Goal: Transaction & Acquisition: Purchase product/service

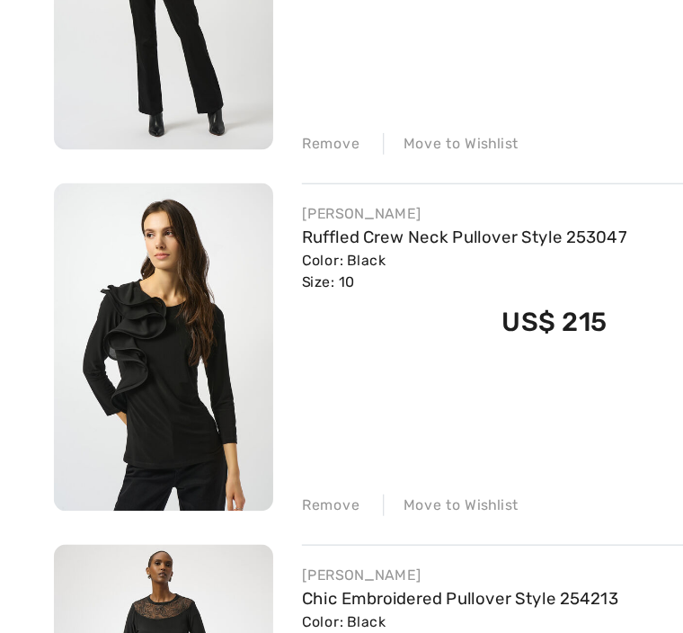
scroll to position [615, 0]
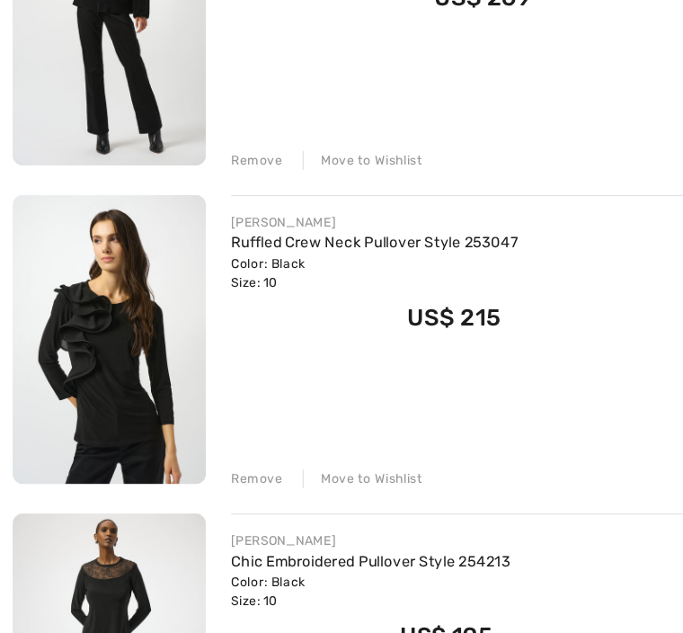
click at [265, 241] on link "Ruffled Crew Neck Pullover Style 253047" at bounding box center [320, 248] width 245 height 15
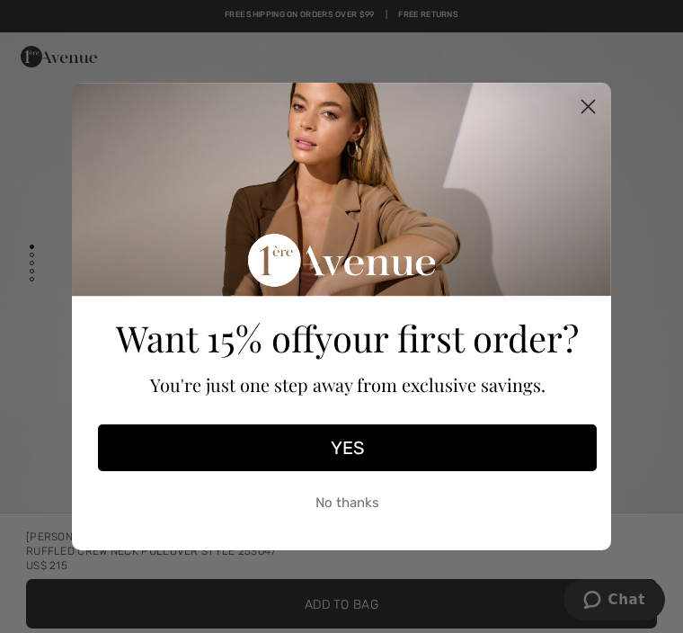
click at [350, 480] on button "No thanks" at bounding box center [347, 502] width 499 height 45
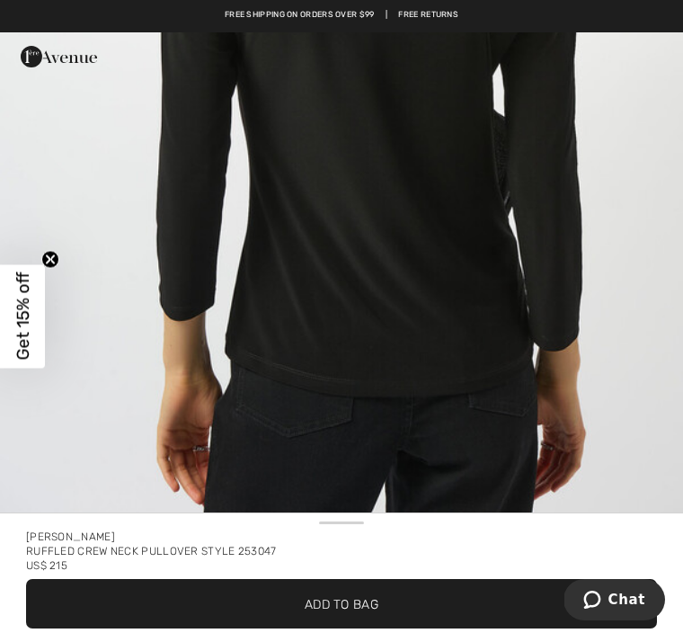
scroll to position [1550, 0]
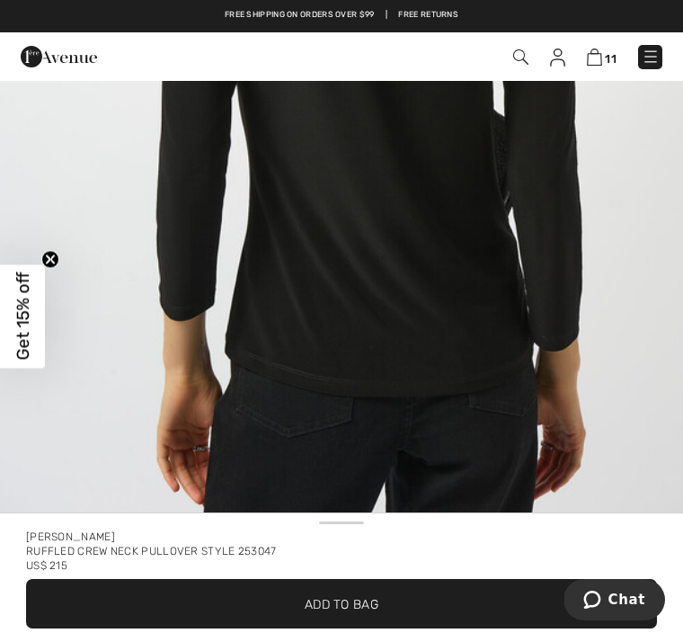
click at [245, 622] on span "✔ Added to Bag Add to Bag" at bounding box center [341, 603] width 631 height 49
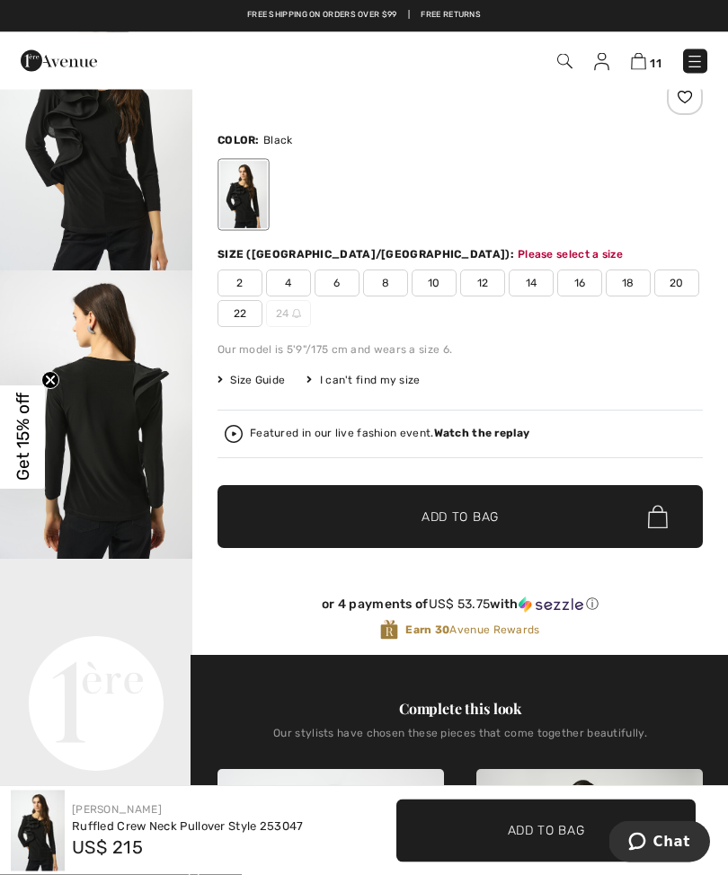
scroll to position [106, 0]
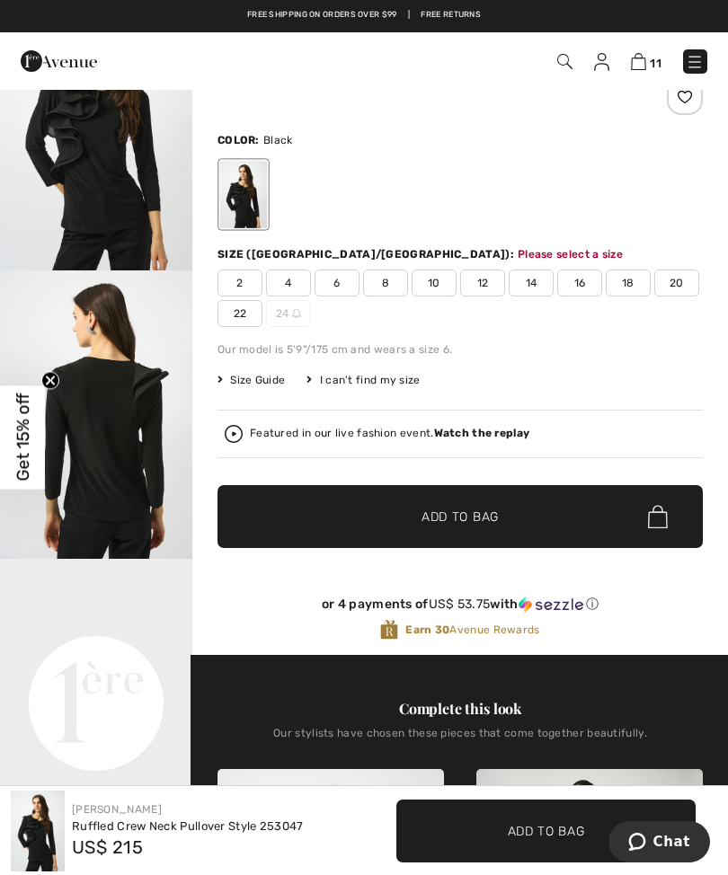
click at [642, 65] on img at bounding box center [638, 61] width 15 height 17
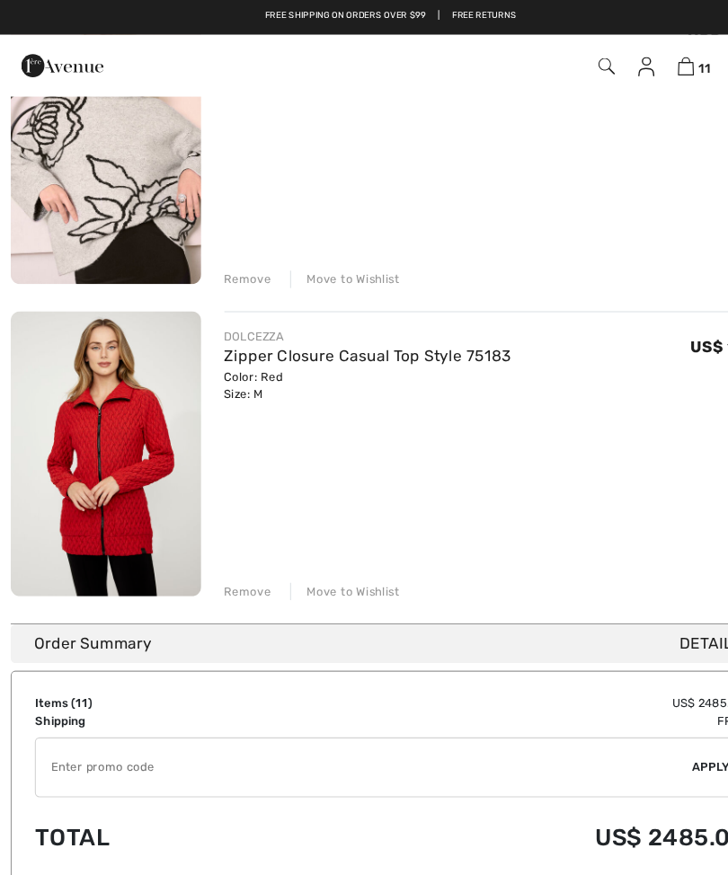
scroll to position [2874, 0]
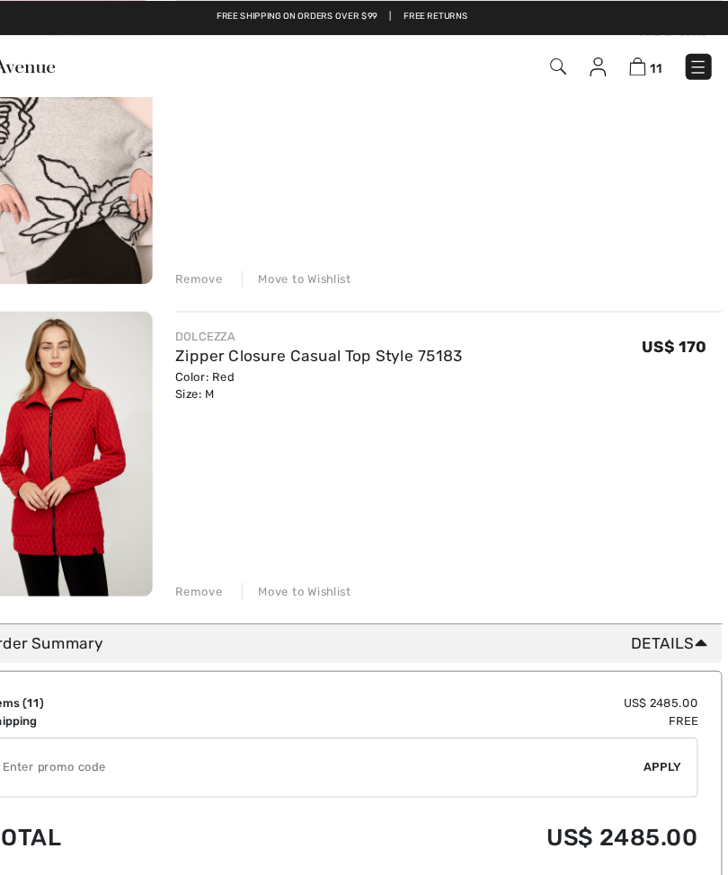
click at [209, 546] on div "Remove" at bounding box center [231, 550] width 44 height 16
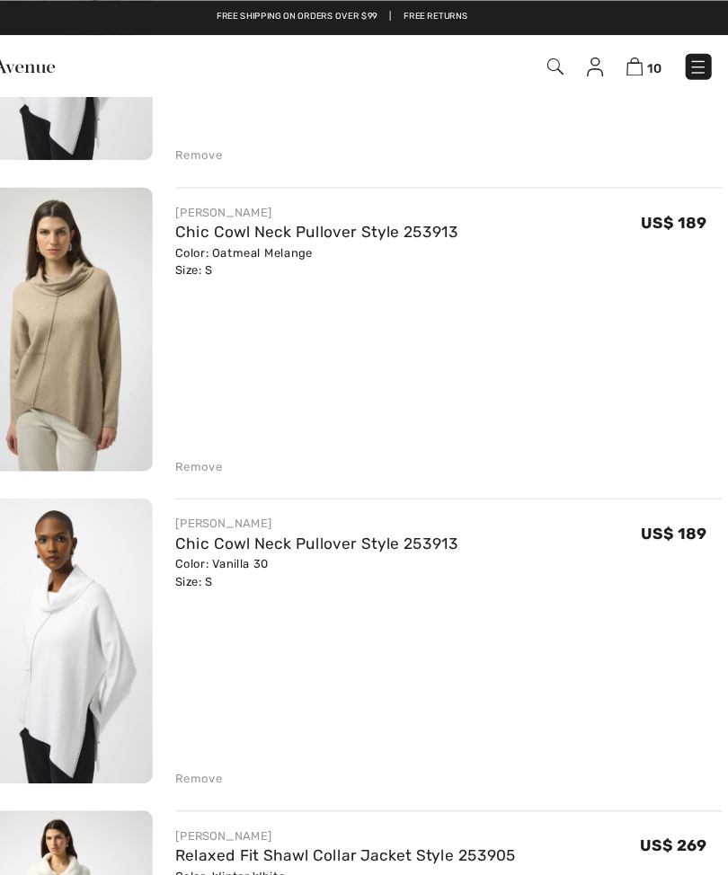
scroll to position [1500, 0]
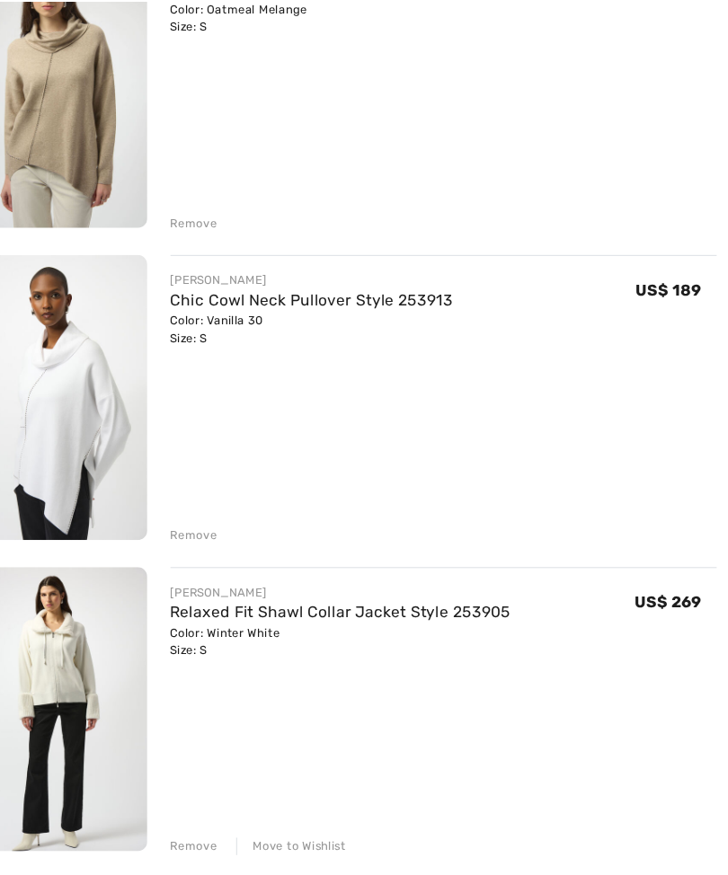
click at [209, 497] on div "Remove" at bounding box center [231, 505] width 44 height 16
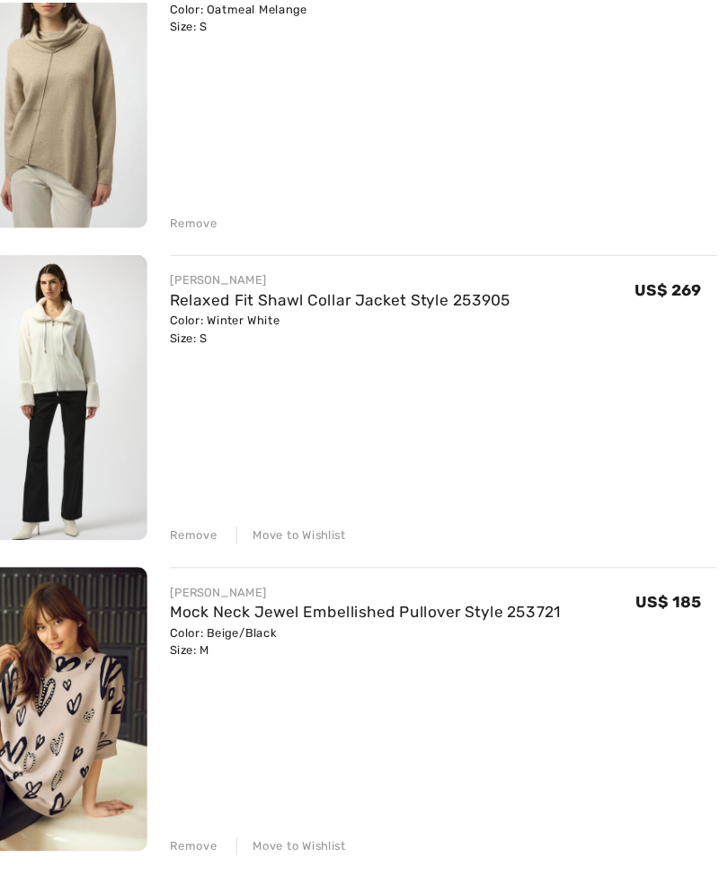
click at [209, 209] on div "Remove" at bounding box center [231, 214] width 44 height 16
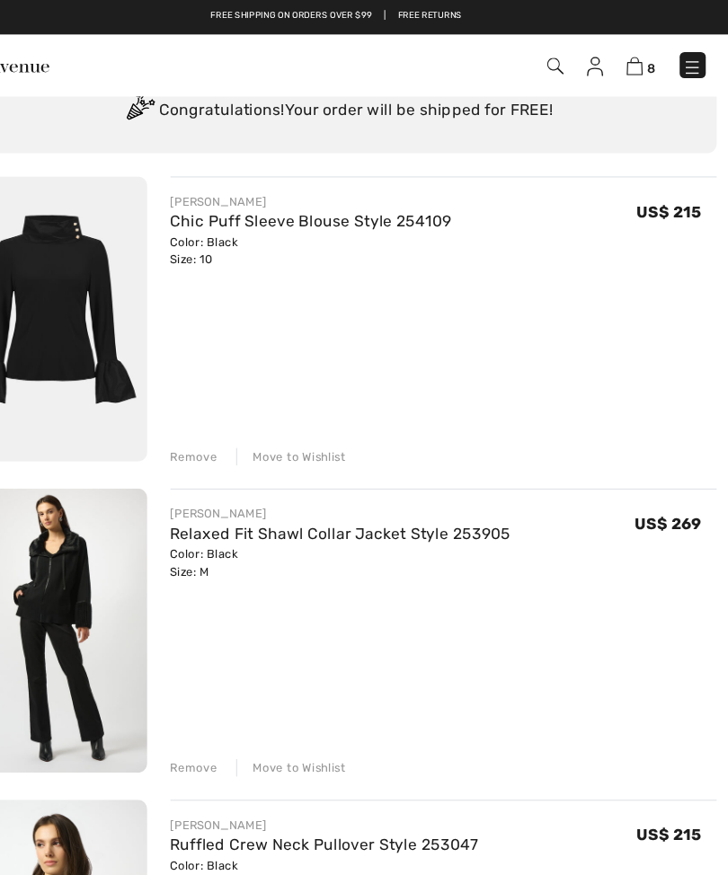
scroll to position [0, 0]
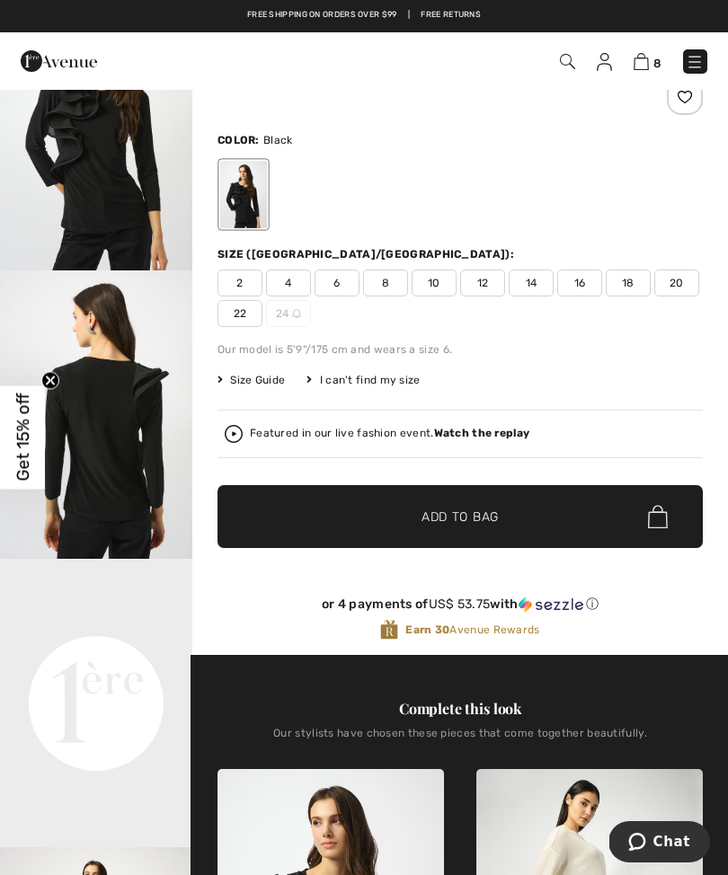
click at [603, 66] on img at bounding box center [604, 62] width 15 height 18
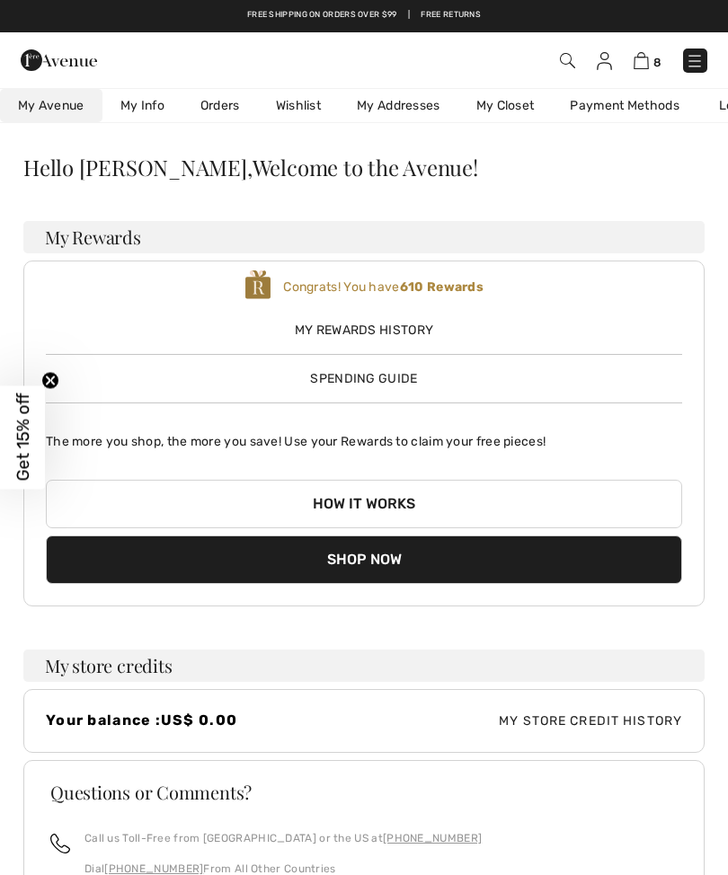
click at [214, 113] on link "Orders" at bounding box center [219, 105] width 75 height 33
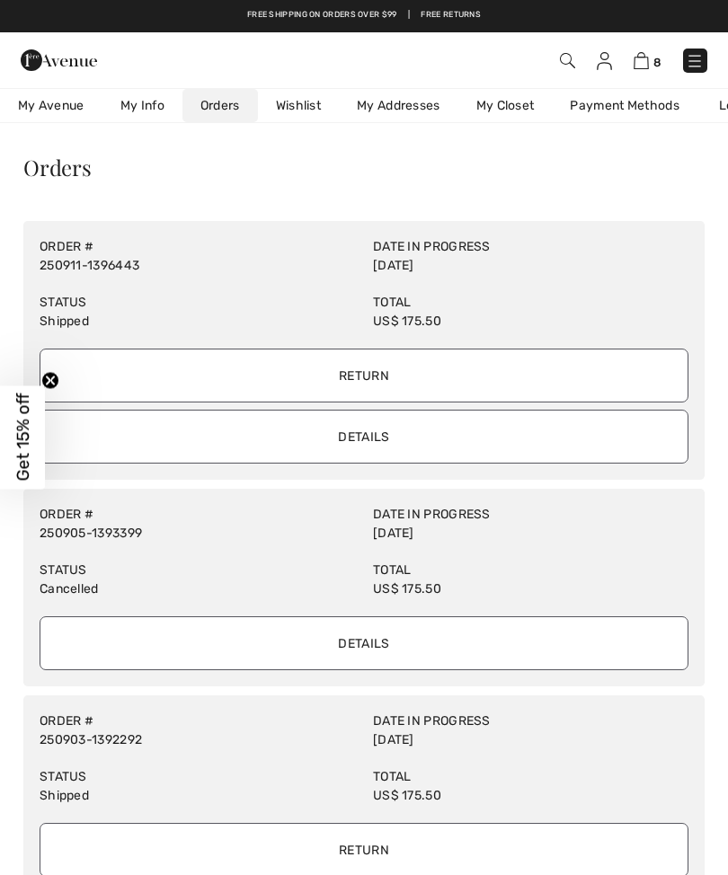
click at [372, 441] on input "Details" at bounding box center [364, 437] width 649 height 54
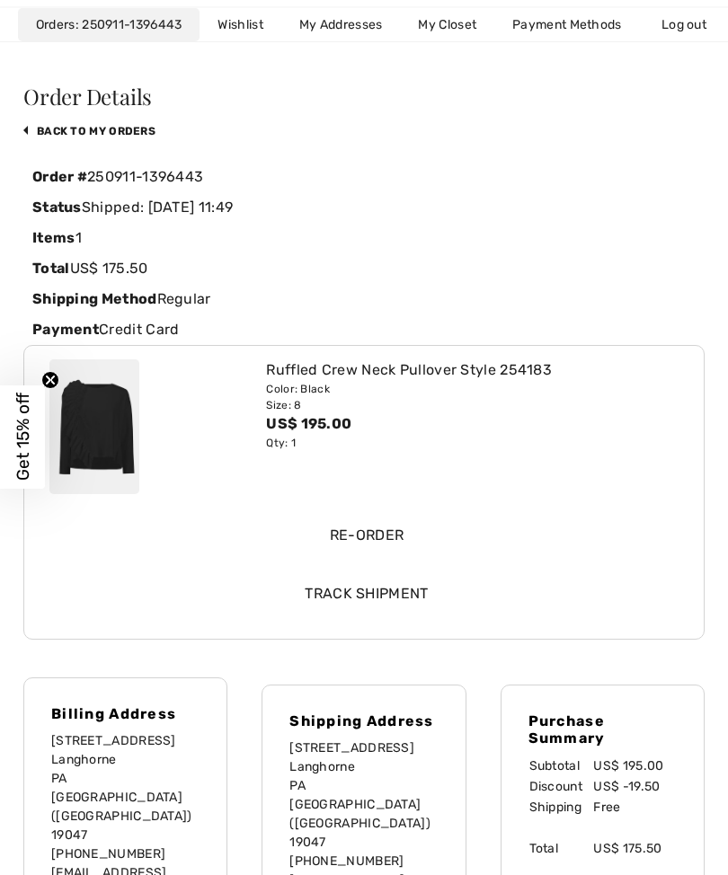
scroll to position [71, 0]
click at [267, 381] on div "Color: Black" at bounding box center [472, 389] width 412 height 16
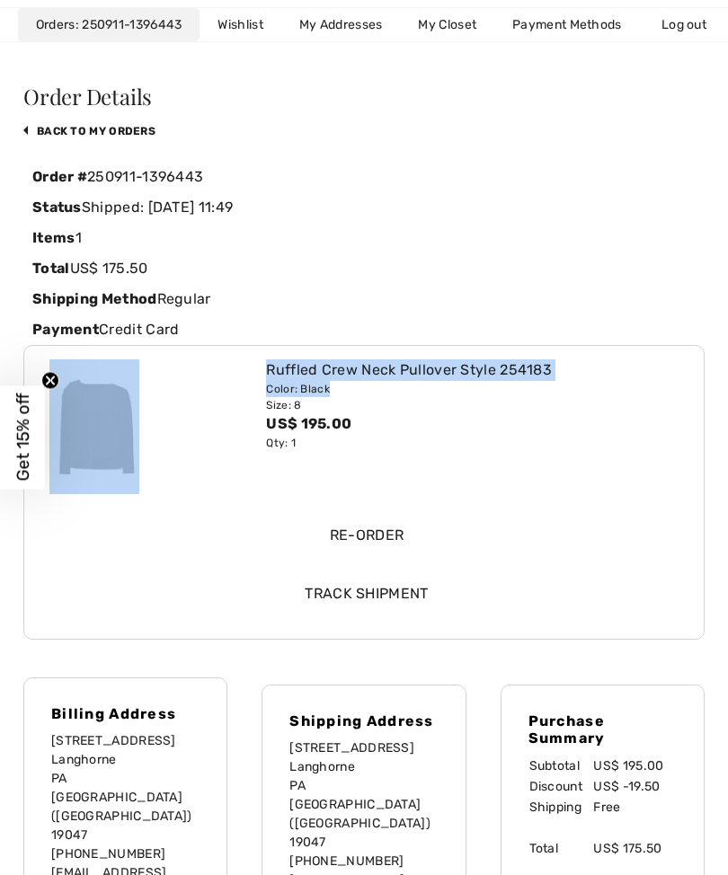
copy div "Ruffled Crew Neck Pullover Style 254183 Color: Black"
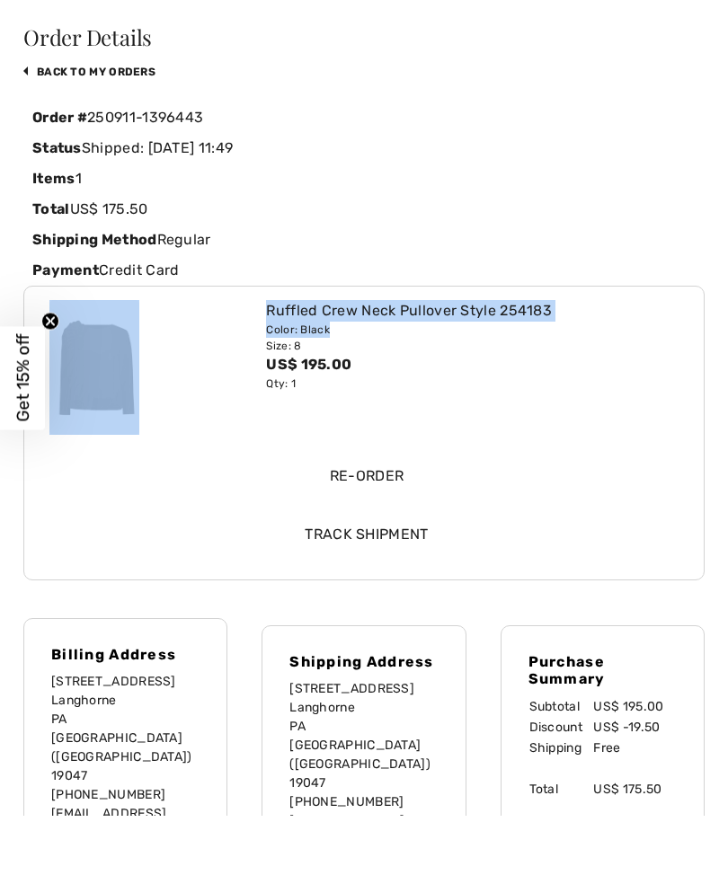
scroll to position [130, 0]
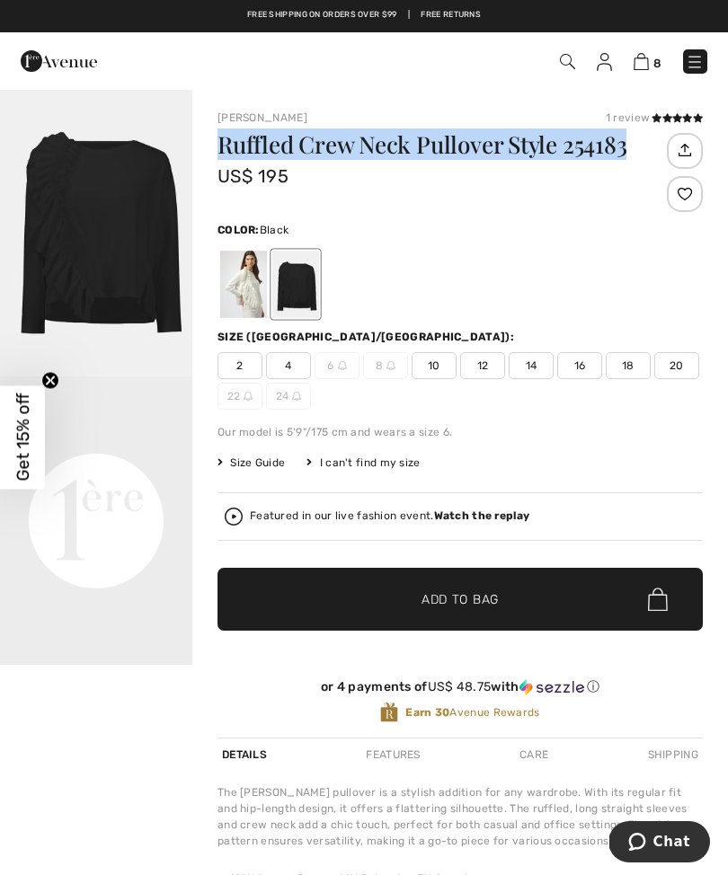
click at [307, 103] on div "Joseph Ribkoff 1 review 1 review Ruffled Crew Neck Pullover Style 254183 US$ 19…" at bounding box center [460, 597] width 536 height 1018
click at [393, 211] on div "Ruffled Crew Neck Pullover Style 254183 US$ 195" at bounding box center [439, 175] width 445 height 85
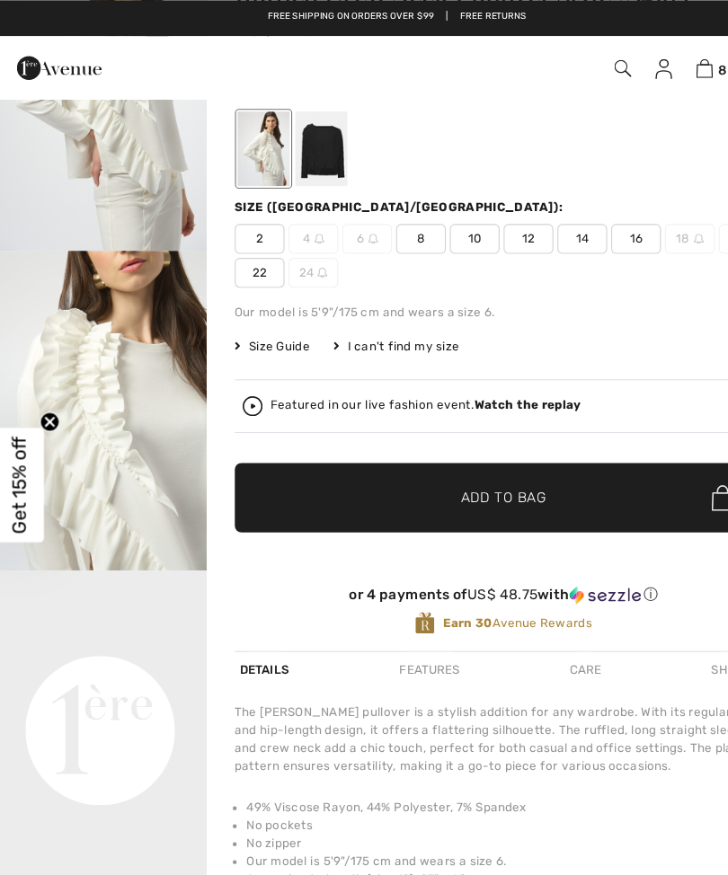
scroll to position [146, 0]
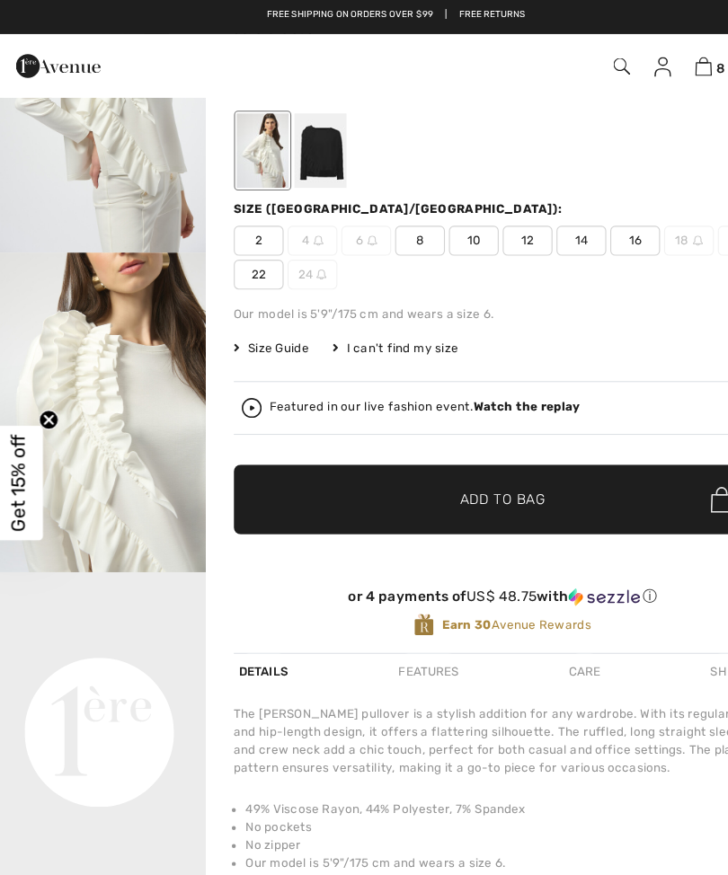
click at [389, 223] on span "8" at bounding box center [385, 219] width 45 height 27
click at [467, 456] on span "Add to Bag" at bounding box center [459, 453] width 77 height 19
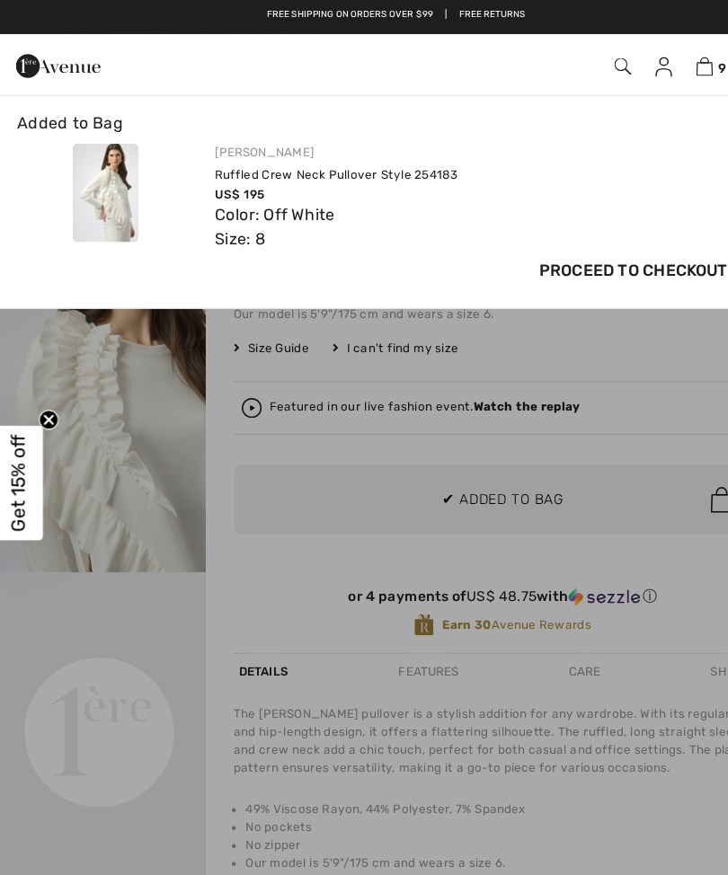
scroll to position [0, 0]
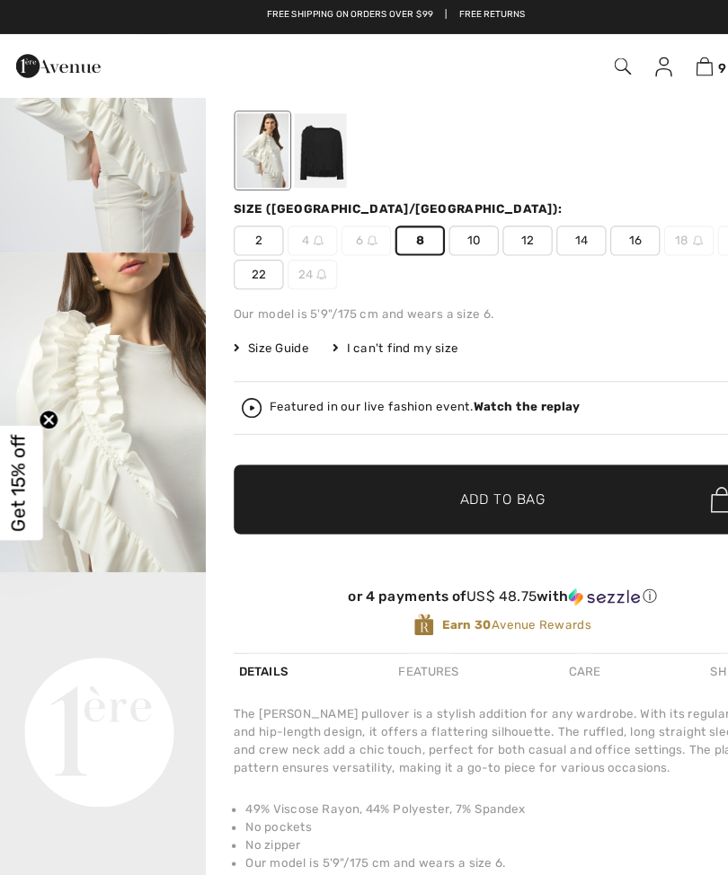
click at [561, 59] on img at bounding box center [568, 61] width 15 height 15
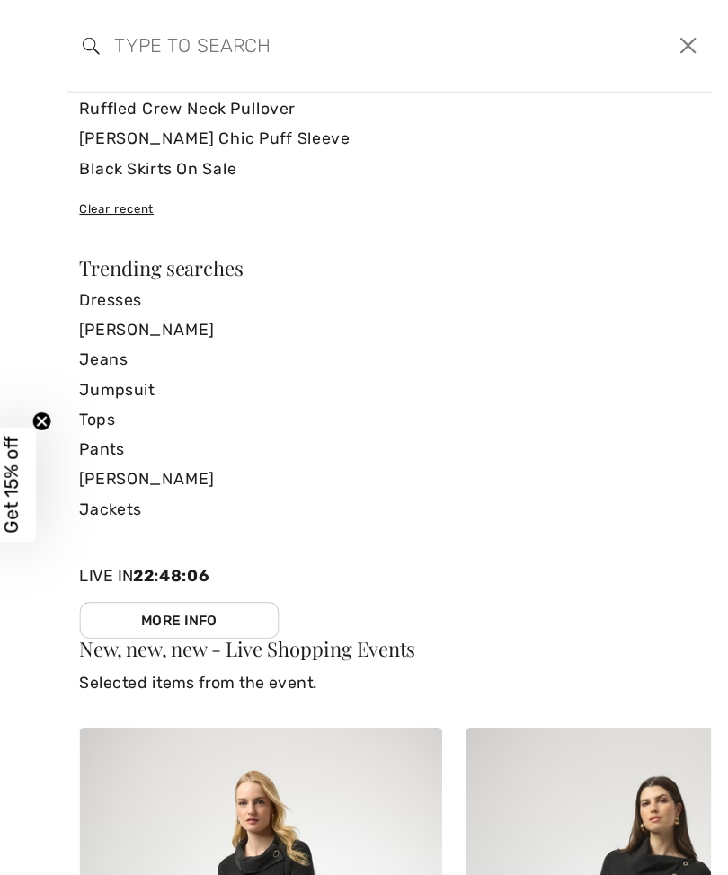
scroll to position [89, 0]
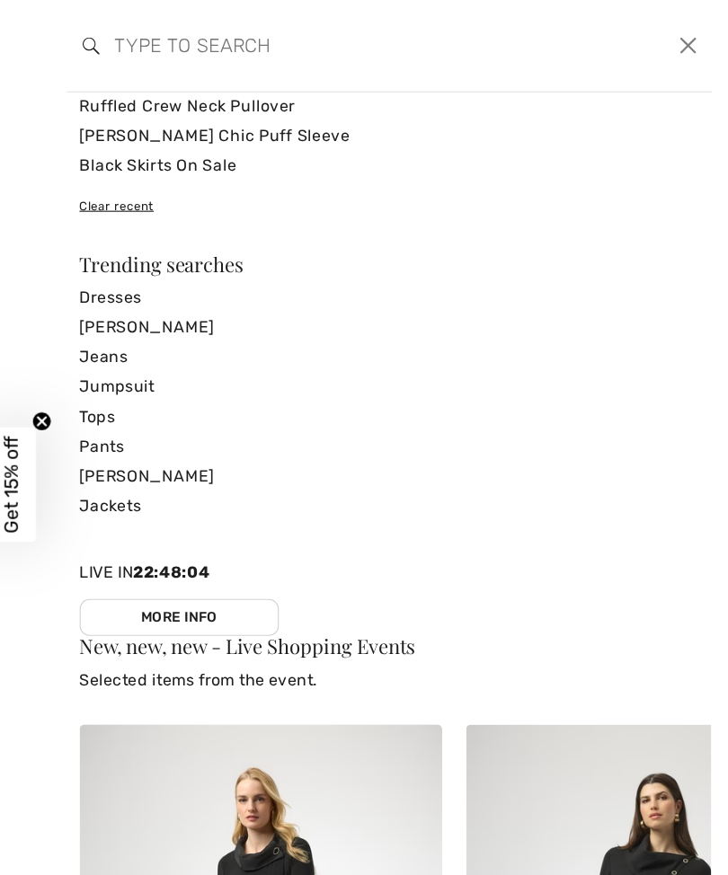
click at [167, 296] on link "[PERSON_NAME]" at bounding box center [363, 295] width 559 height 27
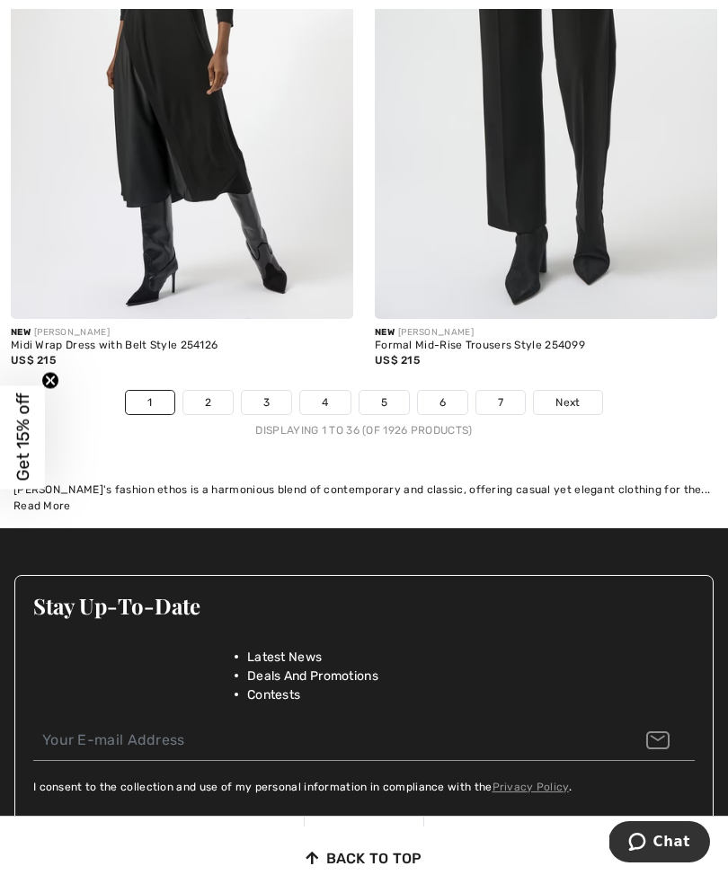
scroll to position [11378, 0]
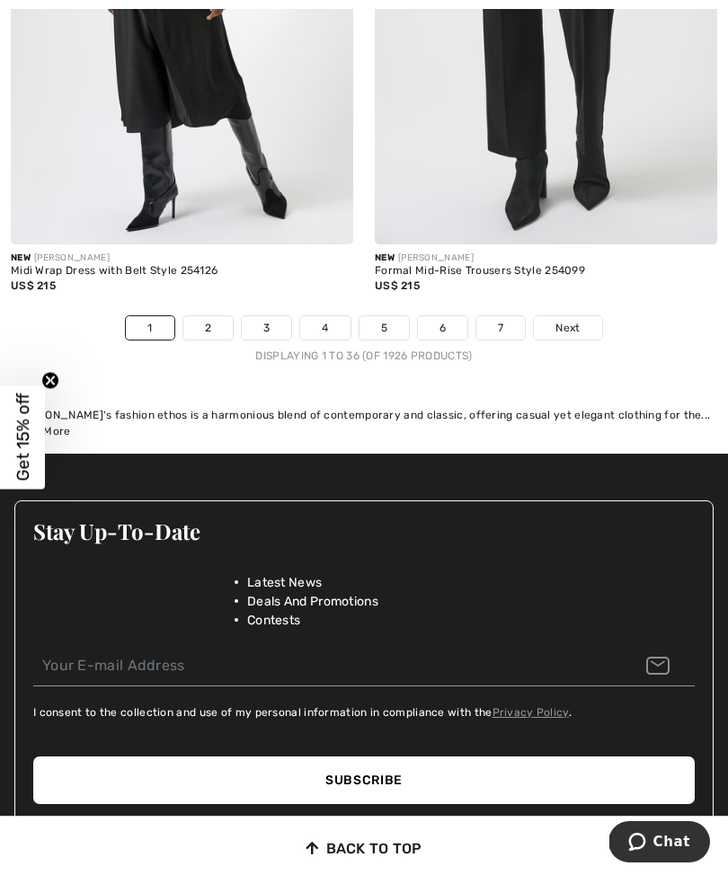
click at [215, 316] on link "2" at bounding box center [207, 327] width 49 height 23
click at [217, 316] on link "2" at bounding box center [207, 327] width 49 height 23
click at [216, 316] on link "2" at bounding box center [207, 327] width 49 height 23
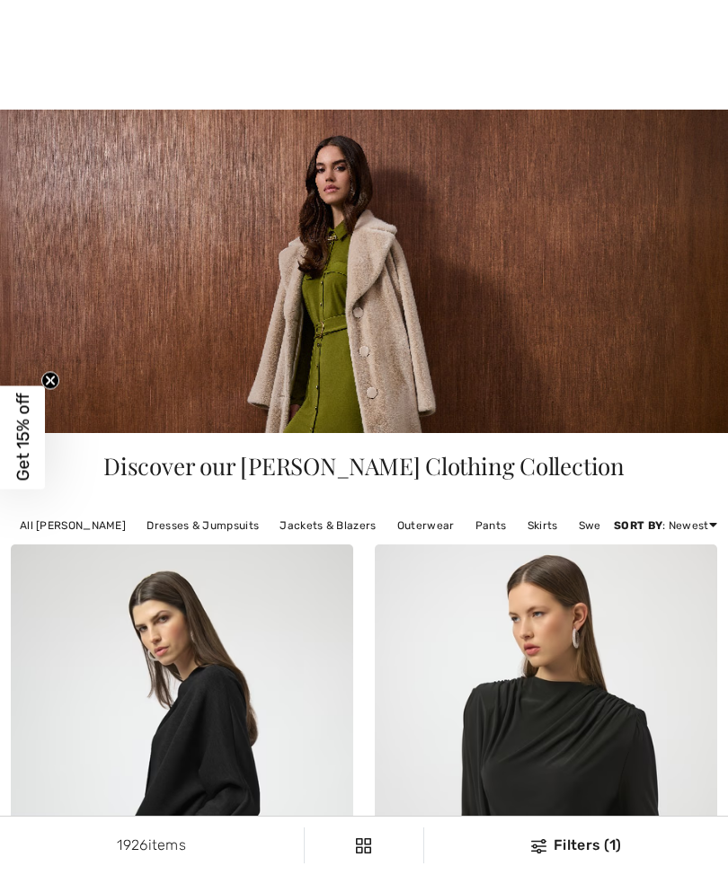
checkbox input "true"
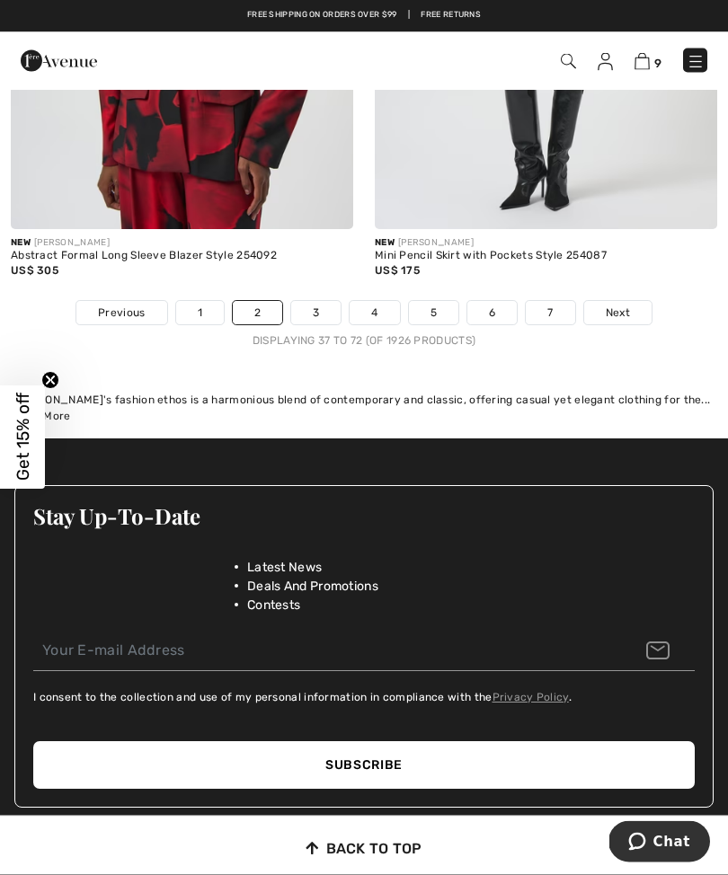
scroll to position [11363, 0]
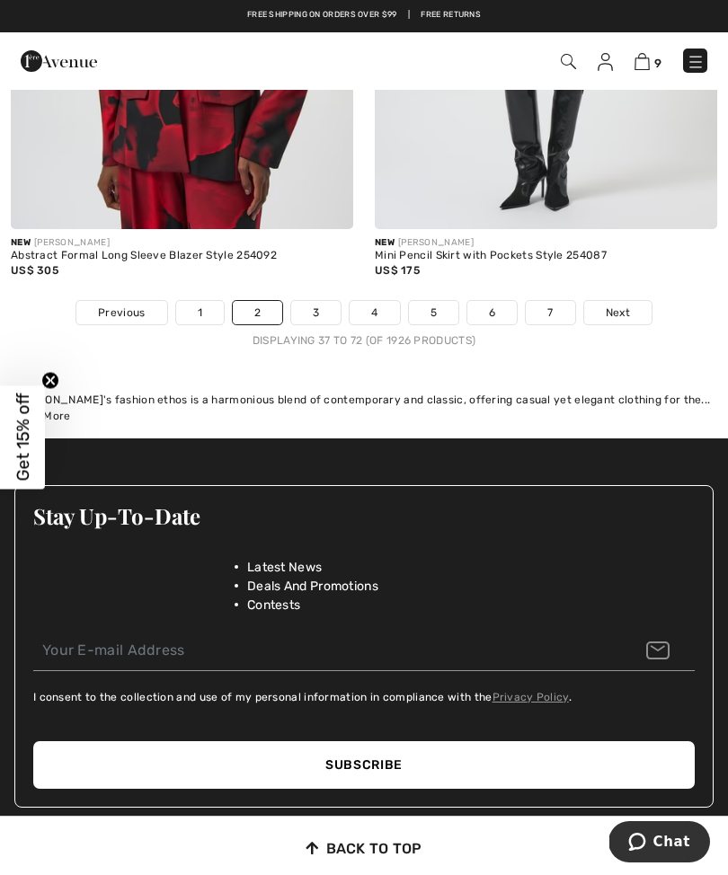
click at [321, 301] on link "3" at bounding box center [315, 312] width 49 height 23
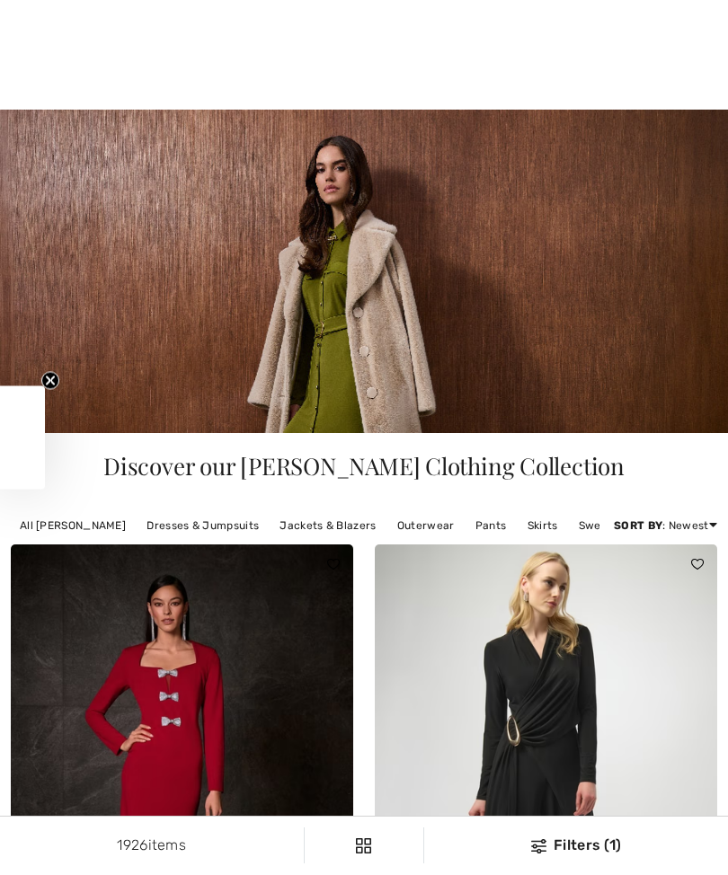
checkbox input "true"
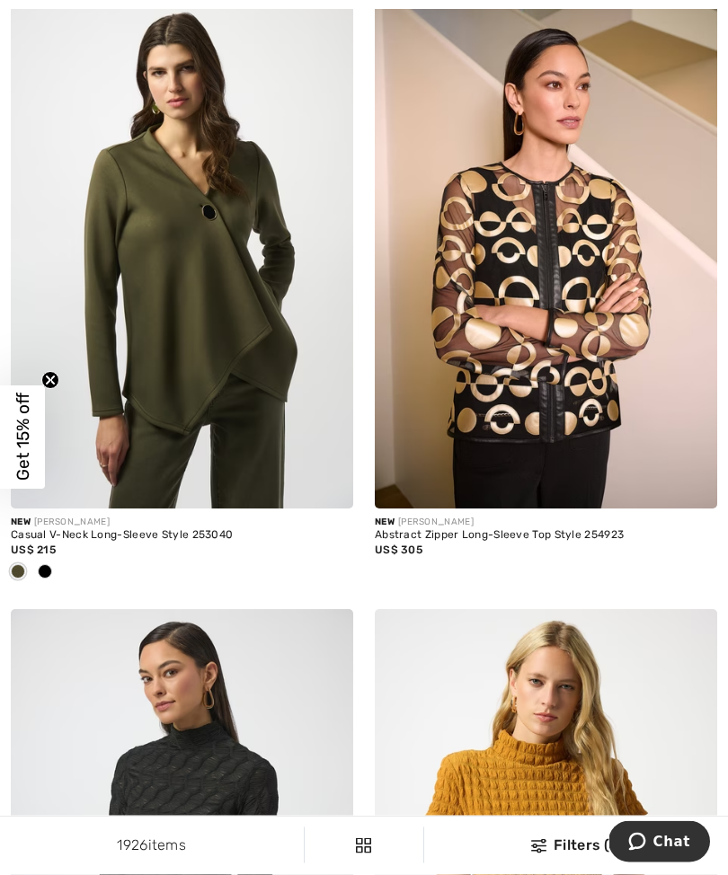
scroll to position [1164, 0]
click at [46, 564] on span at bounding box center [45, 571] width 14 height 14
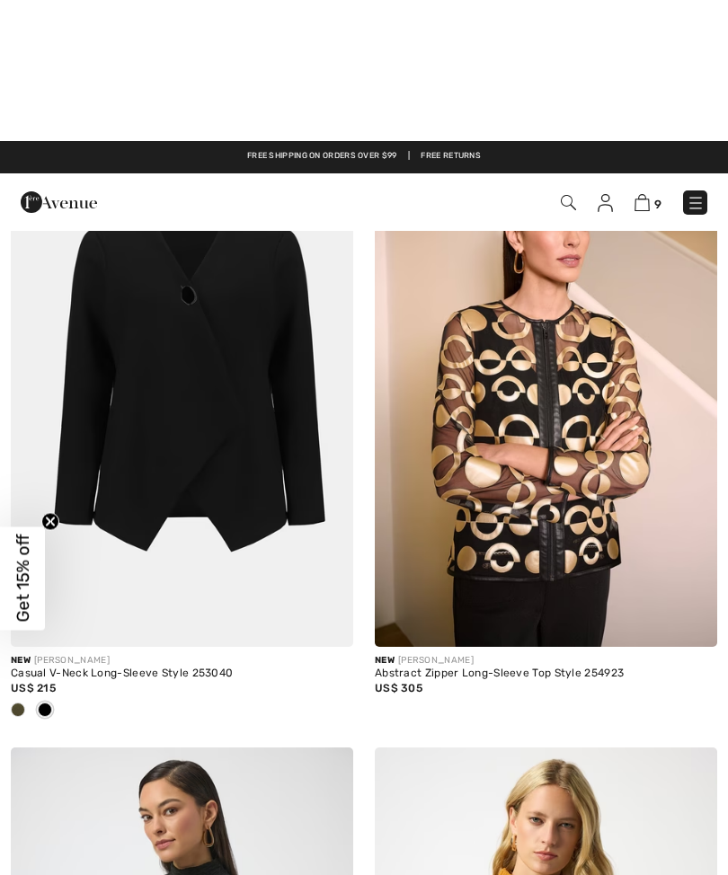
scroll to position [978, 0]
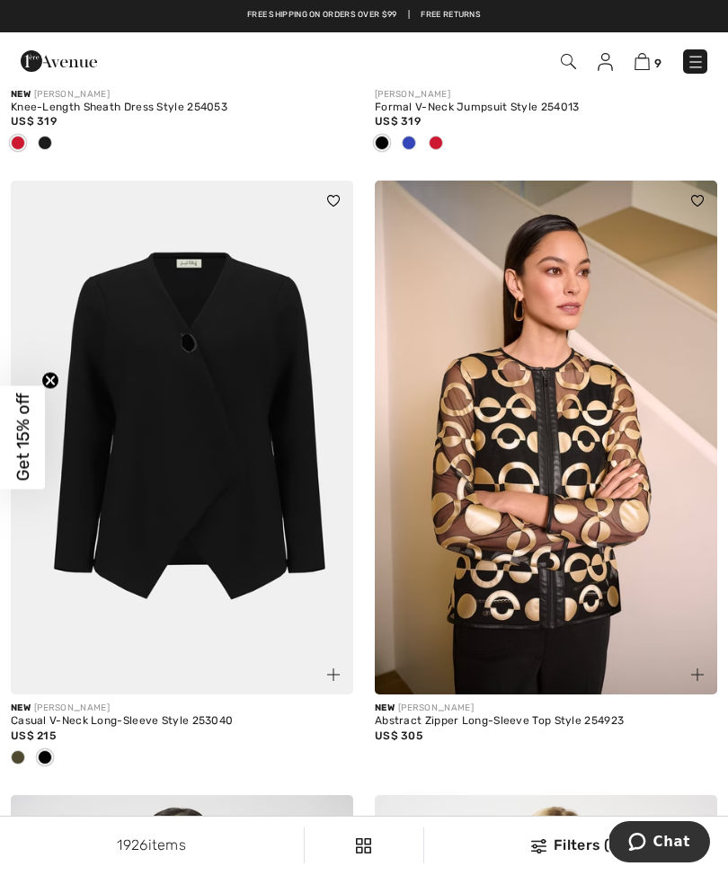
click at [246, 442] on img at bounding box center [182, 438] width 342 height 514
click at [61, 377] on img at bounding box center [182, 438] width 342 height 514
click at [48, 378] on icon "Close teaser" at bounding box center [50, 380] width 7 height 7
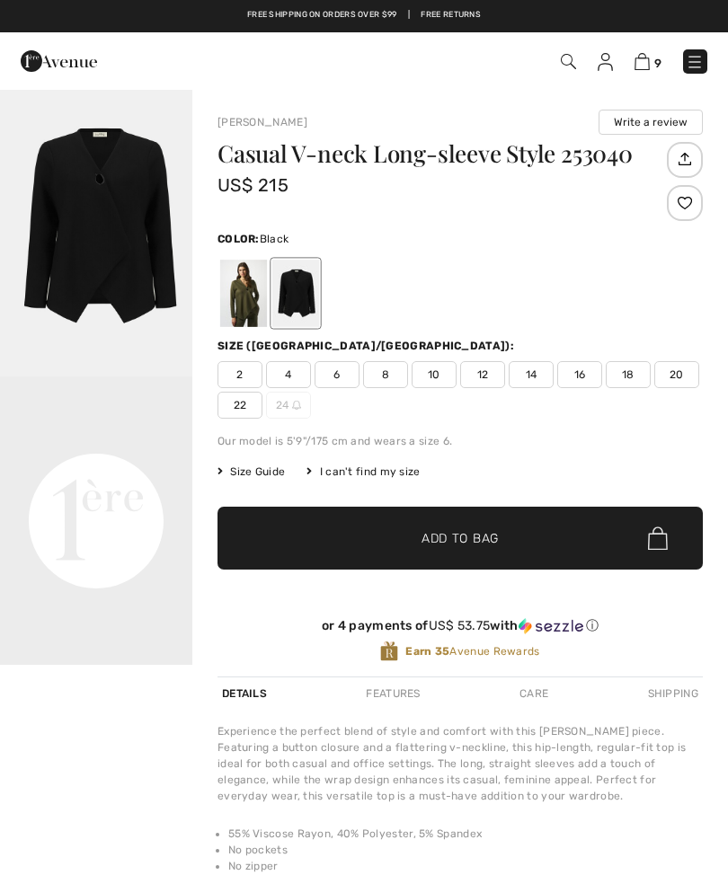
checkbox input "true"
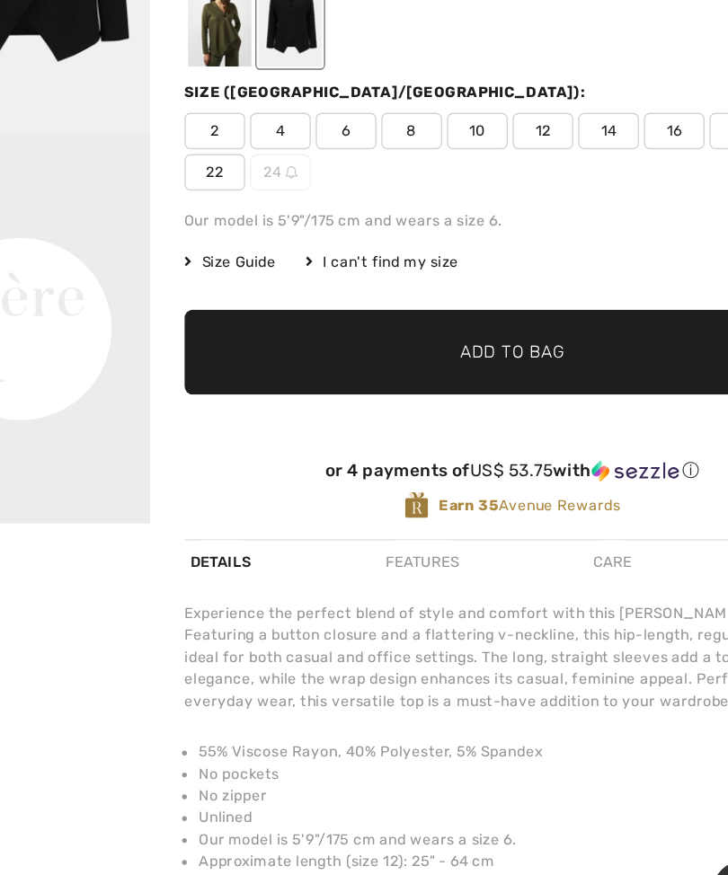
scroll to position [96, 0]
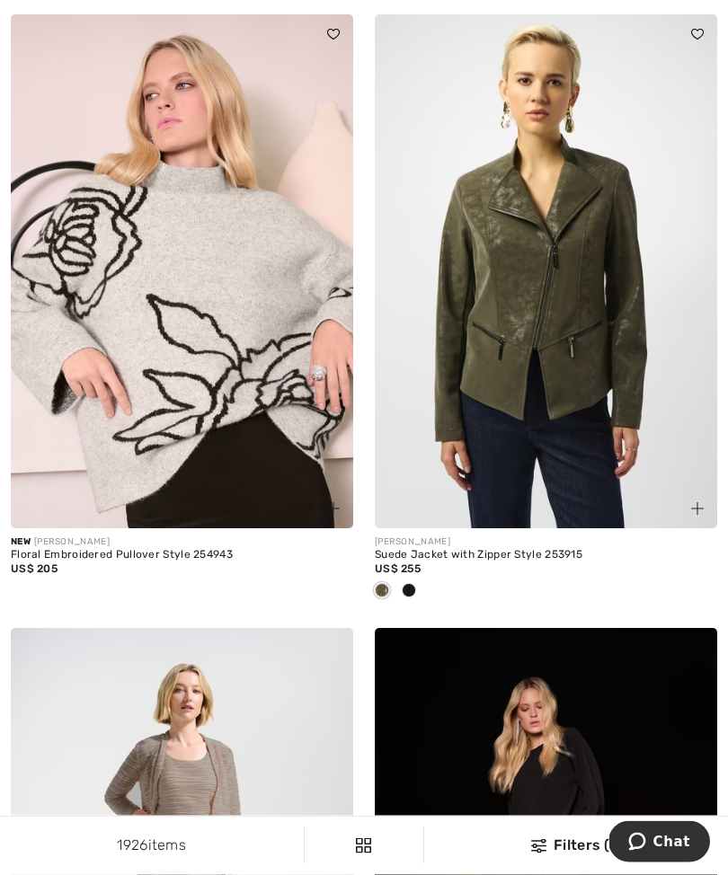
scroll to position [7995, 0]
click at [279, 404] on img at bounding box center [182, 271] width 342 height 514
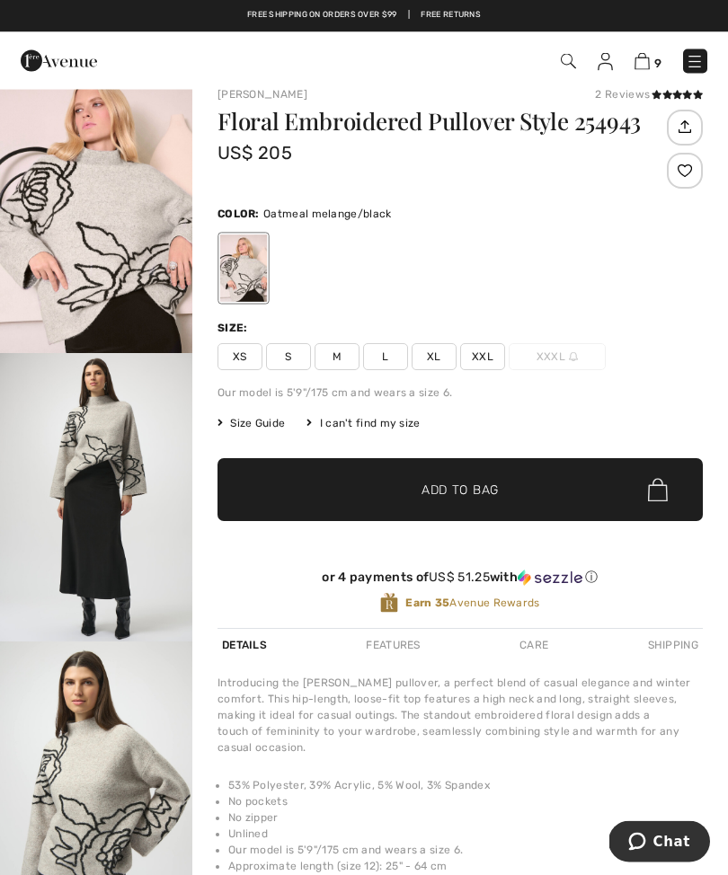
scroll to position [22, 0]
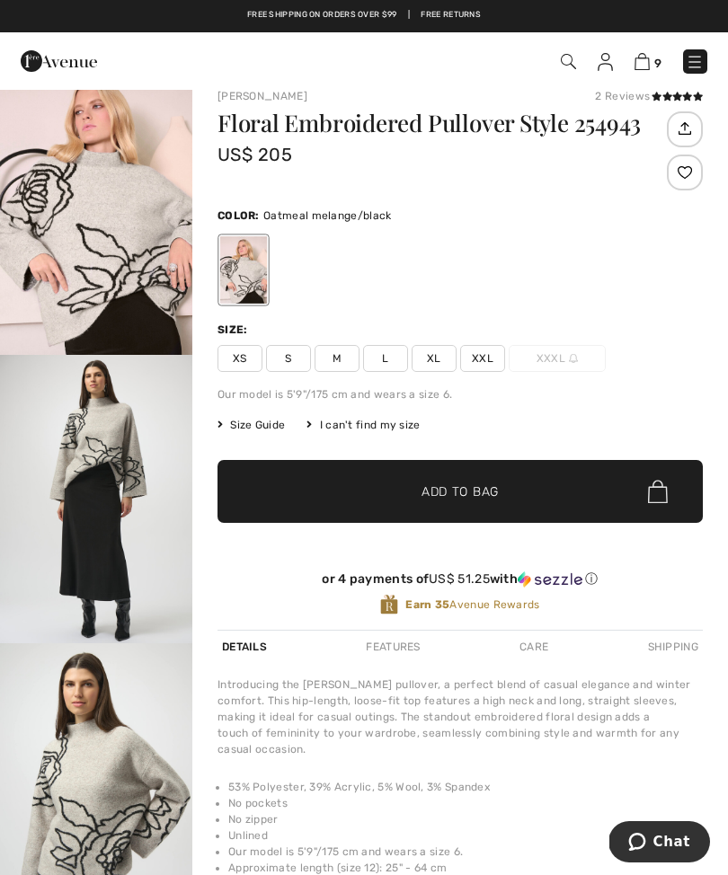
click at [272, 423] on span "Size Guide" at bounding box center [250, 425] width 67 height 16
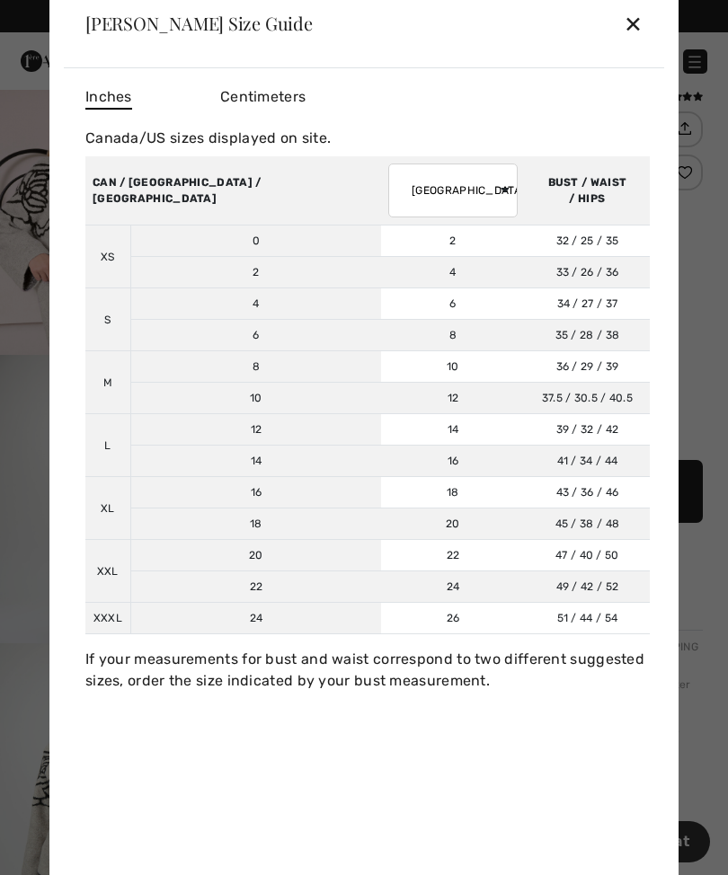
click at [634, 42] on div "✕" at bounding box center [633, 23] width 19 height 38
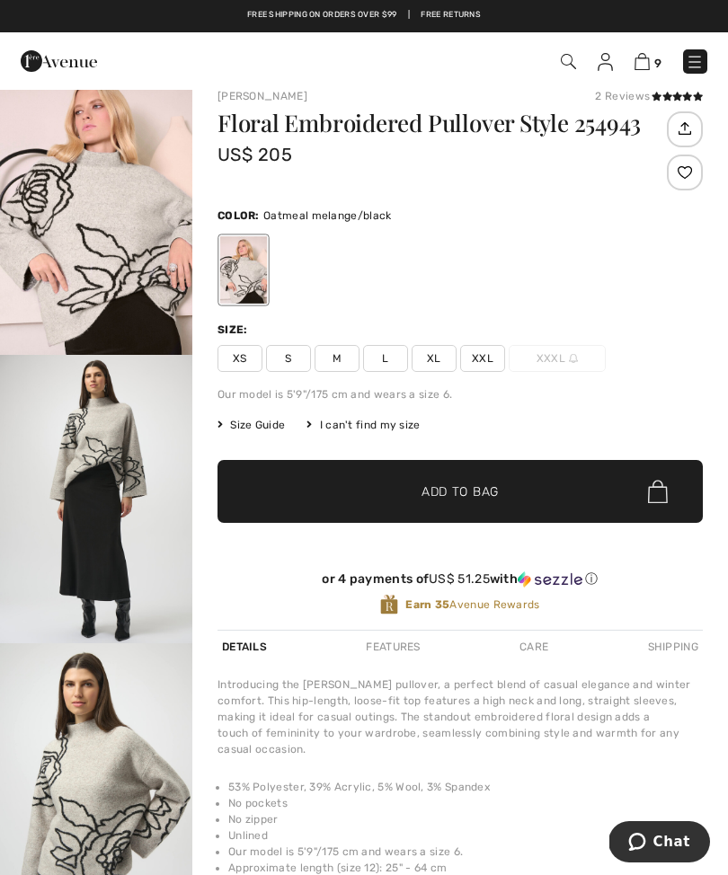
click at [664, 111] on div at bounding box center [682, 153] width 40 height 85
click at [657, 101] on icon at bounding box center [656, 96] width 10 height 9
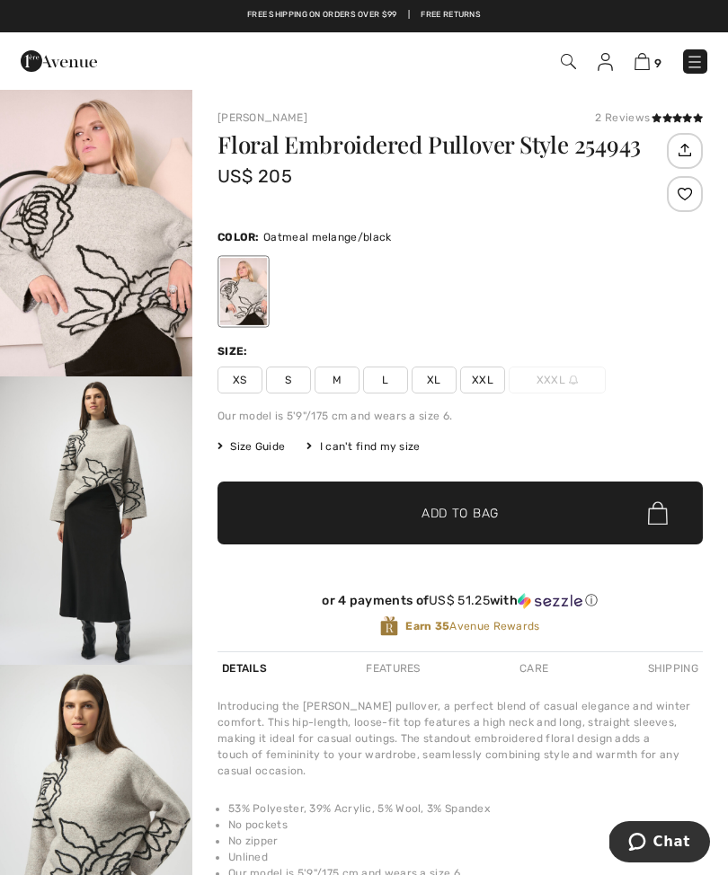
click at [292, 382] on span "S" at bounding box center [288, 380] width 45 height 27
click at [480, 512] on span "Add to Bag" at bounding box center [459, 513] width 77 height 19
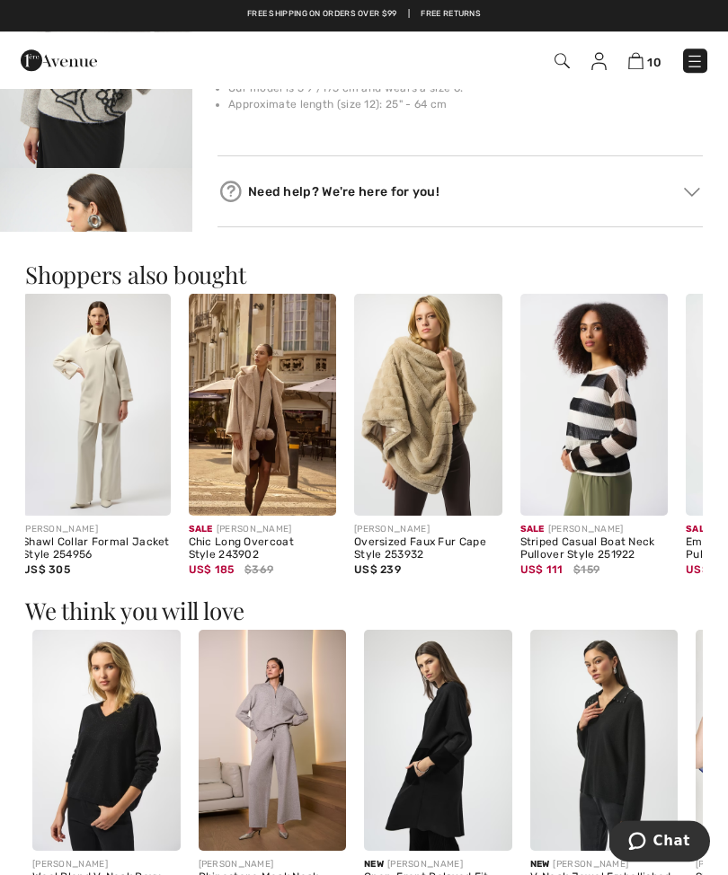
scroll to position [845, 0]
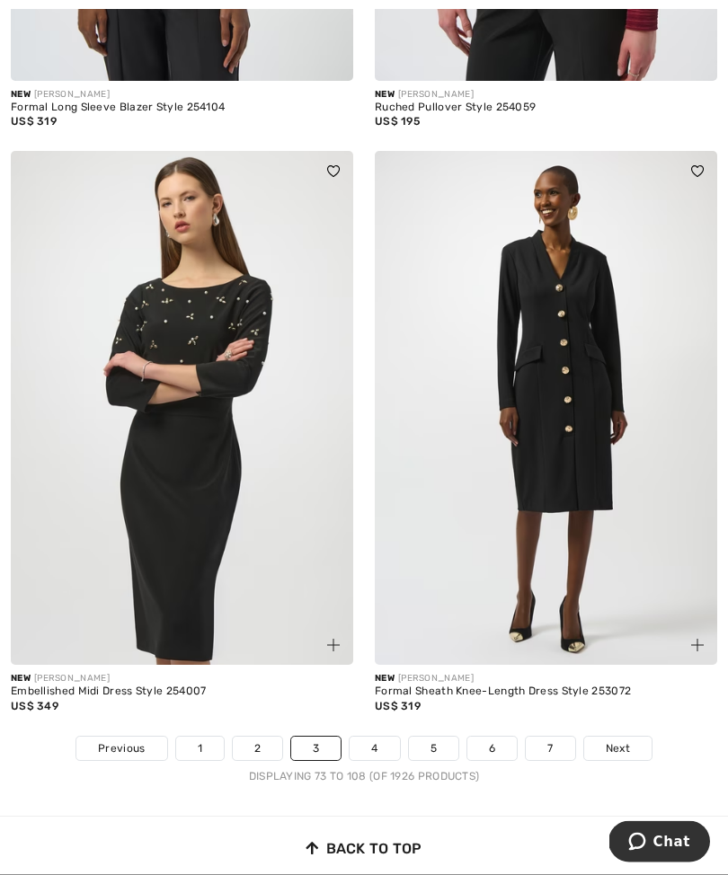
scroll to position [10839, 0]
click at [378, 739] on link "4" at bounding box center [374, 748] width 49 height 23
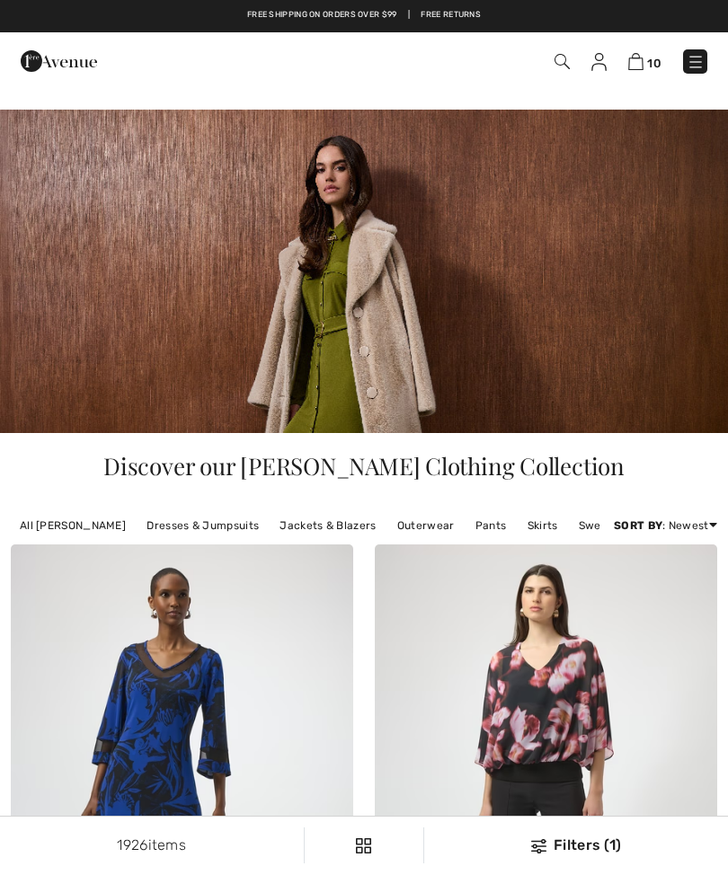
checkbox input "true"
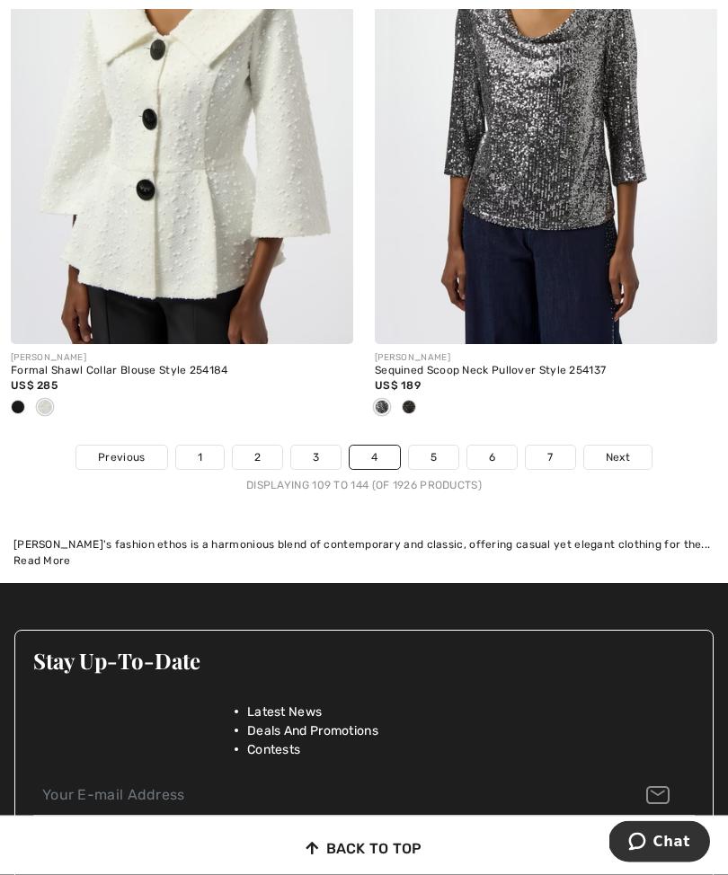
scroll to position [11189, 0]
click at [434, 446] on link "5" at bounding box center [433, 457] width 49 height 23
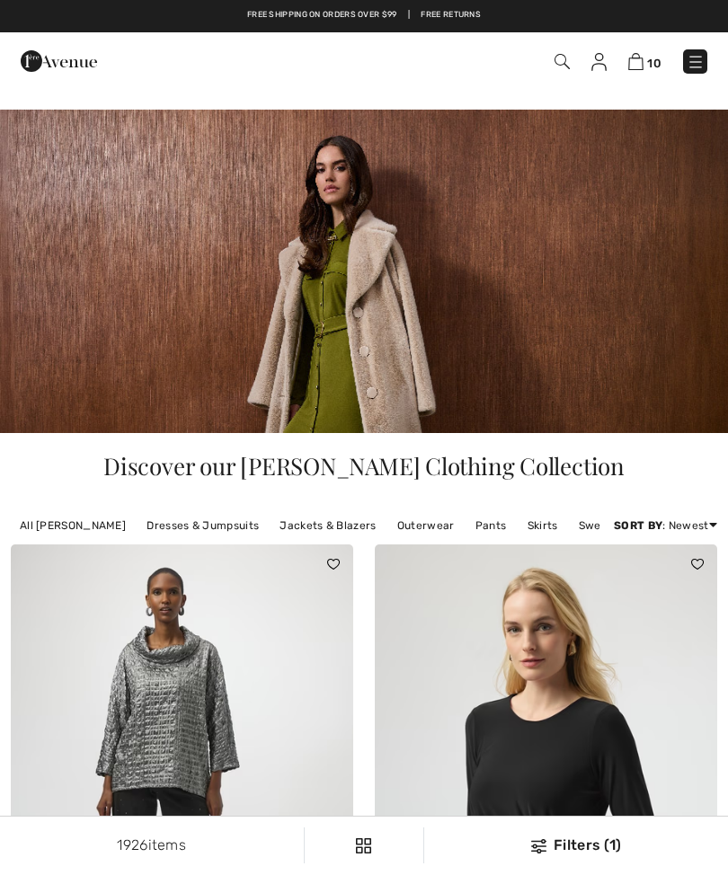
checkbox input "true"
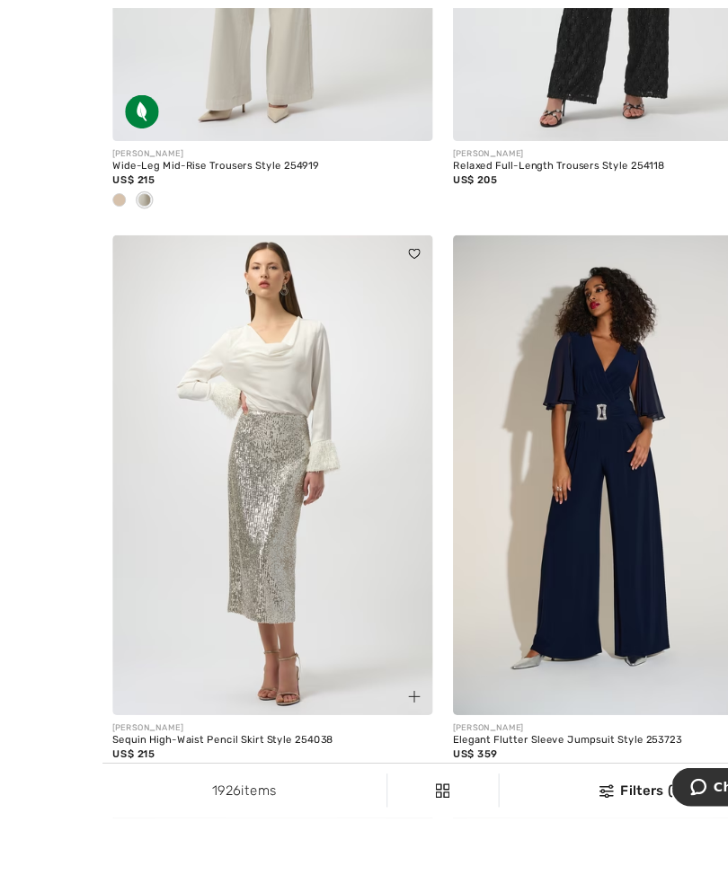
scroll to position [5855, 0]
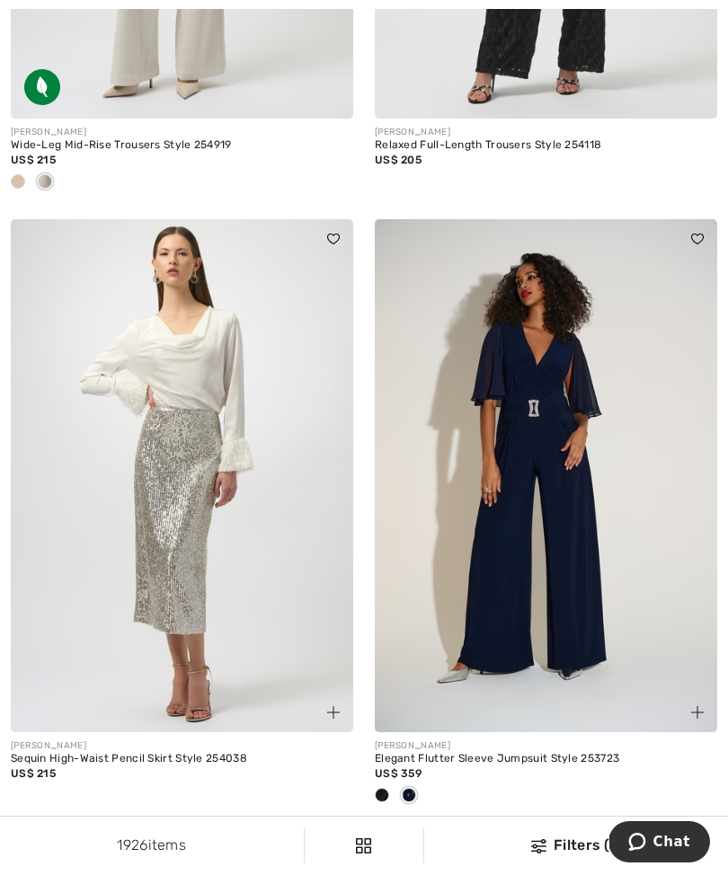
click at [217, 539] on img at bounding box center [182, 476] width 342 height 514
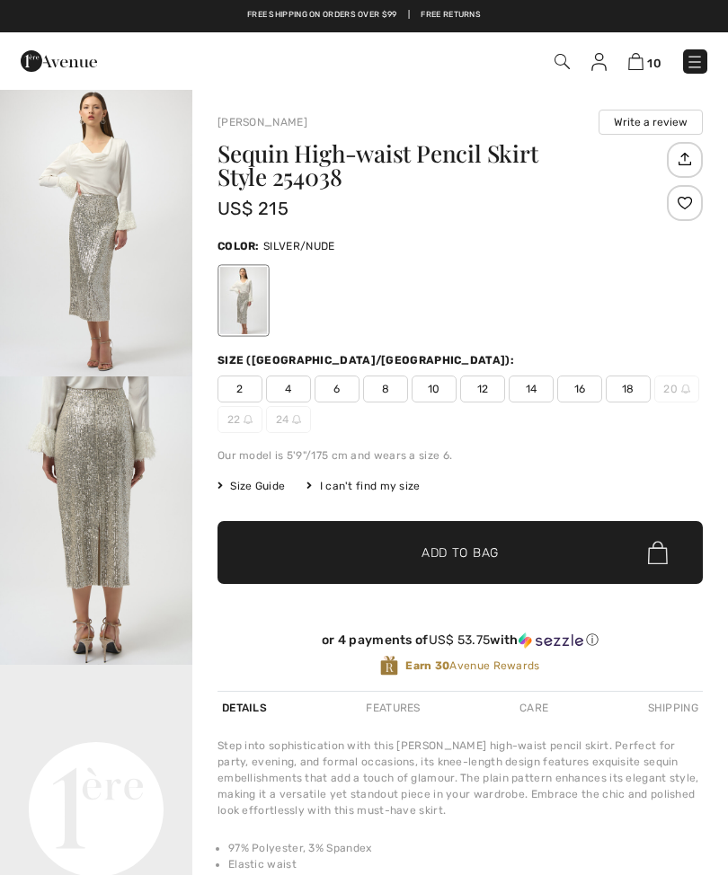
checkbox input "true"
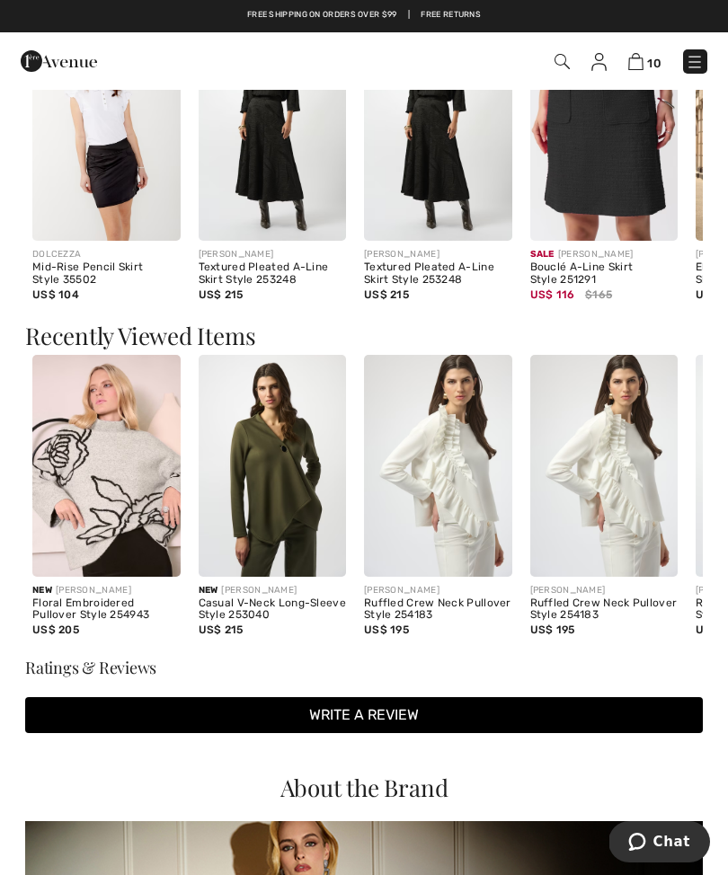
scroll to position [1458, 0]
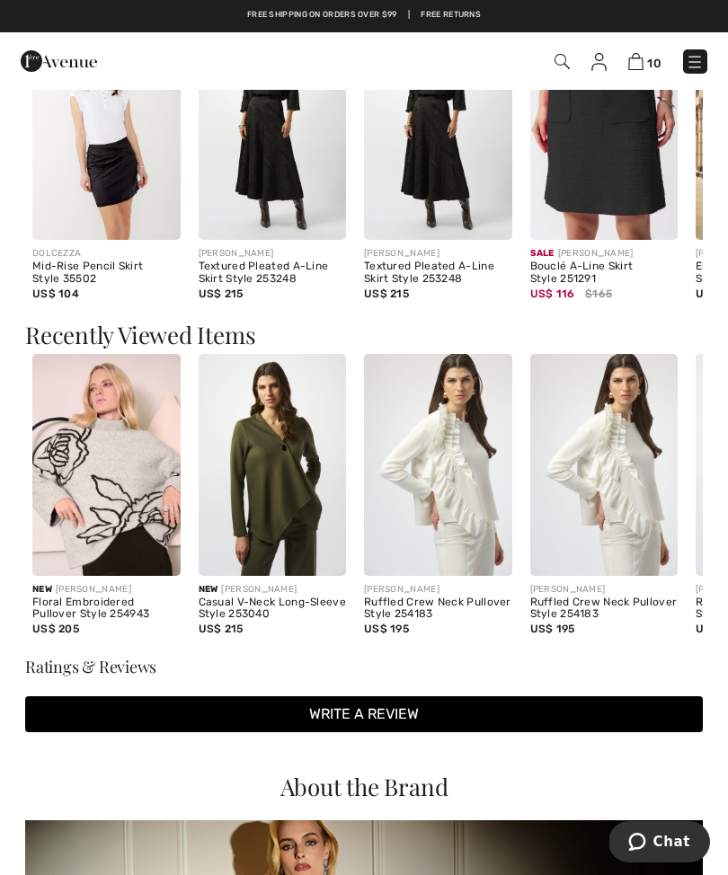
click at [481, 510] on img at bounding box center [438, 465] width 148 height 222
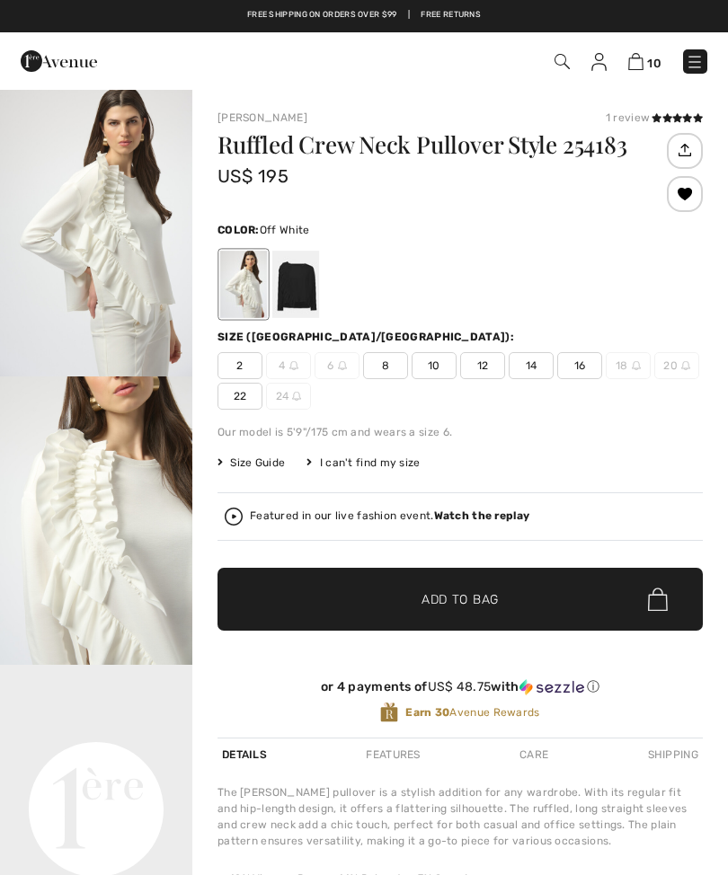
checkbox input "true"
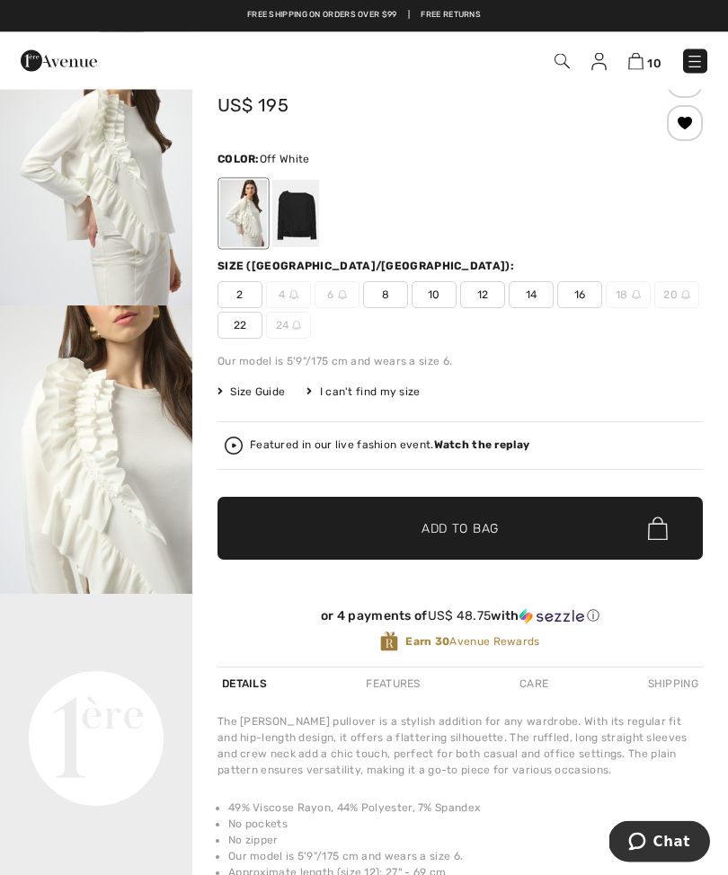
scroll to position [70, 0]
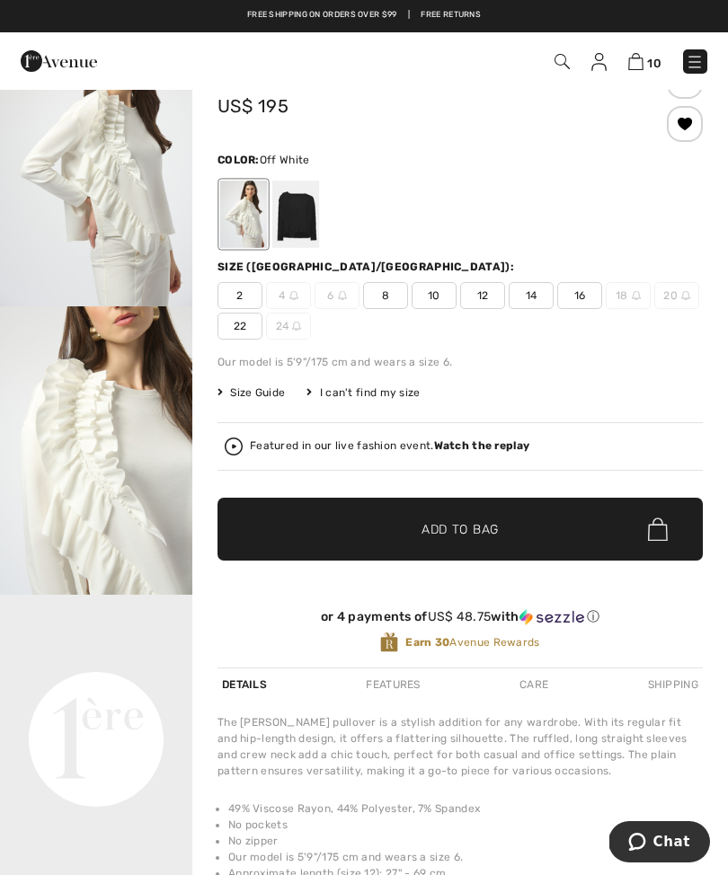
click at [132, 11] on div "Free shipping on orders over $99 | Free Returns" at bounding box center [364, 24] width 710 height 31
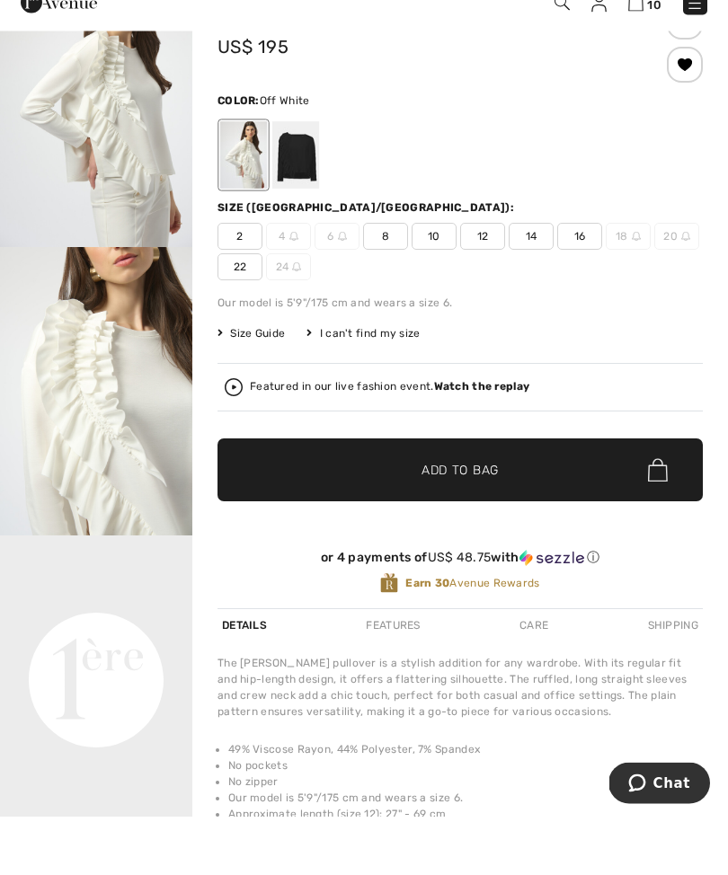
scroll to position [129, 0]
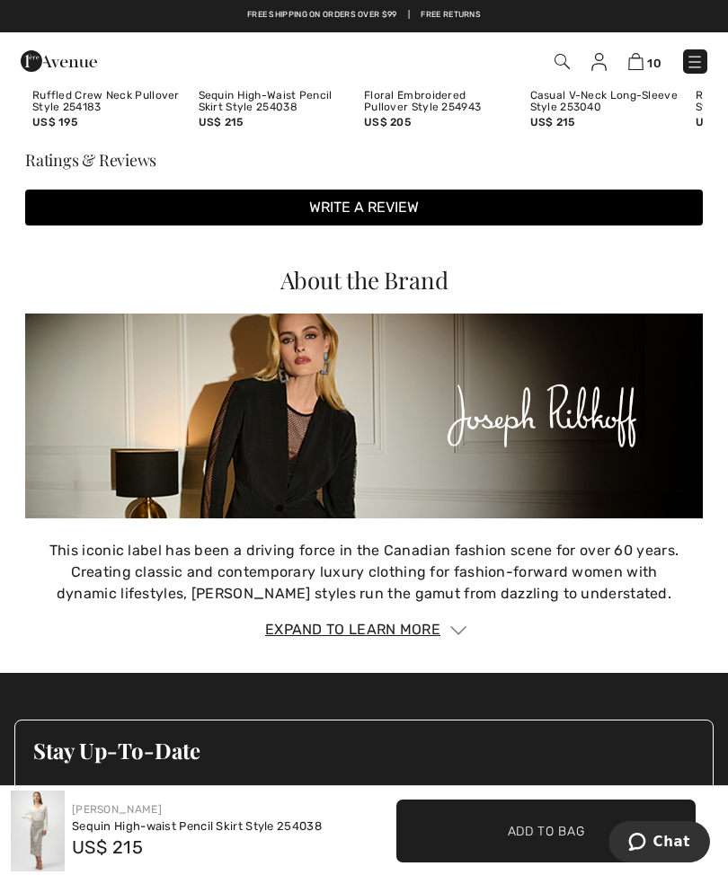
scroll to position [1970, 0]
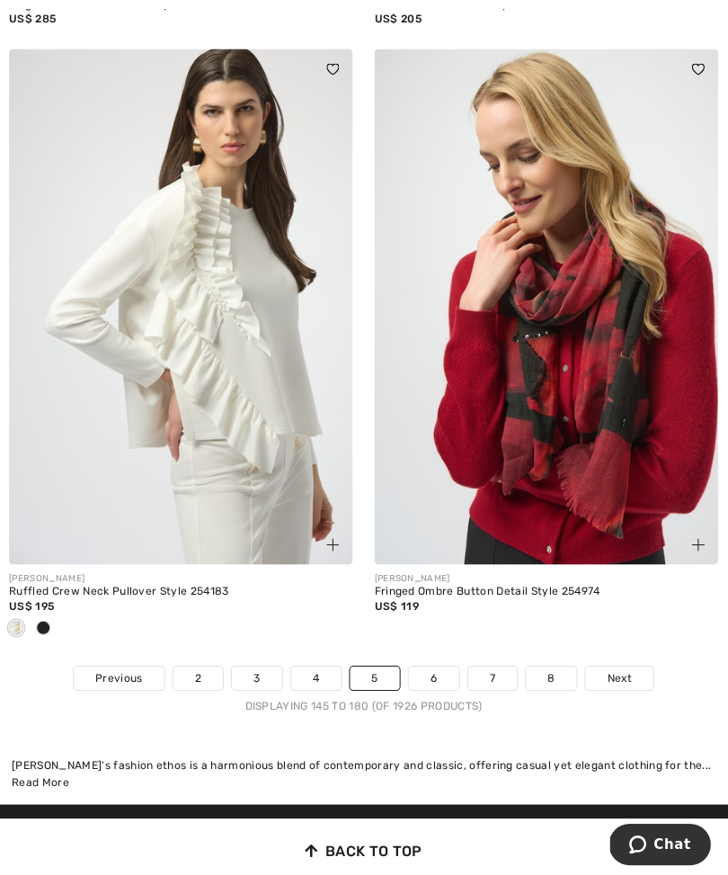
scroll to position [10941, 0]
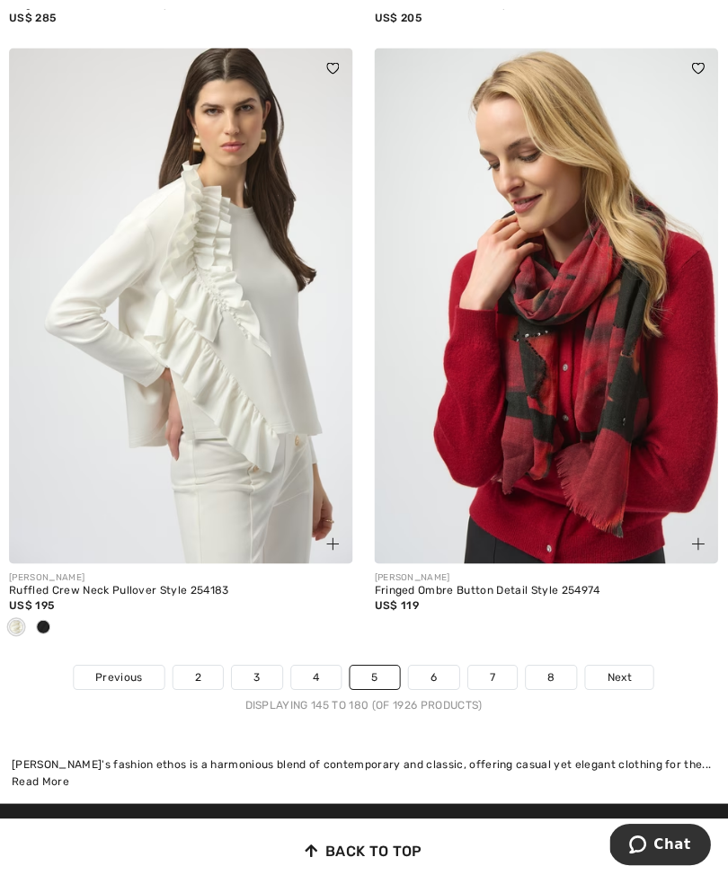
click at [430, 669] on link "6" at bounding box center [433, 675] width 49 height 23
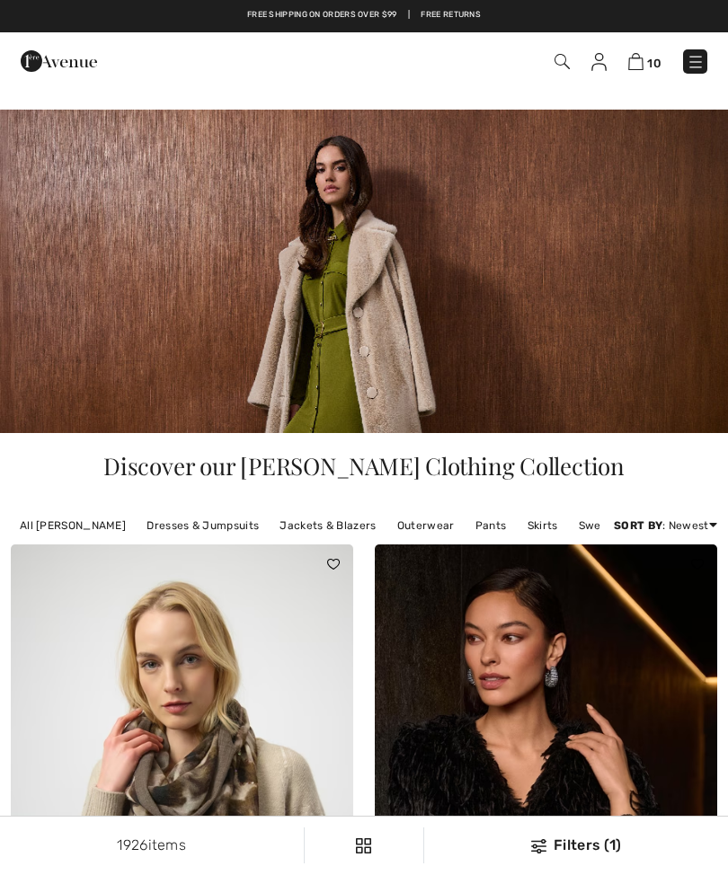
checkbox input "true"
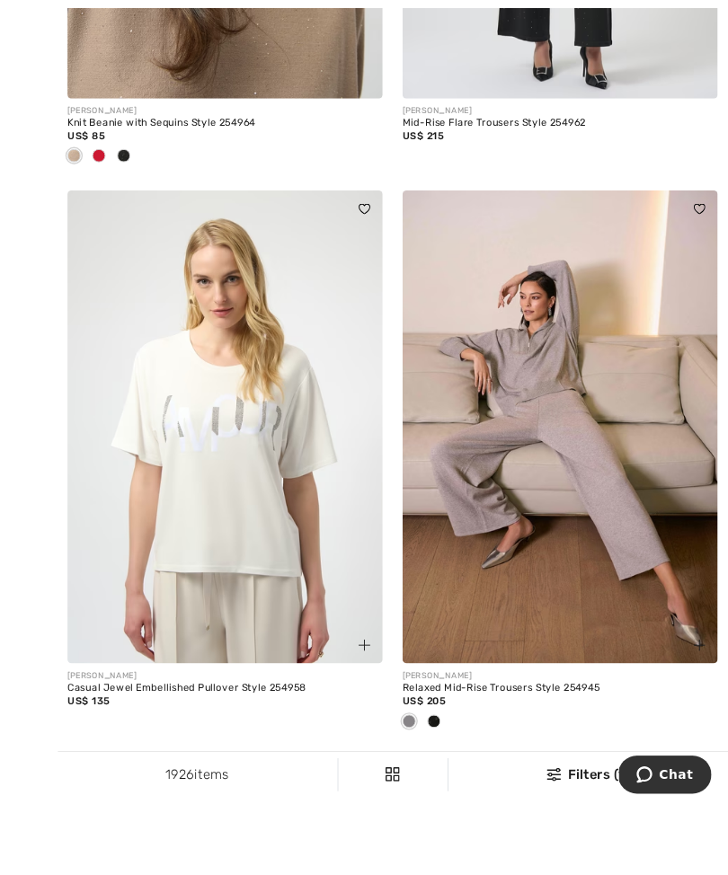
scroll to position [10918, 0]
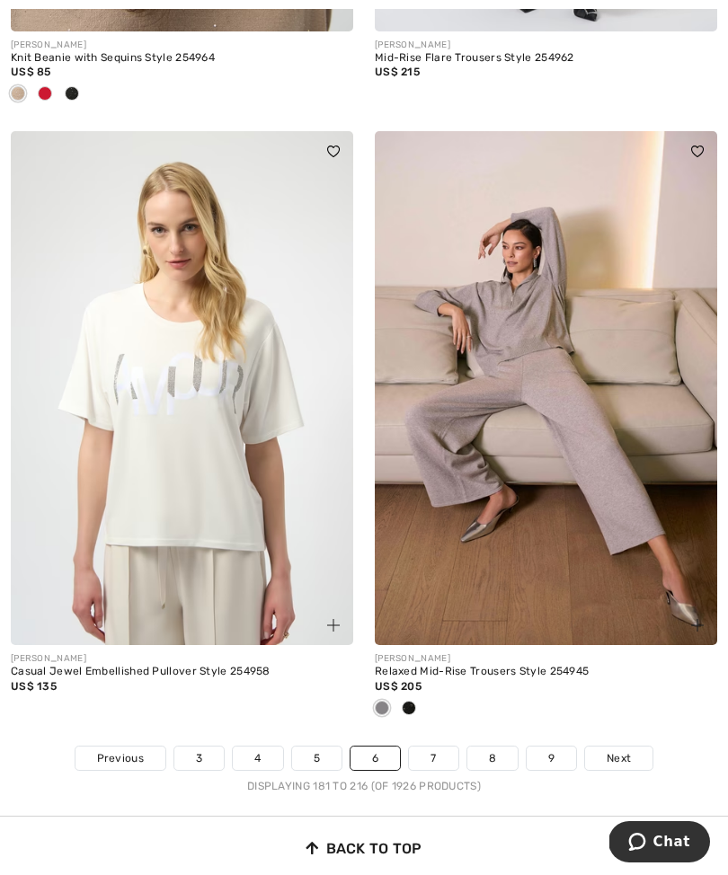
click at [441, 747] on link "7" at bounding box center [433, 758] width 49 height 23
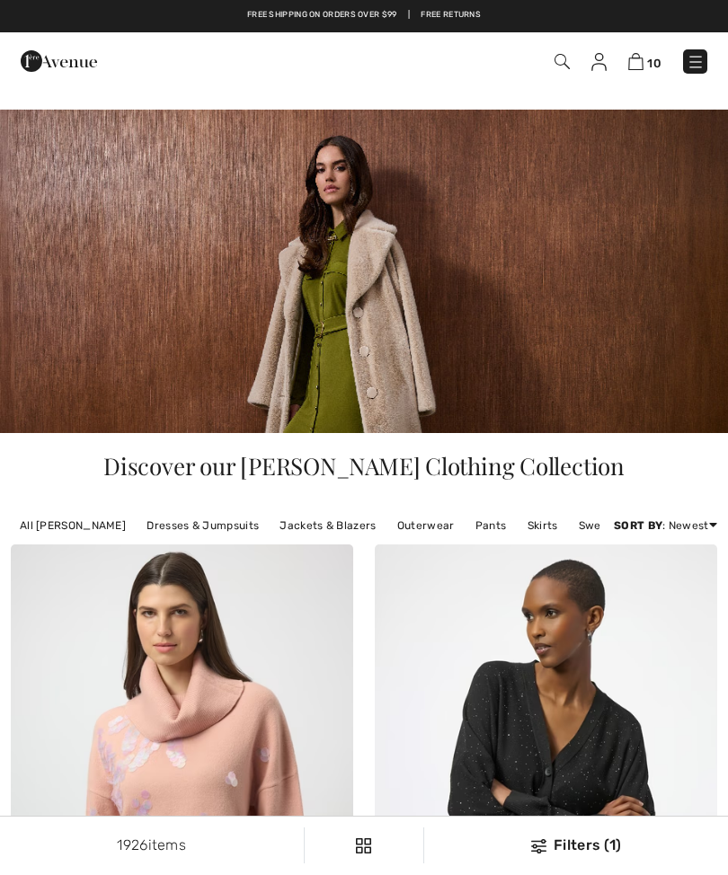
checkbox input "true"
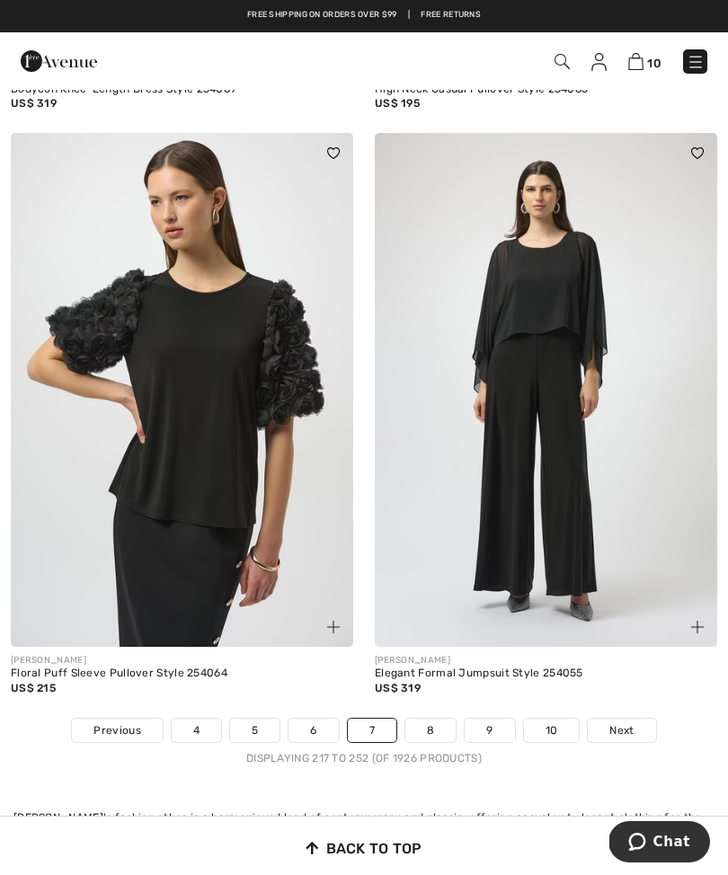
scroll to position [10798, 0]
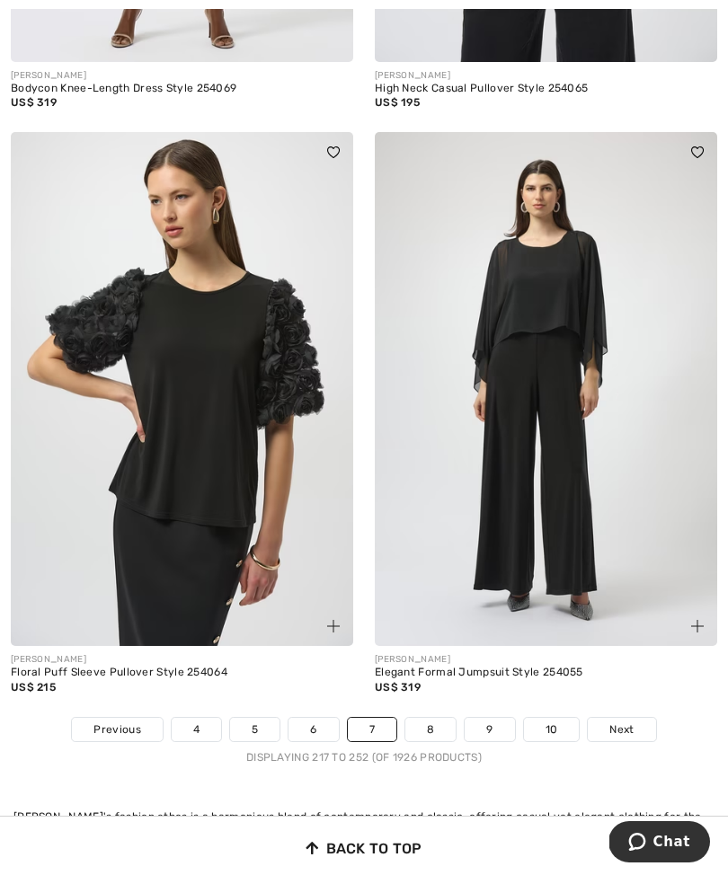
click at [439, 718] on link "8" at bounding box center [430, 729] width 50 height 23
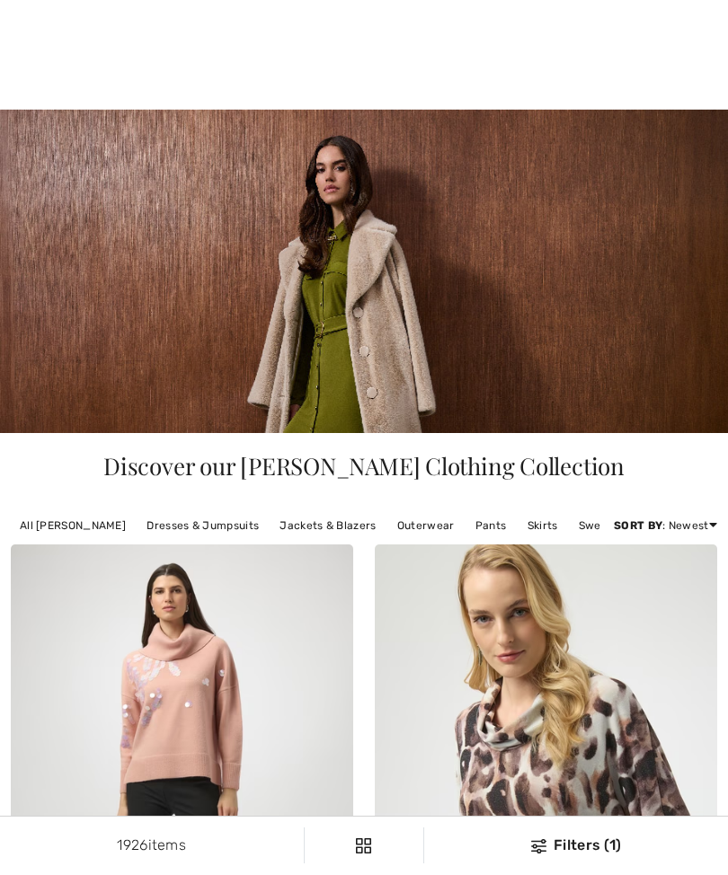
checkbox input "true"
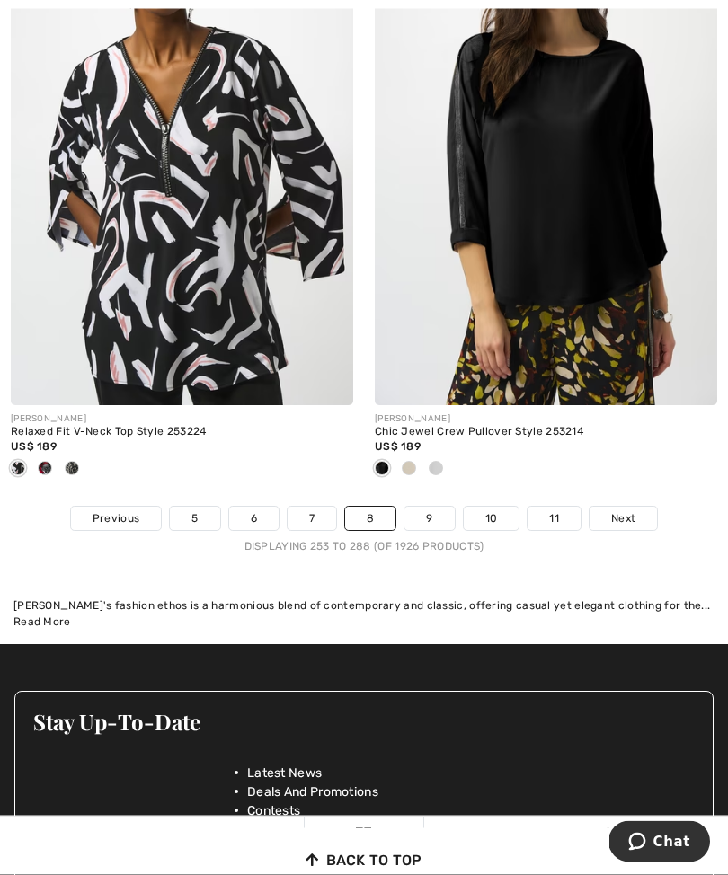
scroll to position [11281, 0]
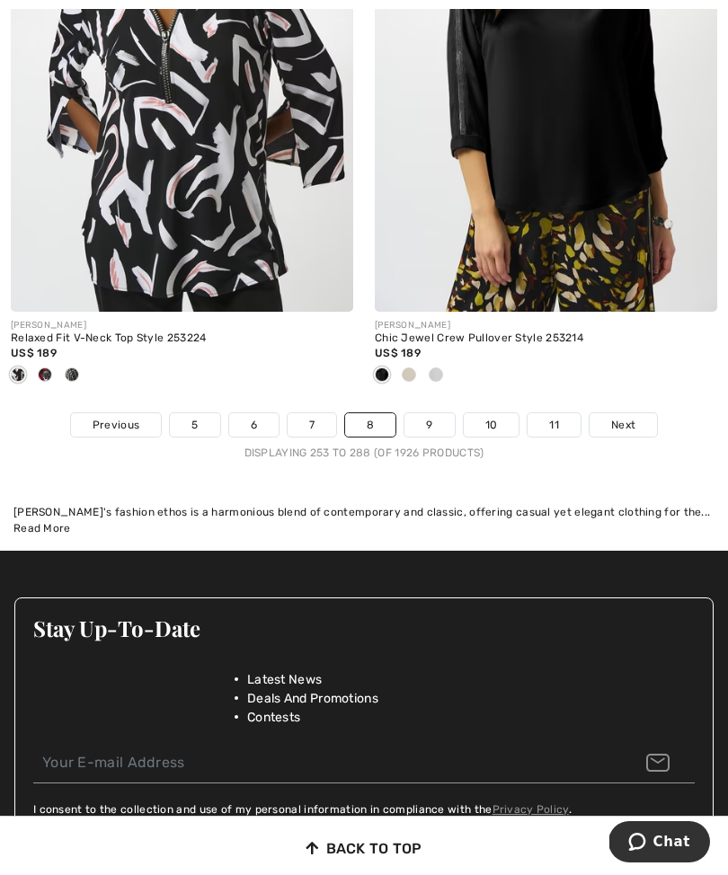
click at [435, 413] on link "9" at bounding box center [428, 424] width 49 height 23
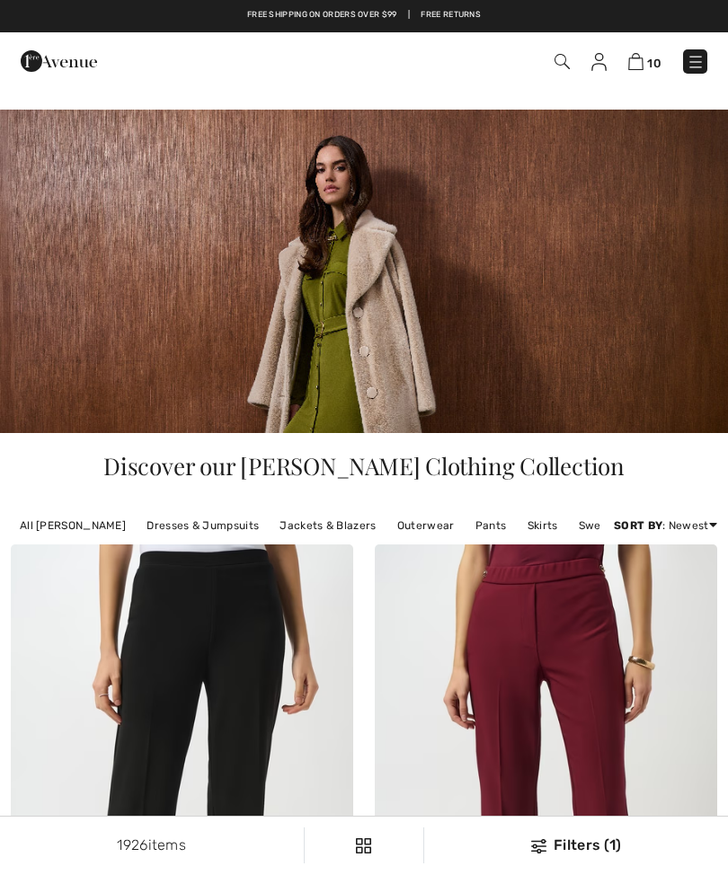
checkbox input "true"
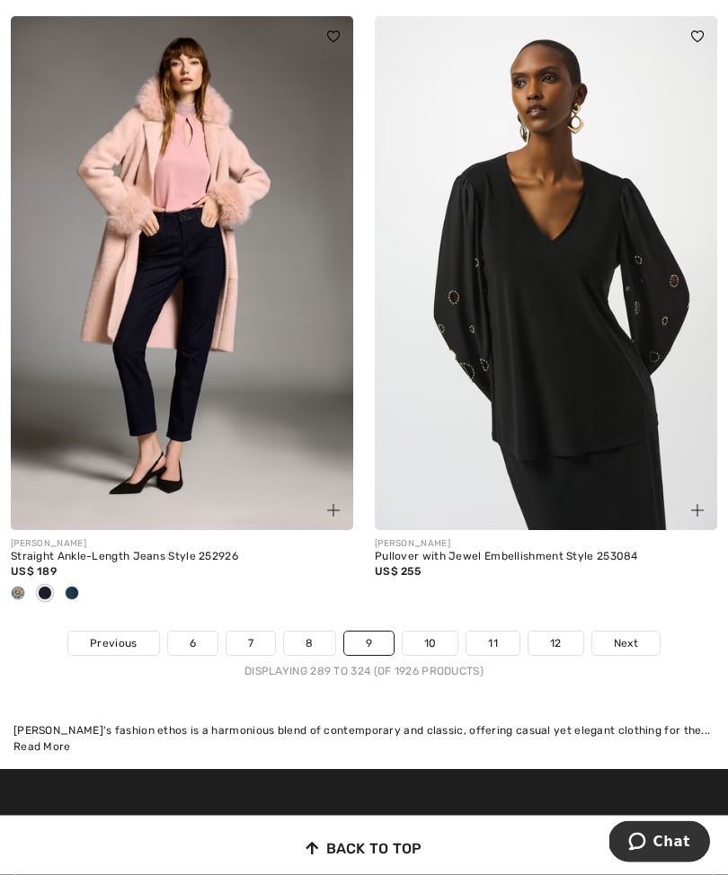
scroll to position [11071, 0]
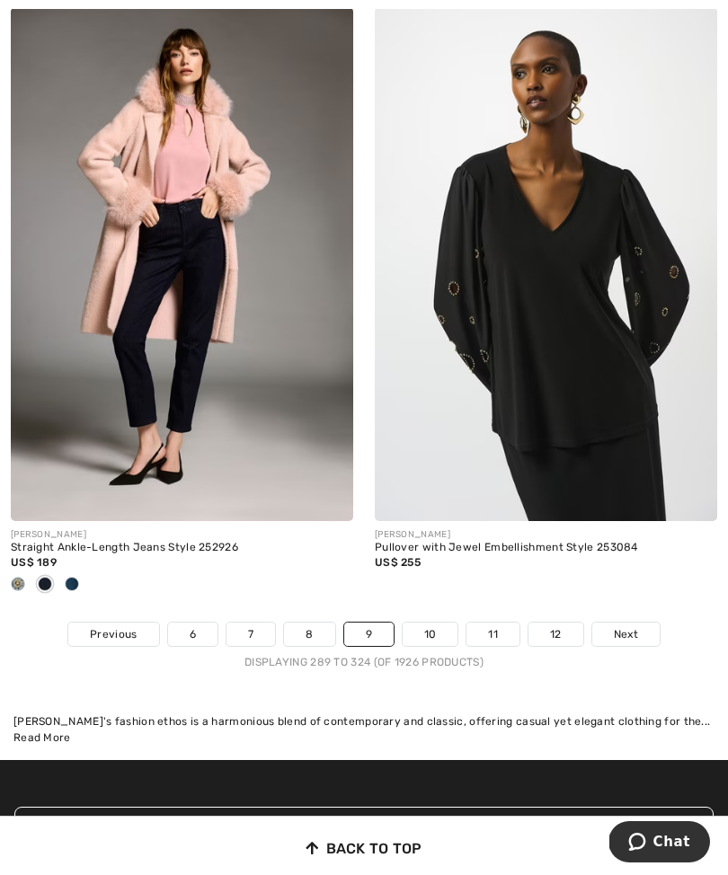
click at [439, 623] on link "10" at bounding box center [431, 634] width 56 height 23
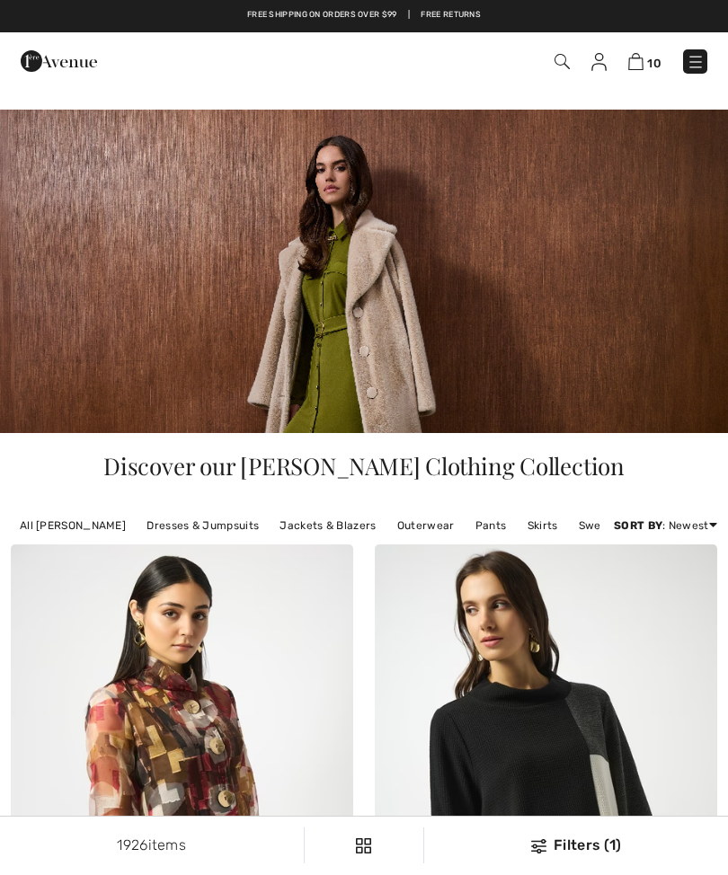
checkbox input "true"
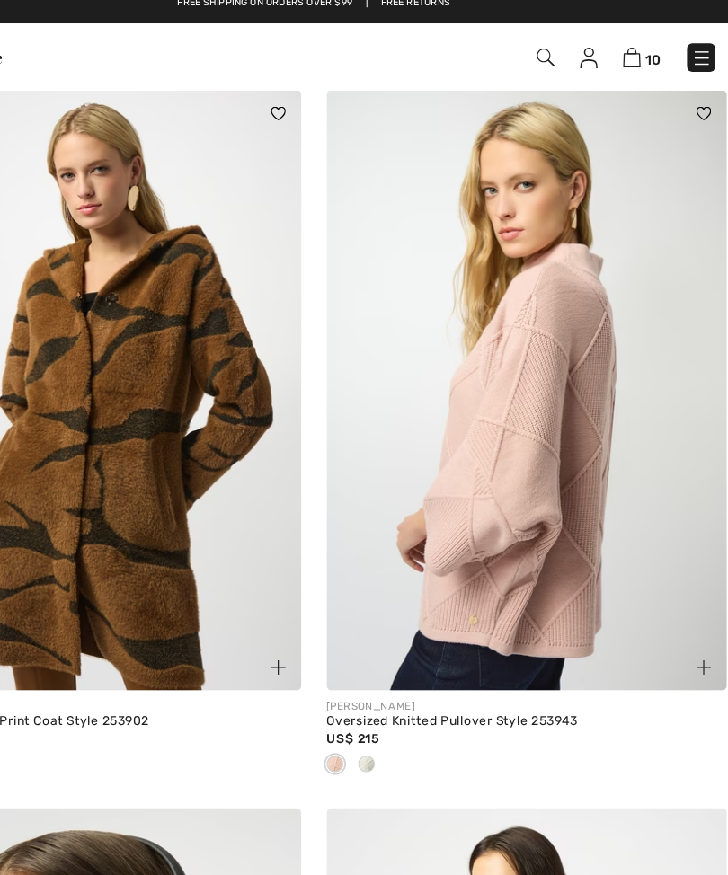
scroll to position [1032, 0]
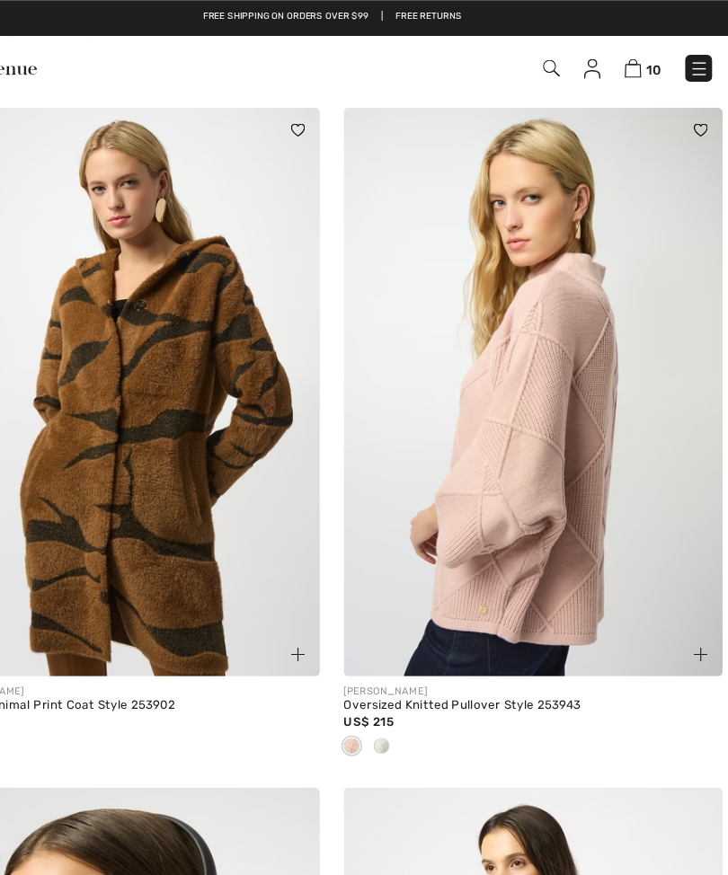
click at [484, 435] on img at bounding box center [546, 354] width 342 height 514
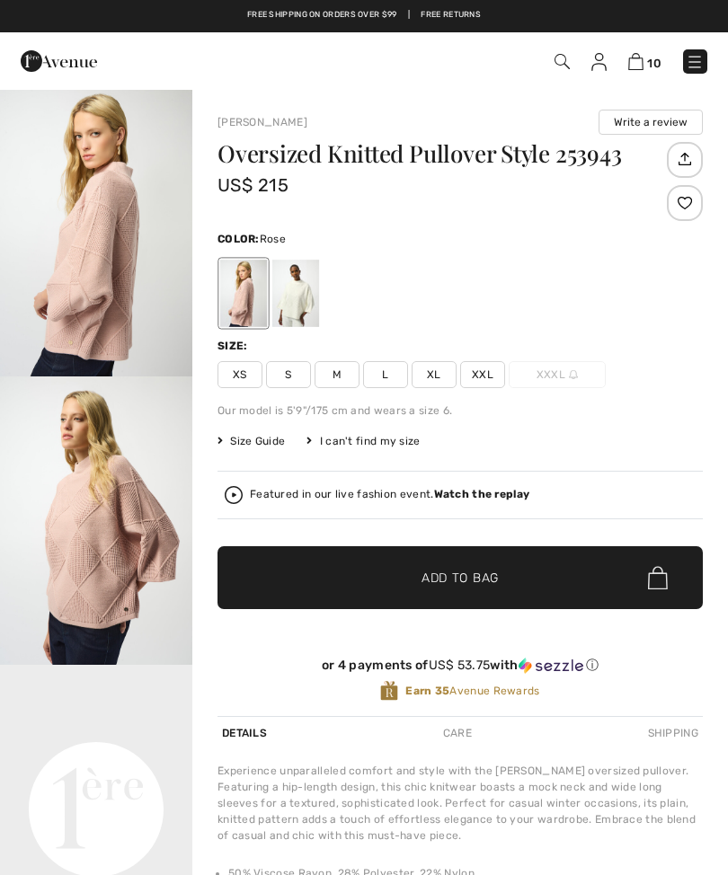
checkbox input "true"
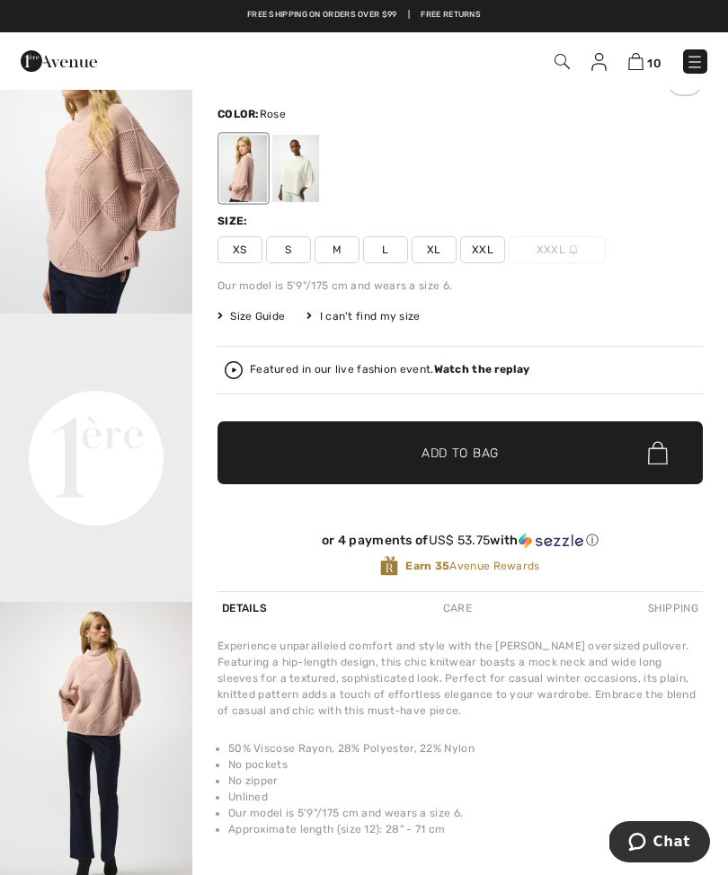
scroll to position [155, 0]
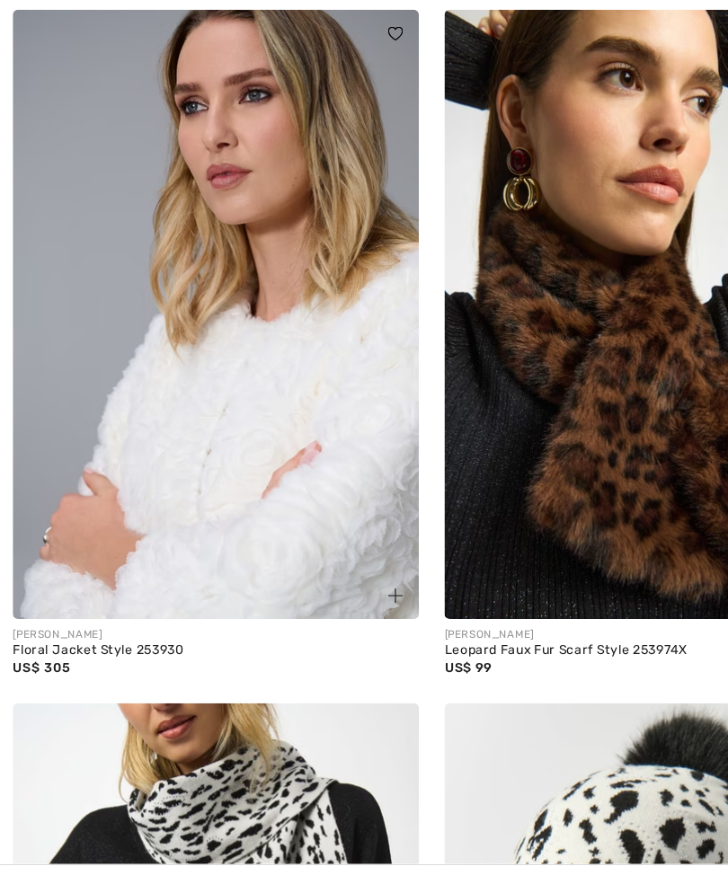
scroll to position [2877, 0]
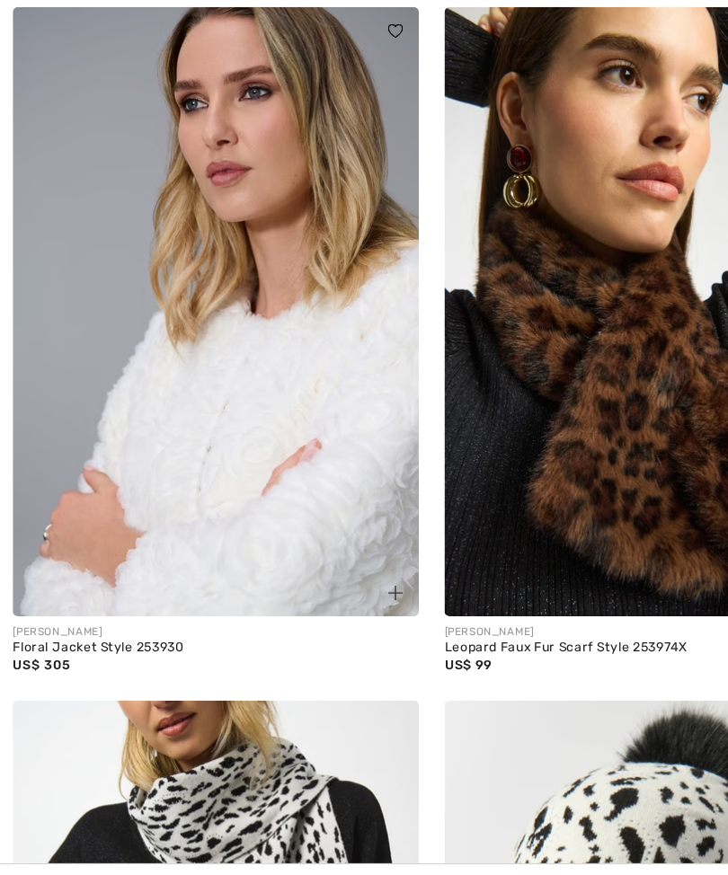
click at [266, 379] on img at bounding box center [182, 350] width 342 height 514
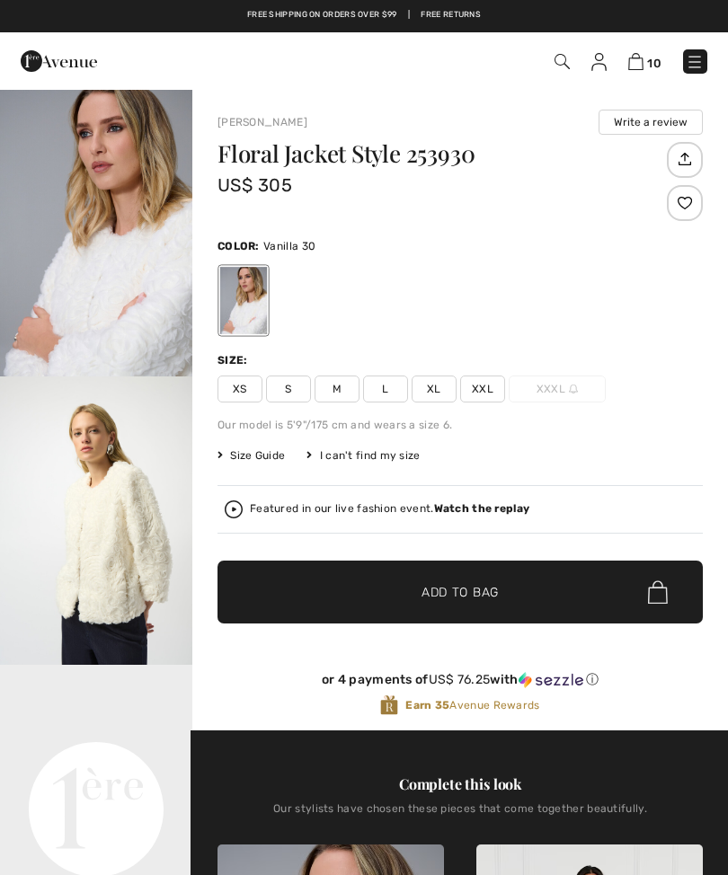
checkbox input "true"
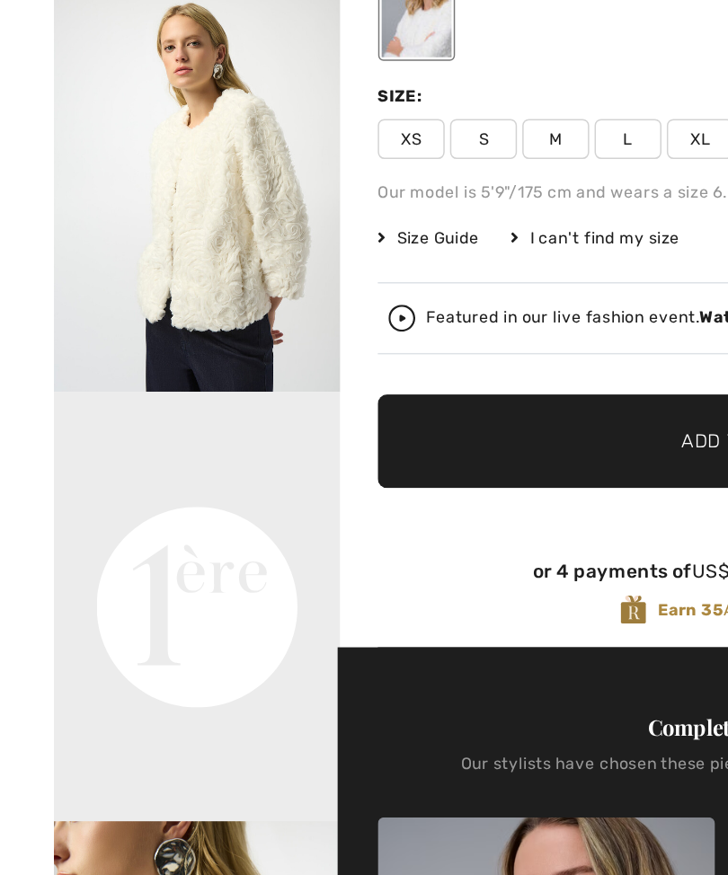
scroll to position [104, 0]
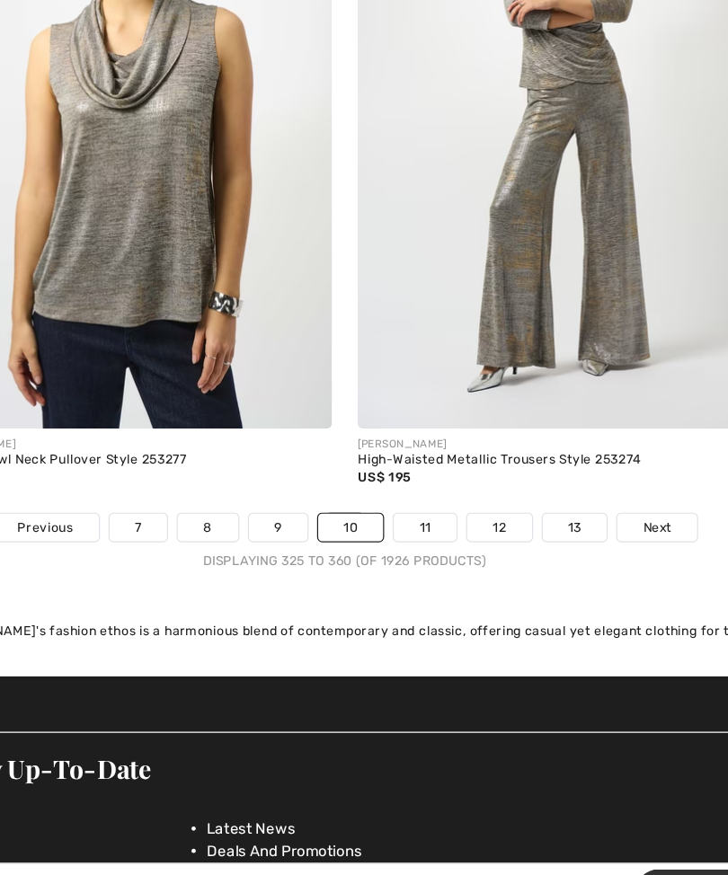
scroll to position [10965, 0]
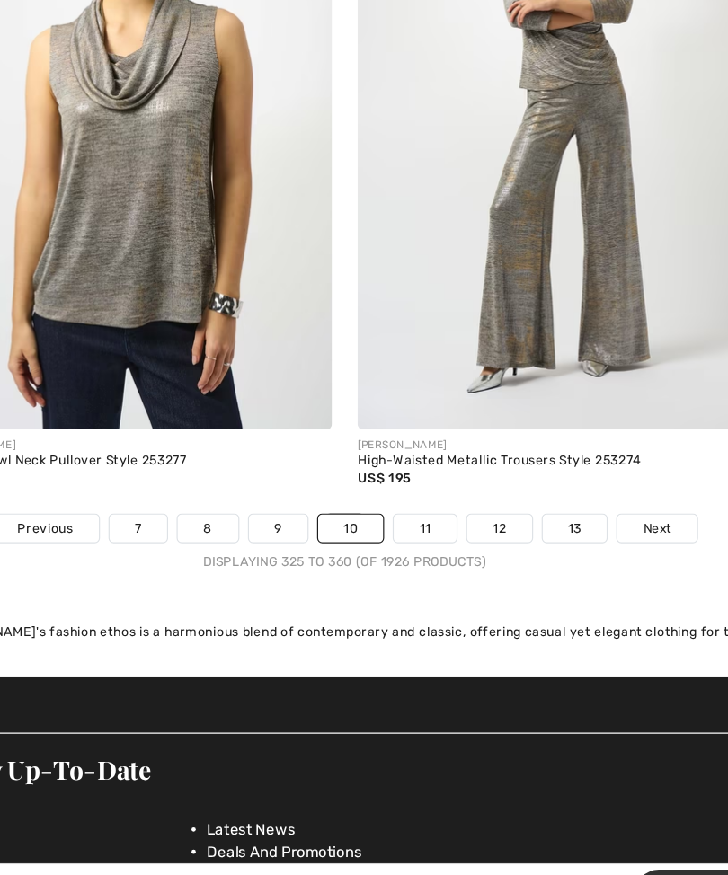
click at [405, 521] on link "11" at bounding box center [431, 532] width 53 height 23
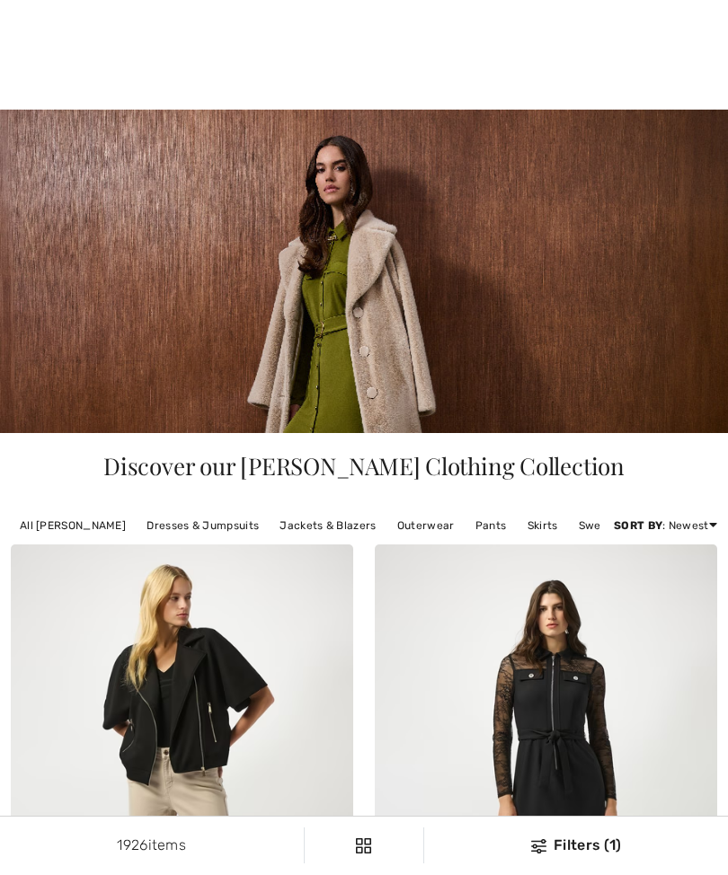
checkbox input "true"
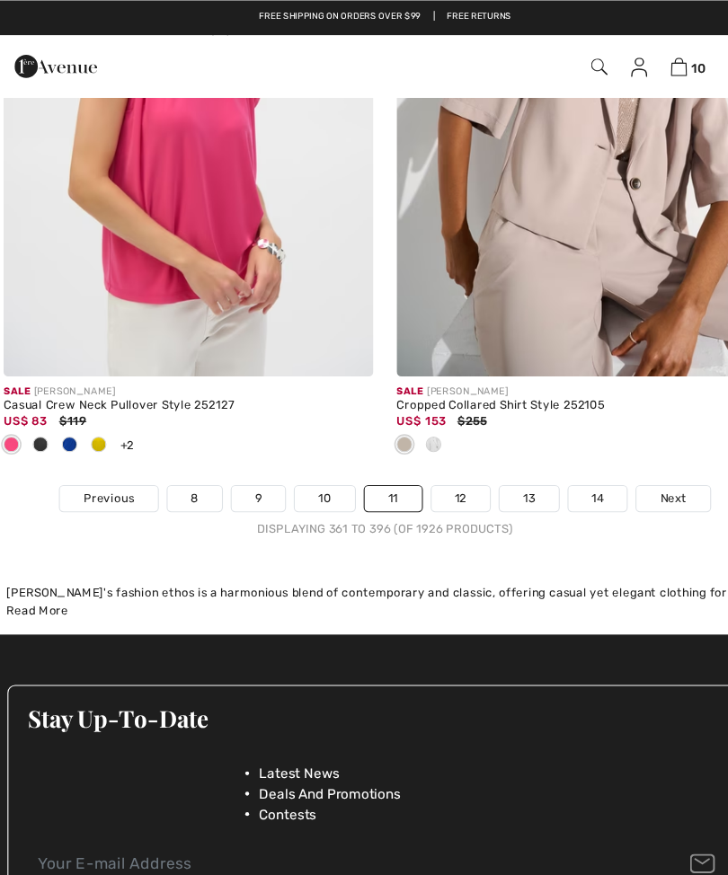
scroll to position [11237, 0]
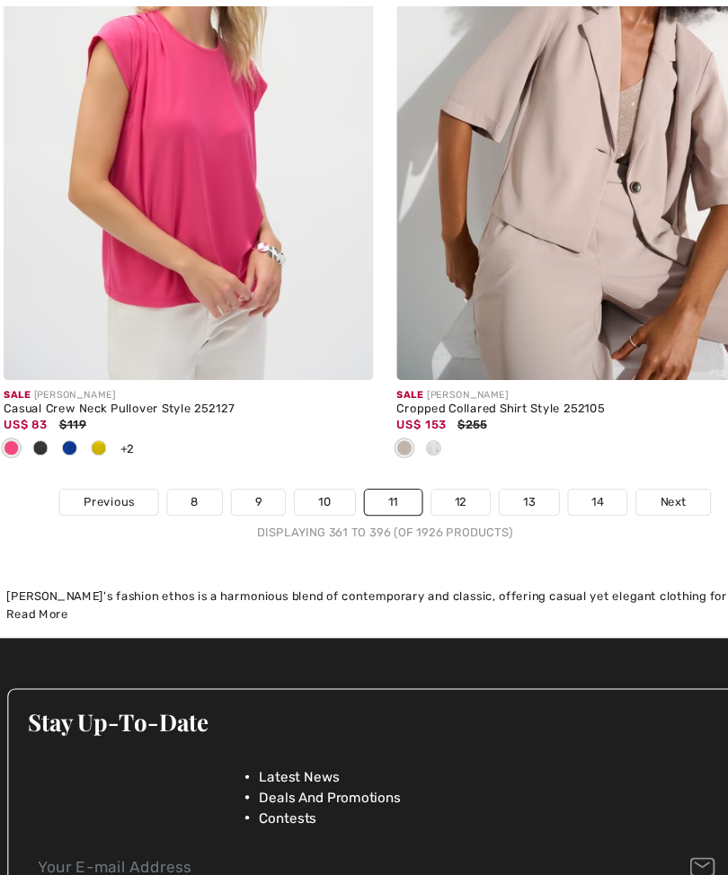
click at [439, 457] on link "12" at bounding box center [434, 468] width 55 height 23
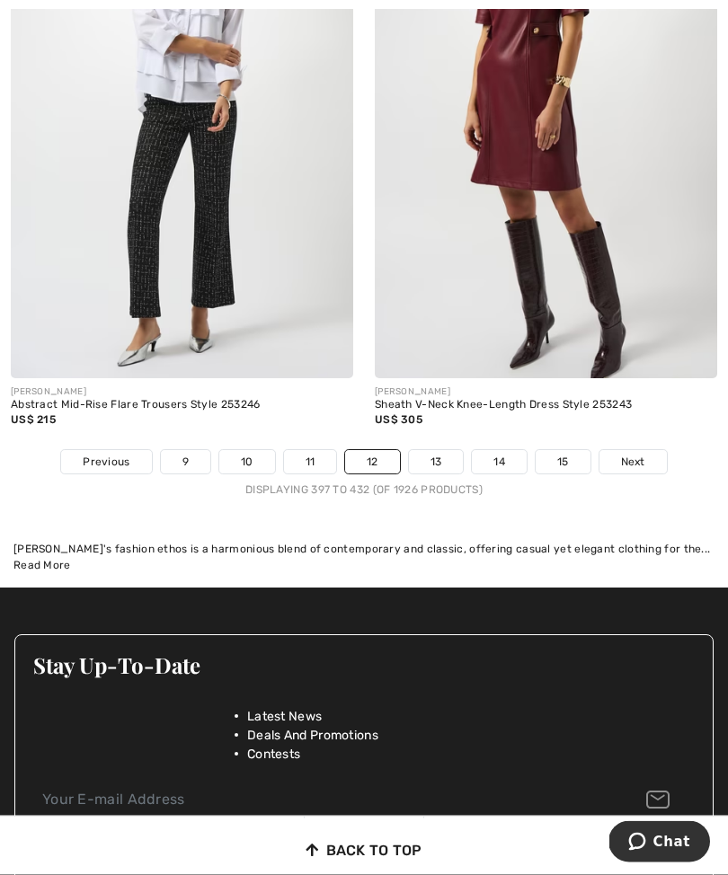
scroll to position [11097, 0]
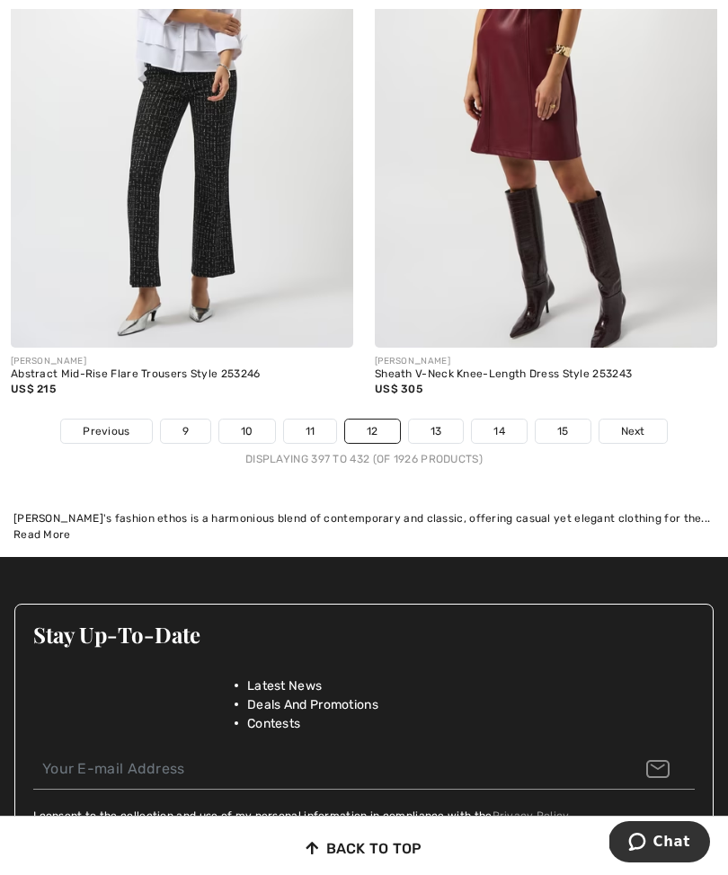
click at [439, 425] on link "13" at bounding box center [436, 431] width 55 height 23
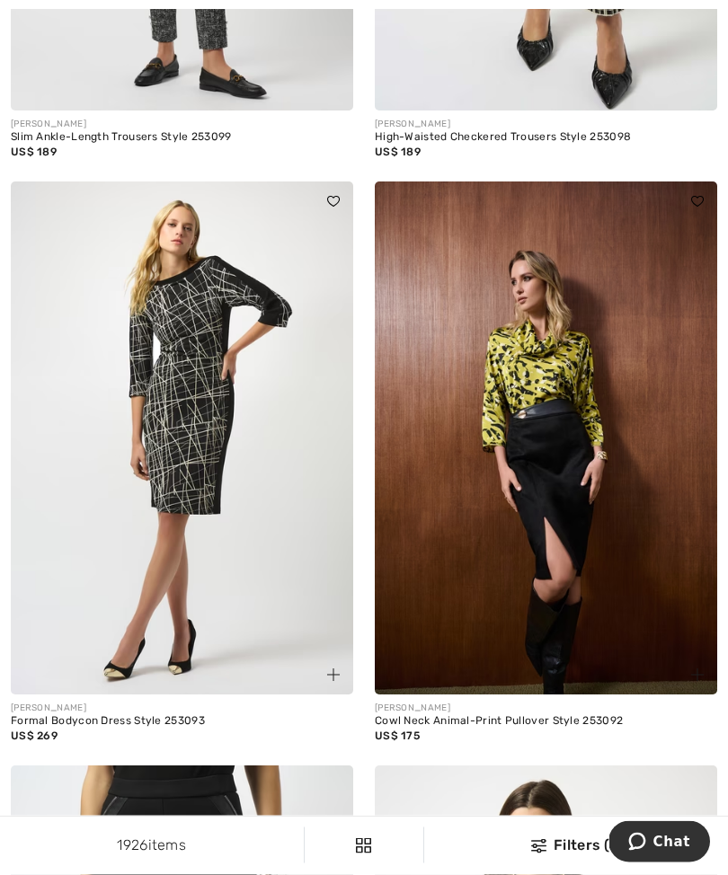
scroll to position [9462, 0]
click at [578, 472] on img at bounding box center [546, 439] width 342 height 514
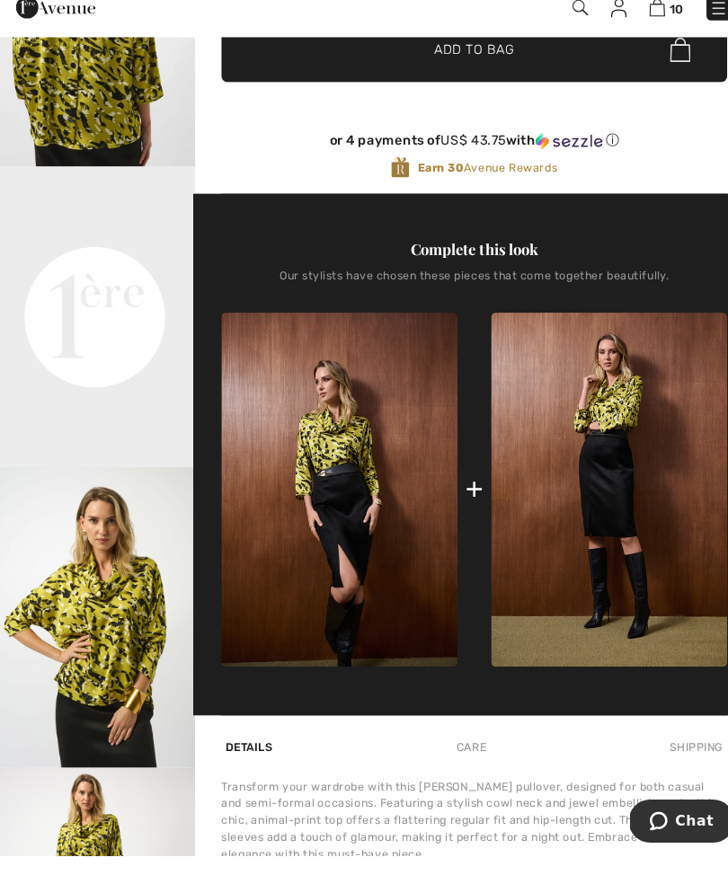
scroll to position [473, 0]
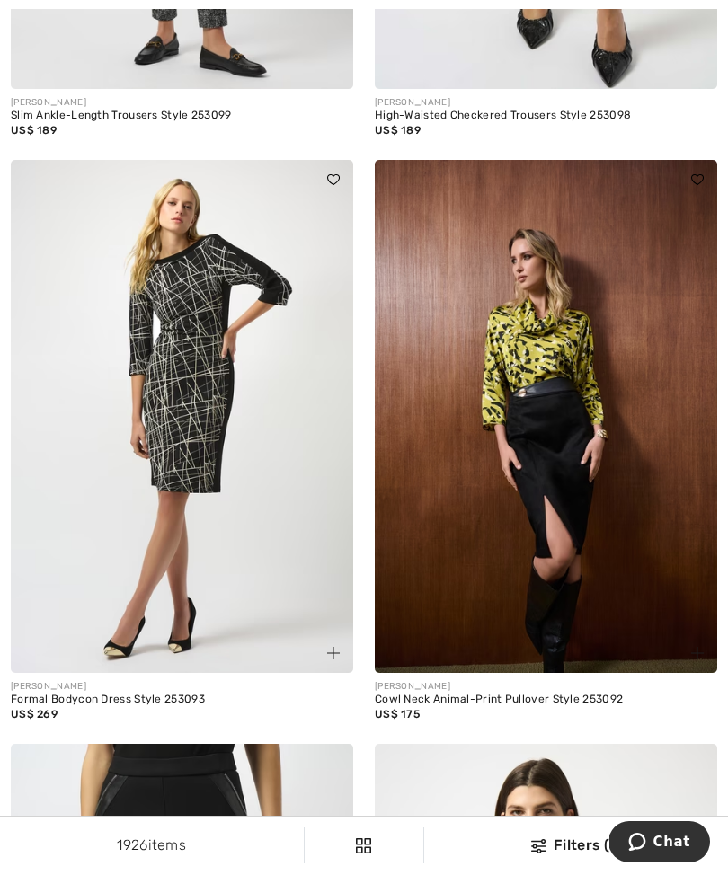
scroll to position [9485, 0]
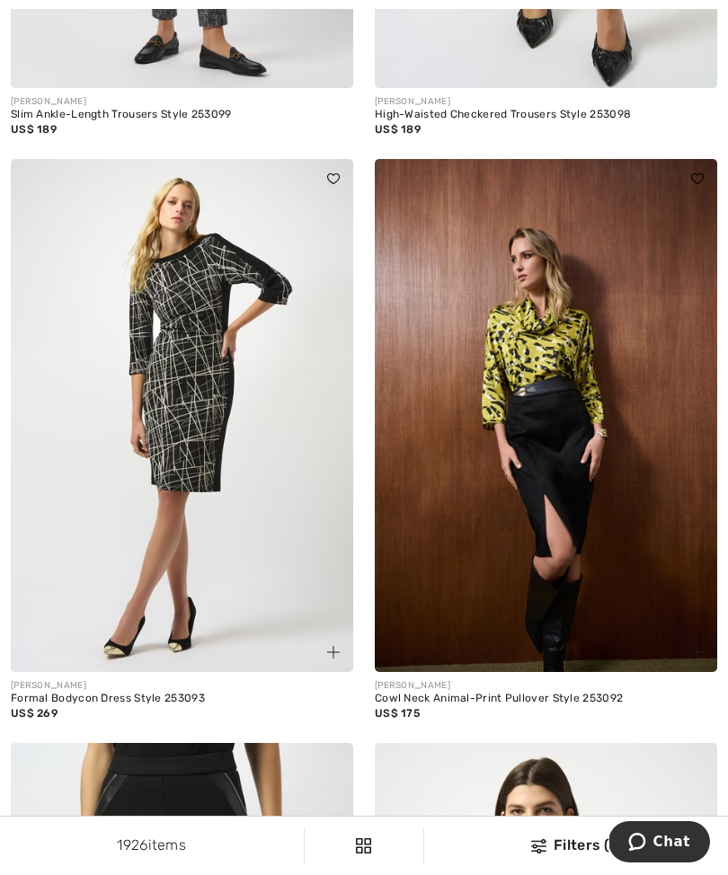
click at [543, 499] on img at bounding box center [546, 416] width 342 height 514
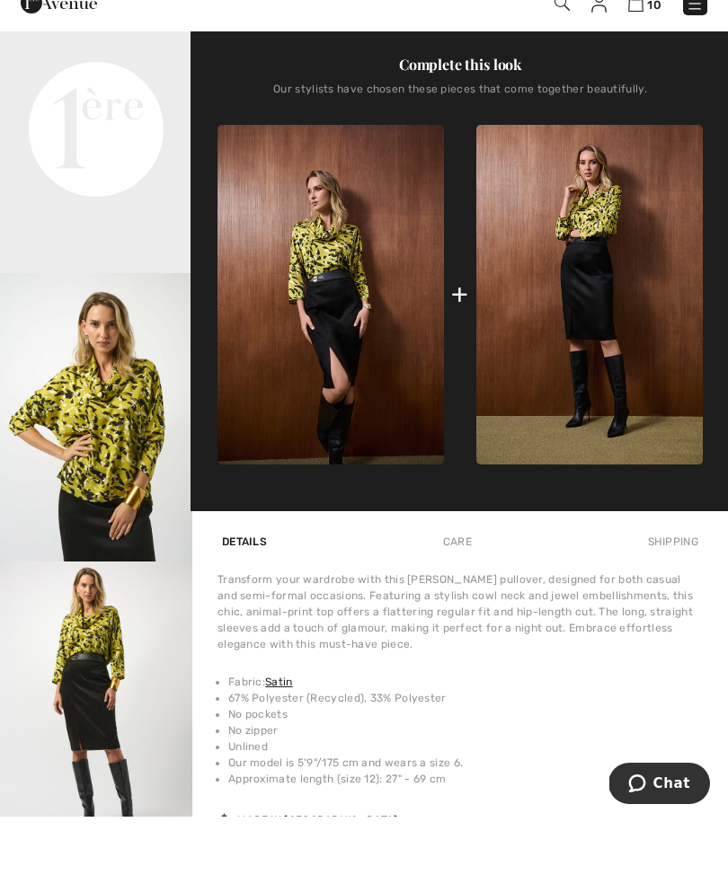
scroll to position [681, 0]
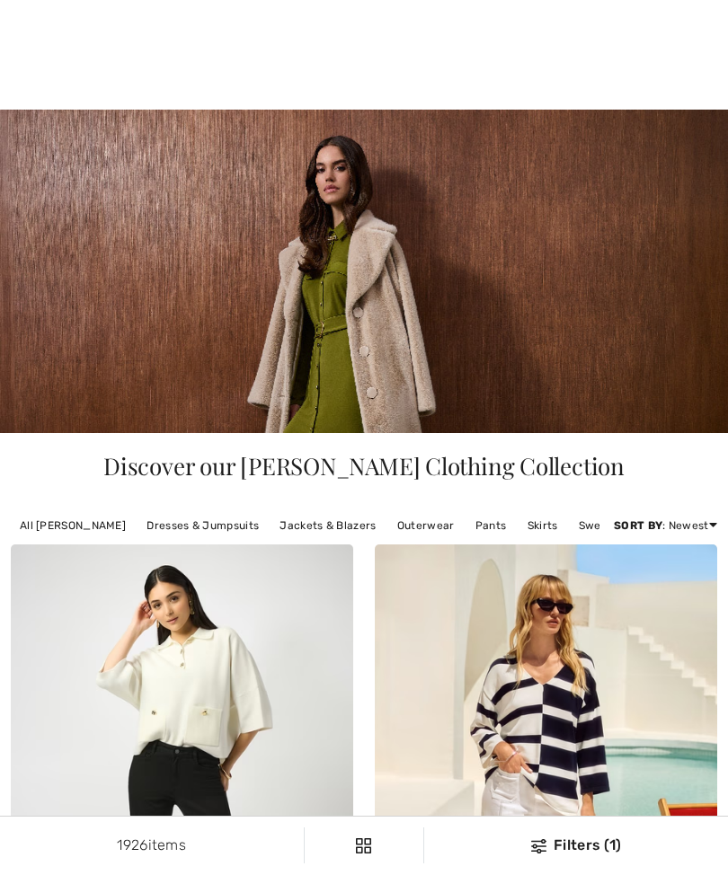
checkbox input "true"
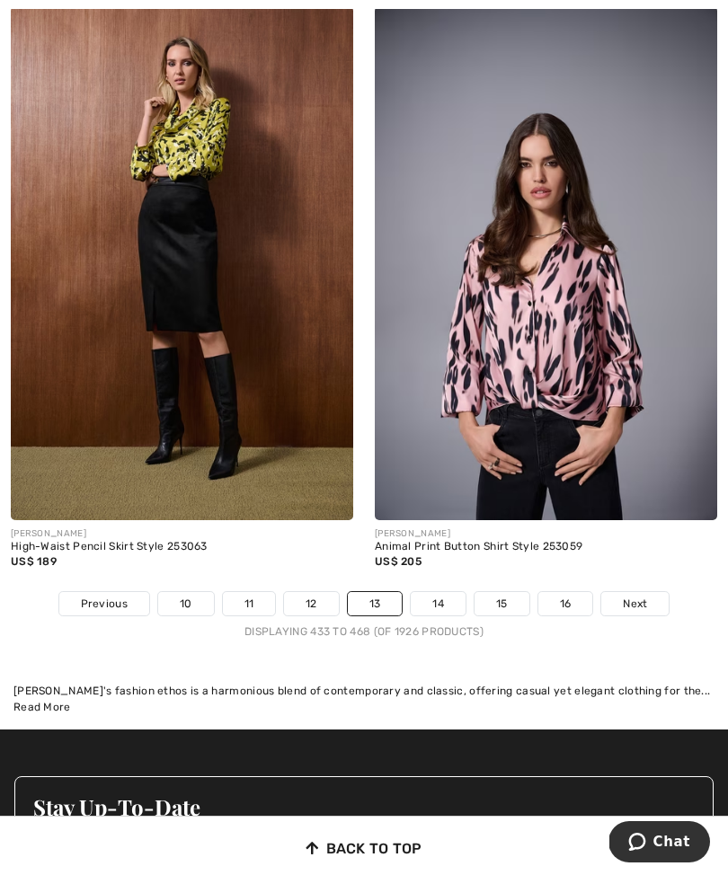
scroll to position [10805, 0]
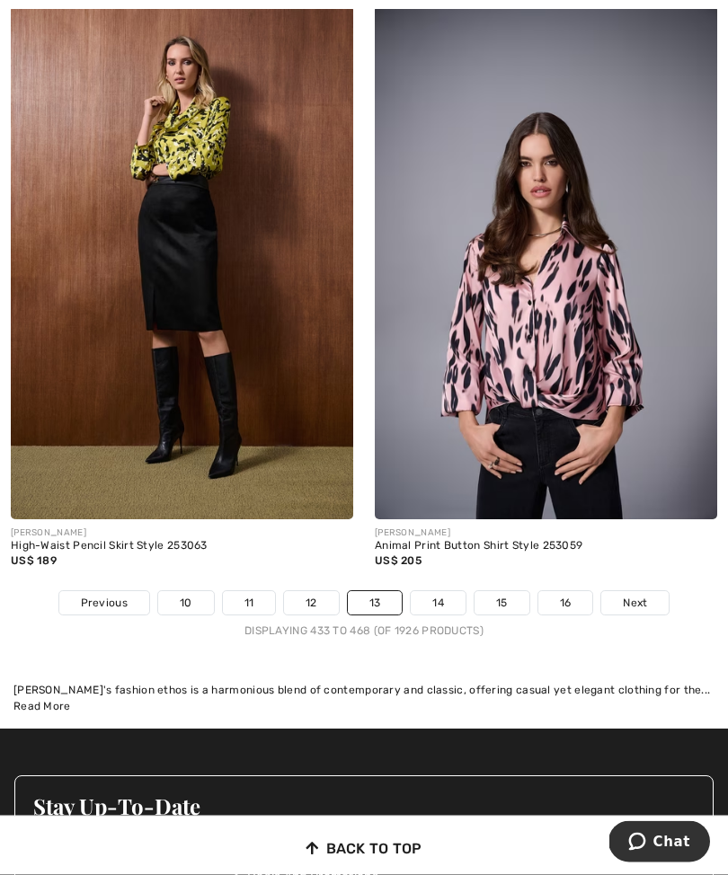
click at [435, 593] on link "14" at bounding box center [438, 603] width 55 height 23
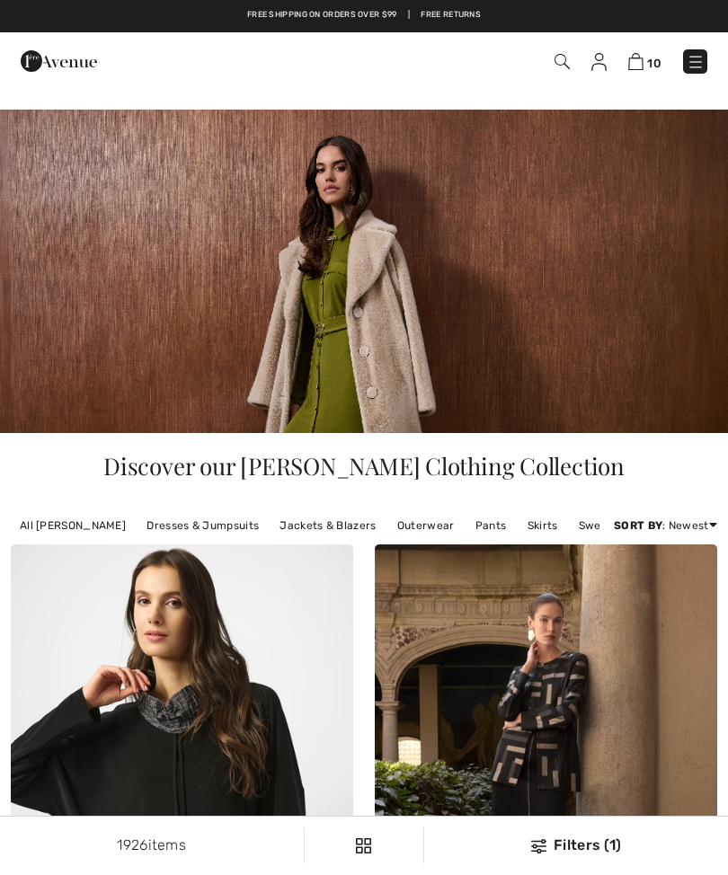
checkbox input "true"
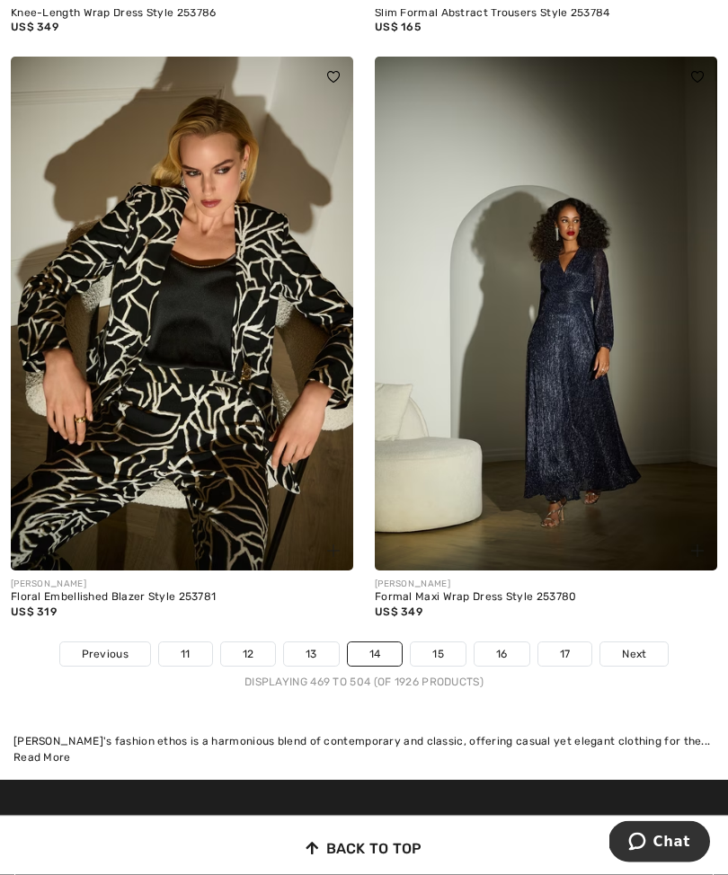
scroll to position [10861, 0]
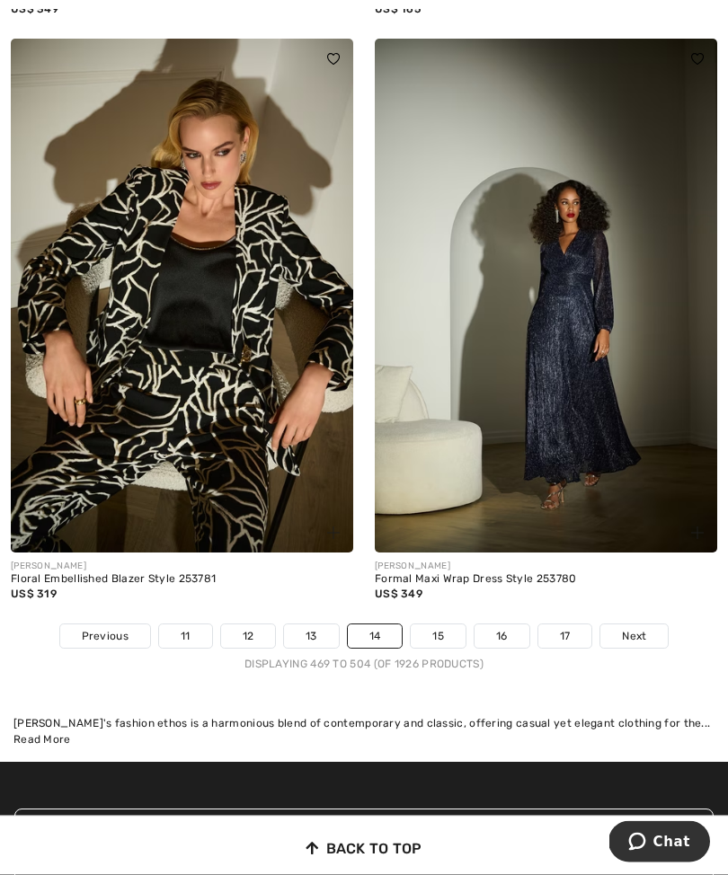
click at [288, 351] on img at bounding box center [182, 297] width 342 height 514
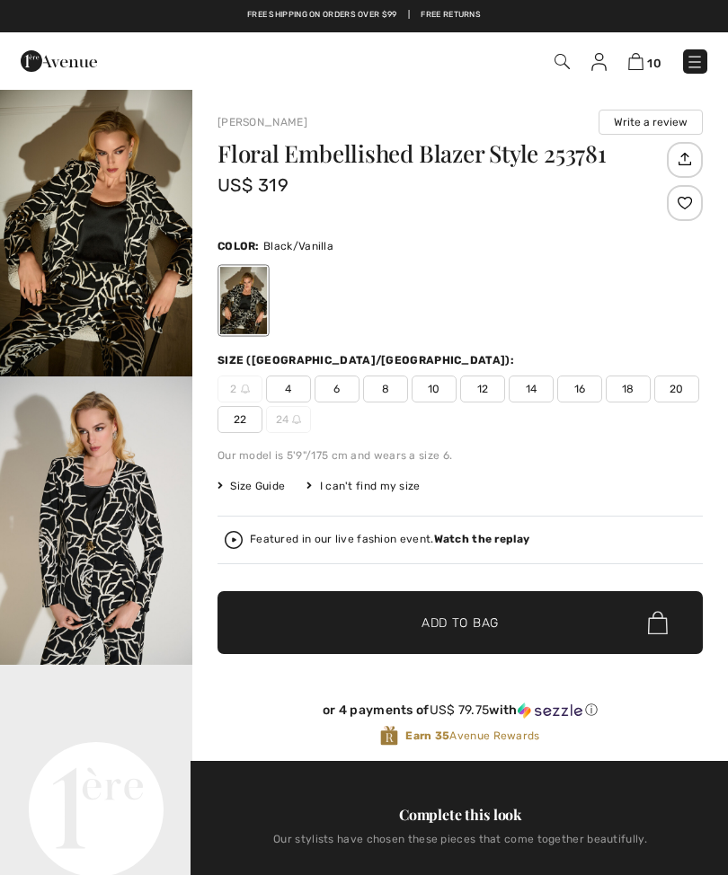
checkbox input "true"
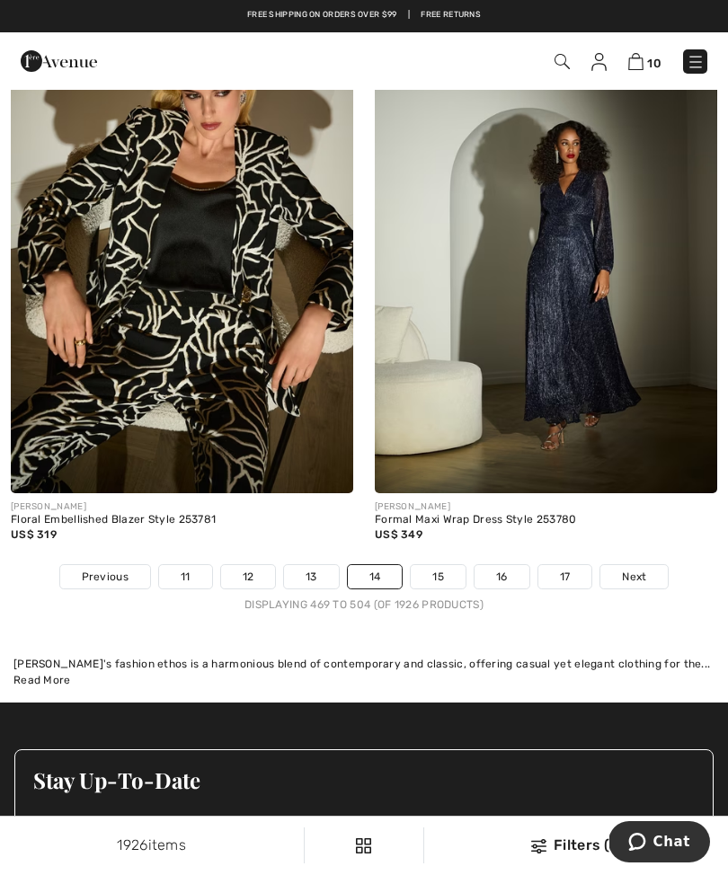
click at [442, 571] on link "15" at bounding box center [438, 576] width 55 height 23
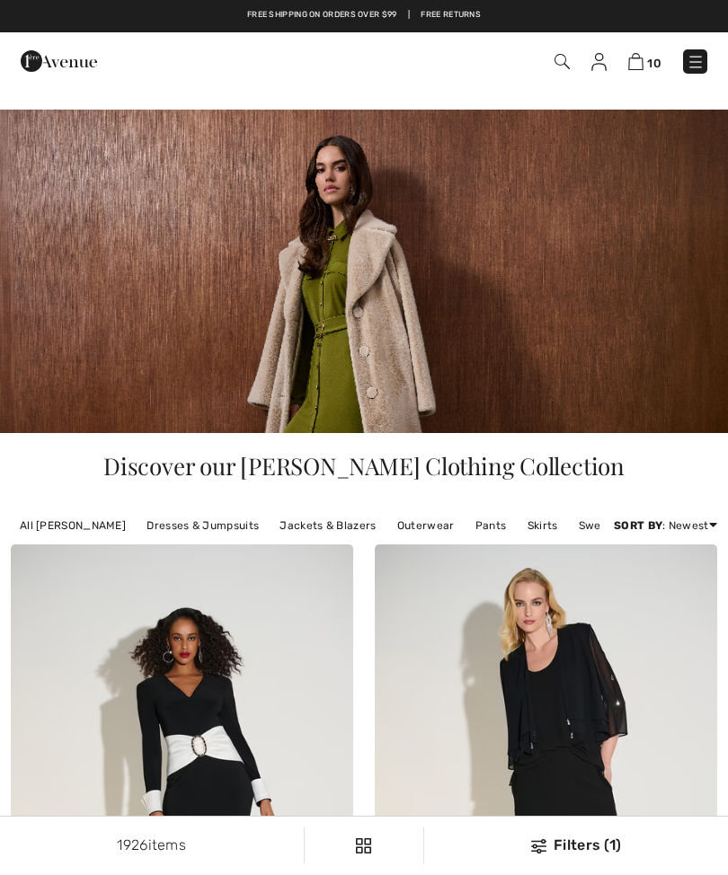
checkbox input "true"
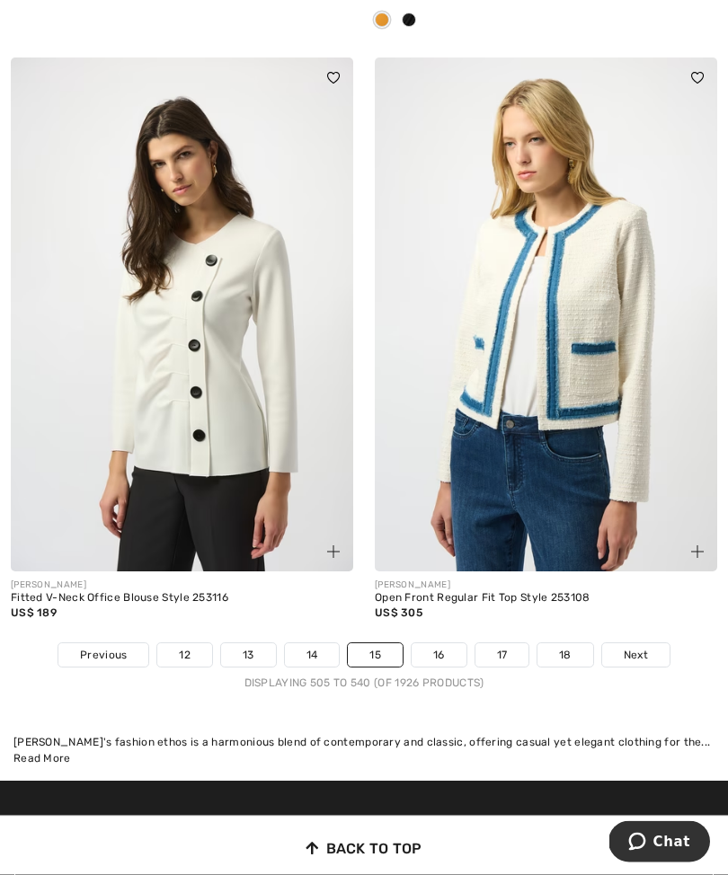
scroll to position [10695, 0]
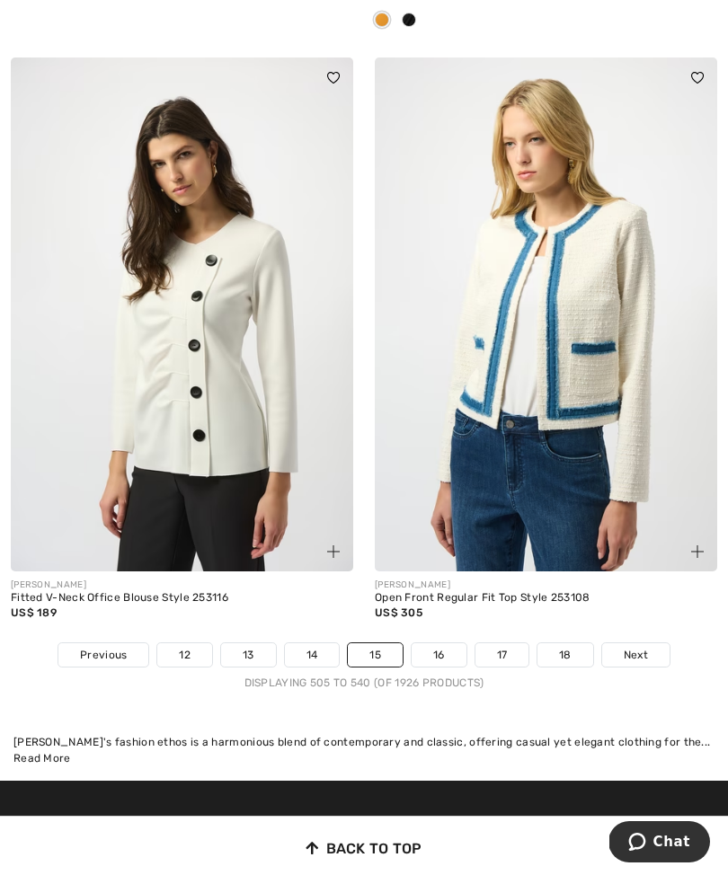
click at [448, 643] on link "16" at bounding box center [439, 654] width 55 height 23
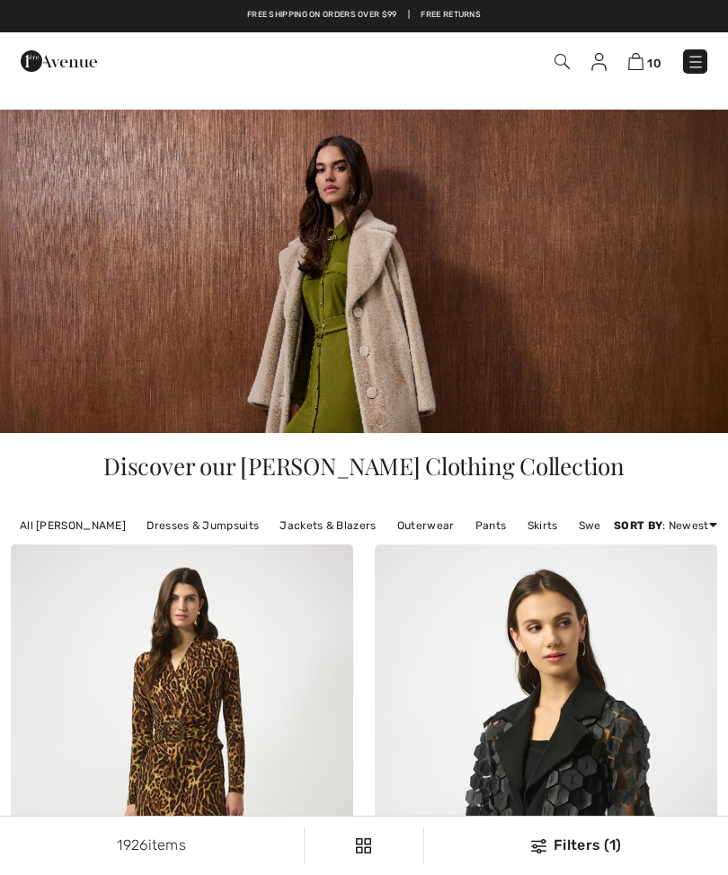
checkbox input "true"
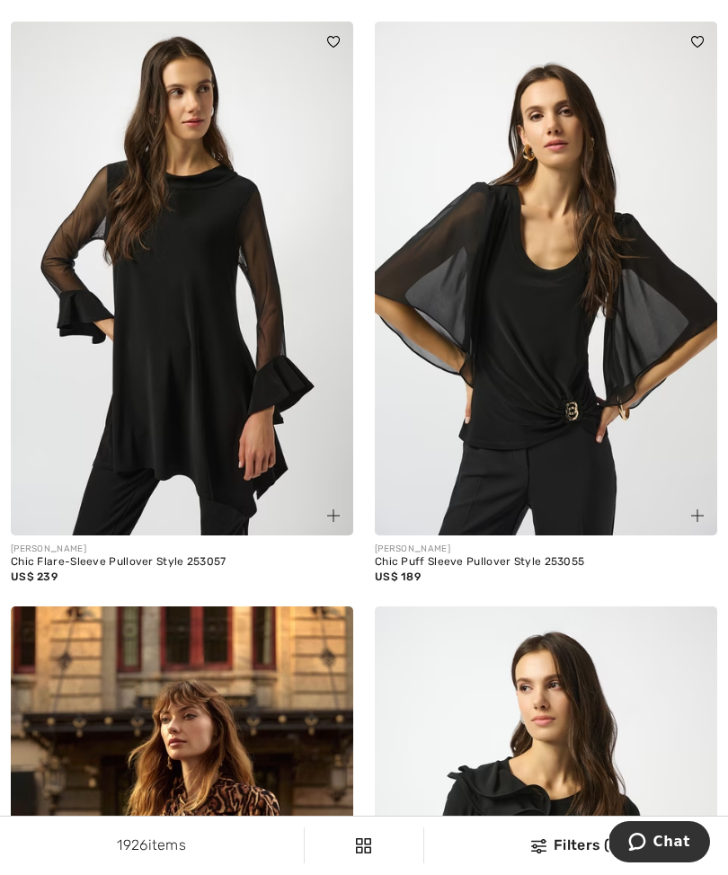
scroll to position [2884, 0]
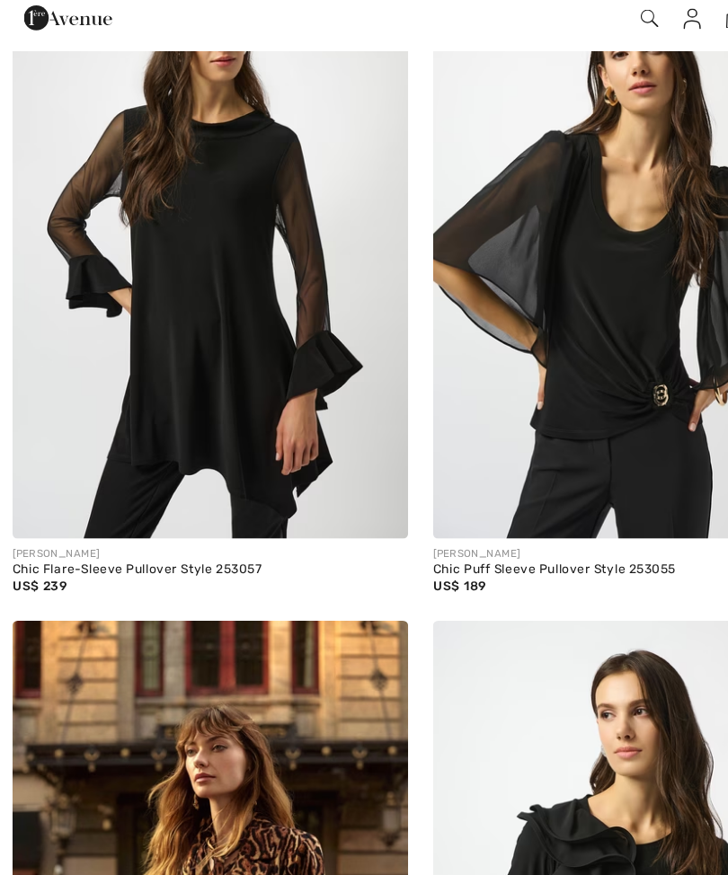
click at [173, 533] on div "Chic Flare-Sleeve Pullover Style 253057" at bounding box center [182, 539] width 342 height 13
click at [239, 336] on img at bounding box center [182, 255] width 342 height 514
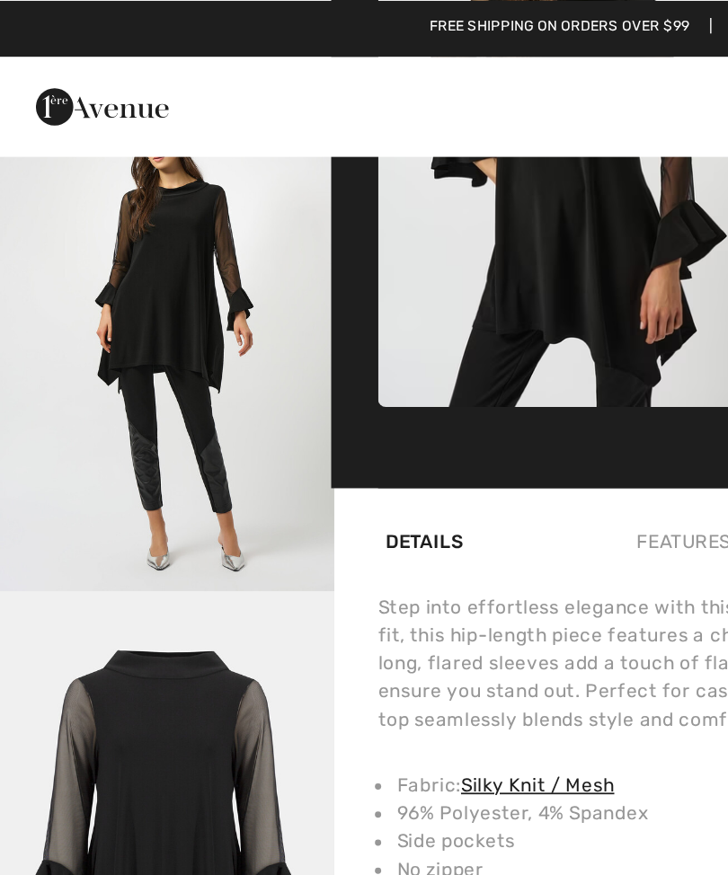
scroll to position [902, 0]
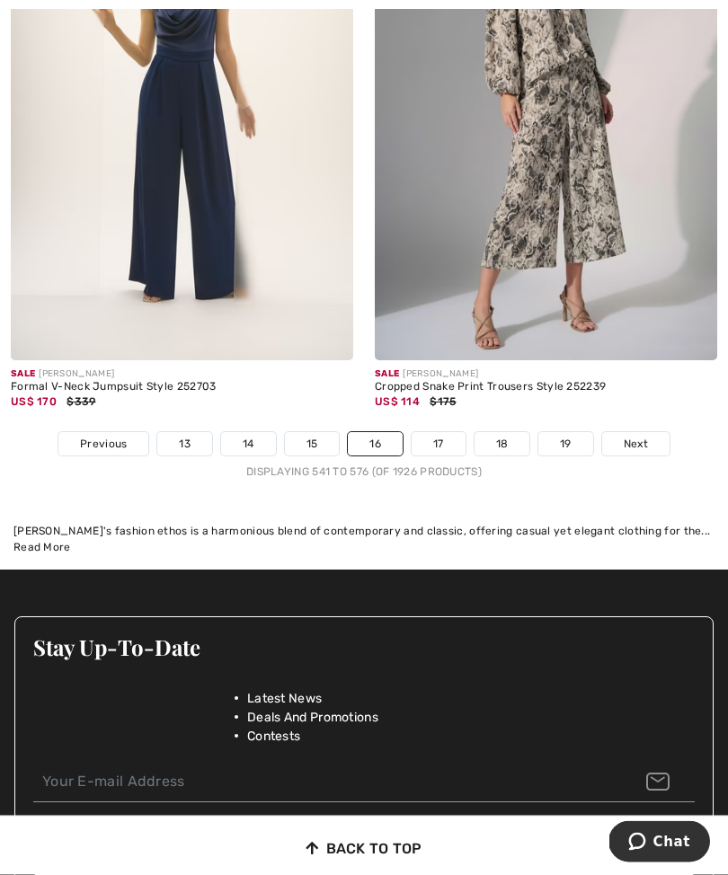
scroll to position [11114, 0]
click at [441, 434] on link "17" at bounding box center [439, 443] width 54 height 23
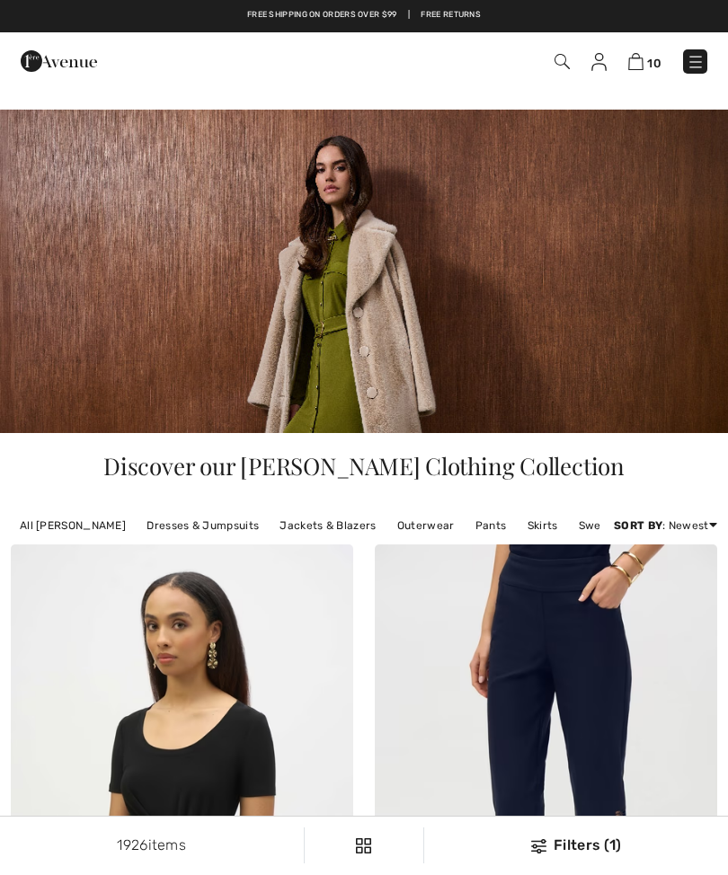
checkbox input "true"
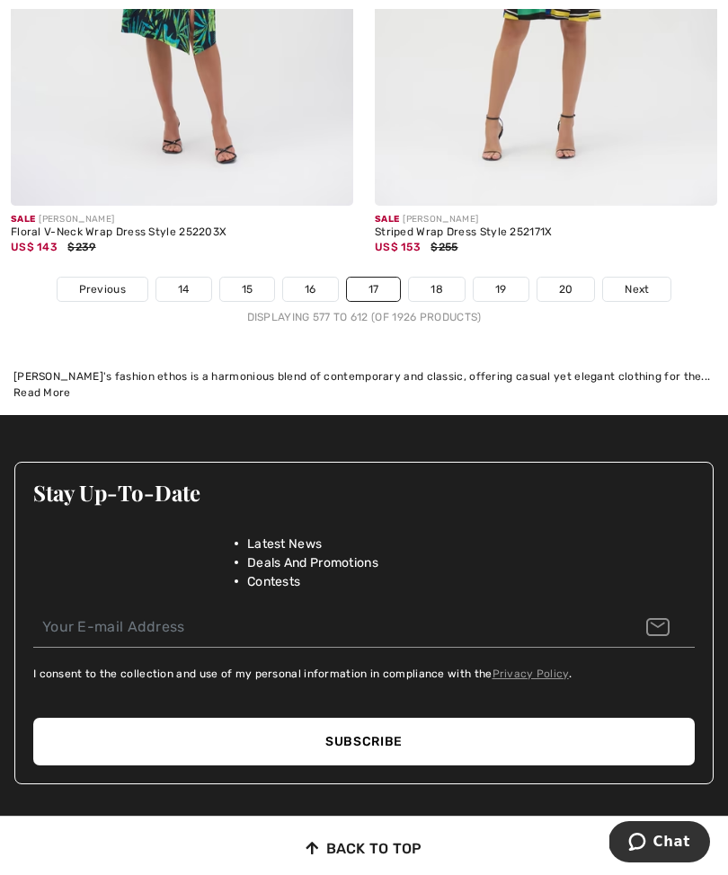
scroll to position [11475, 0]
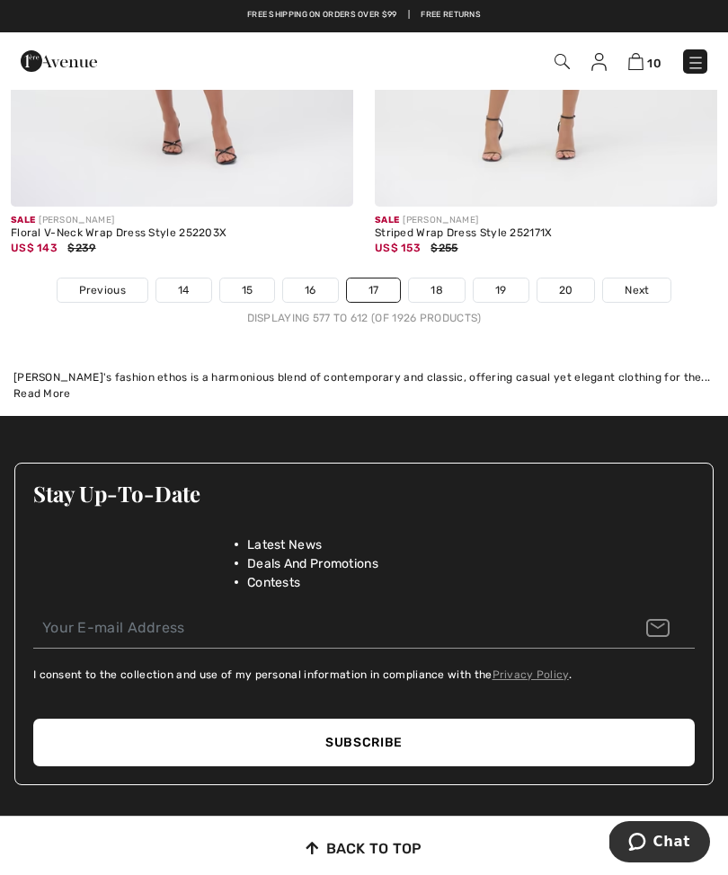
click at [450, 279] on link "18" at bounding box center [437, 290] width 56 height 23
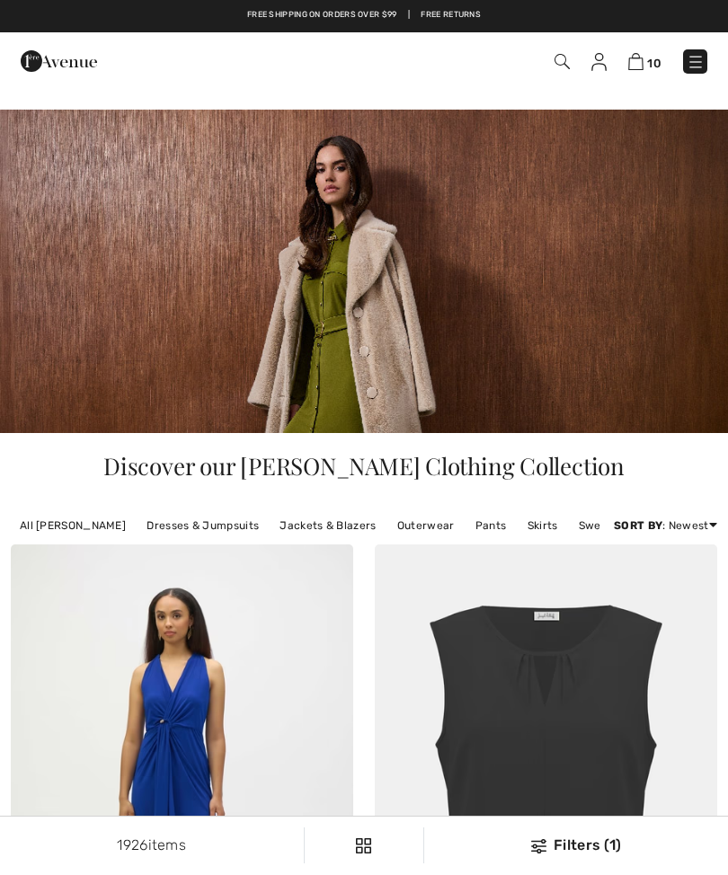
checkbox input "true"
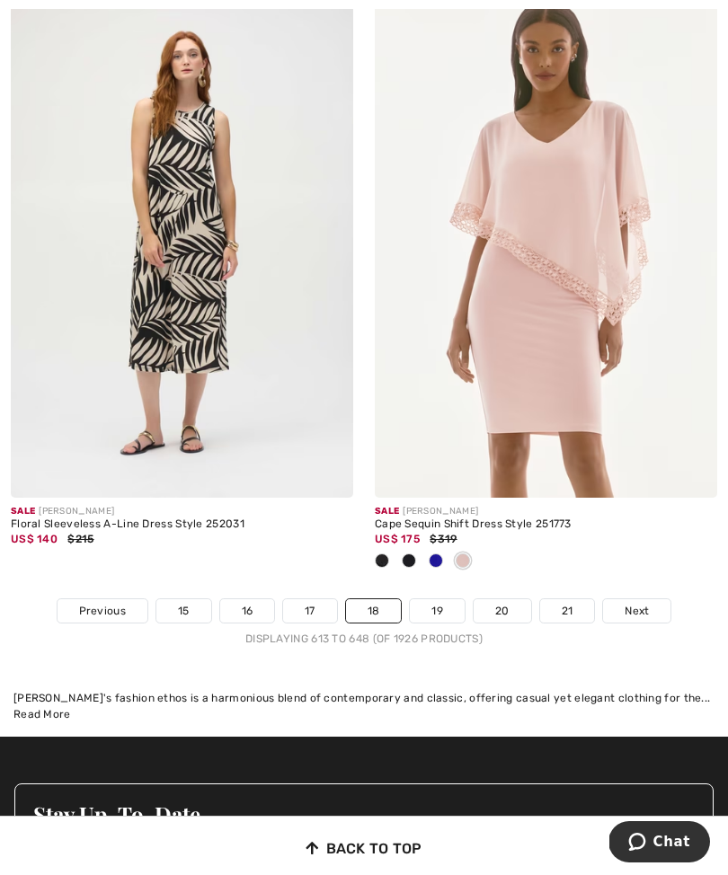
scroll to position [11124, 0]
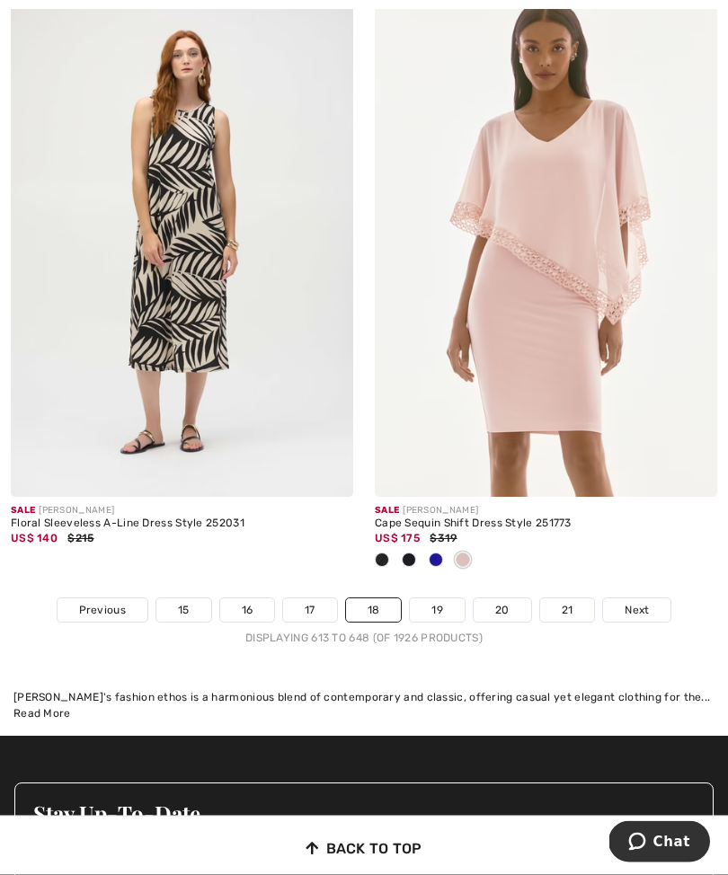
click at [447, 599] on link "19" at bounding box center [437, 610] width 55 height 23
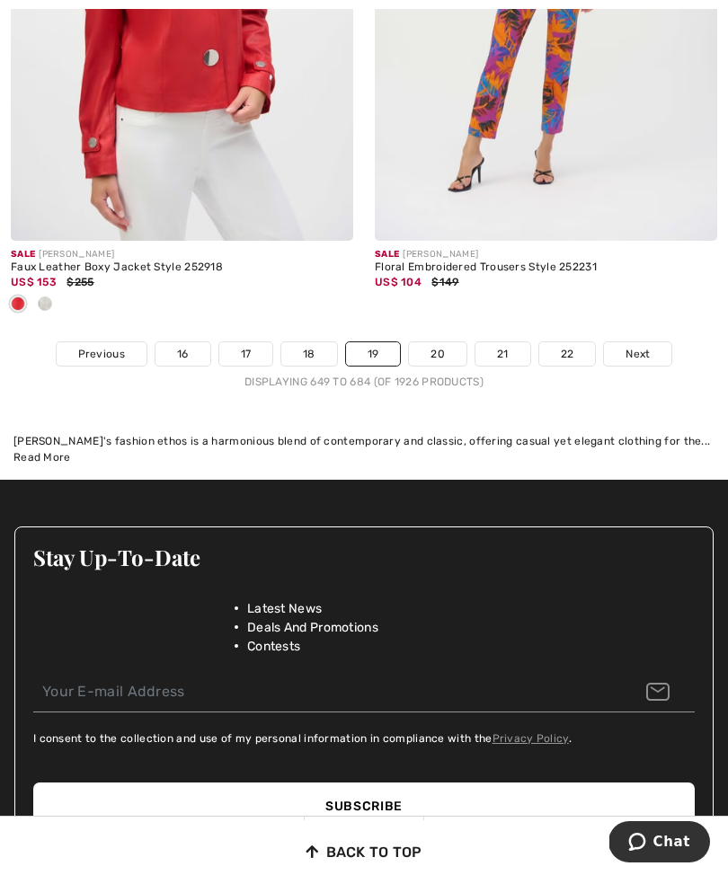
scroll to position [11262, 0]
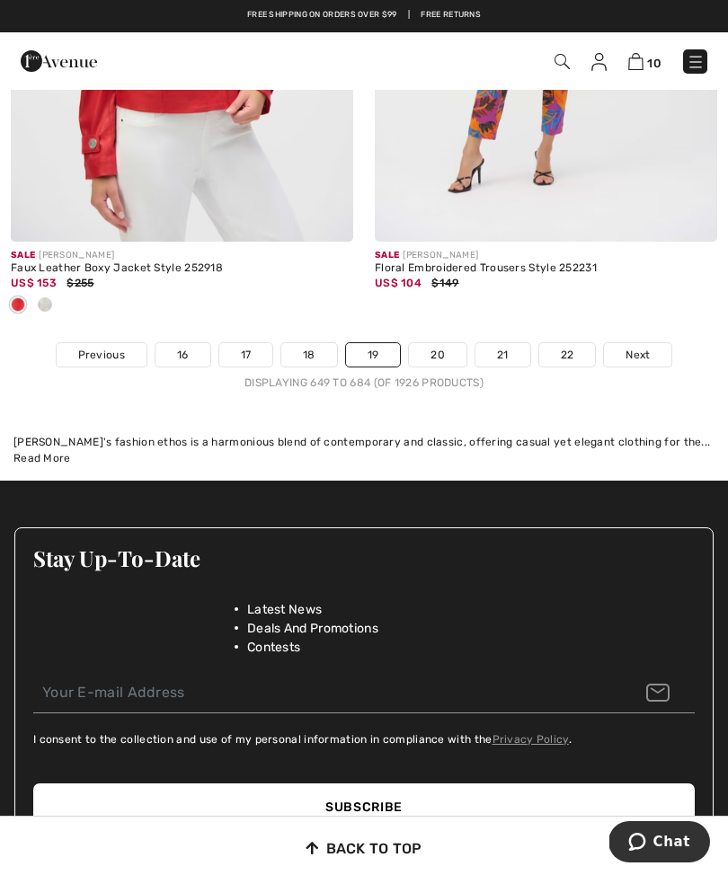
click at [442, 344] on link "20" at bounding box center [438, 354] width 58 height 23
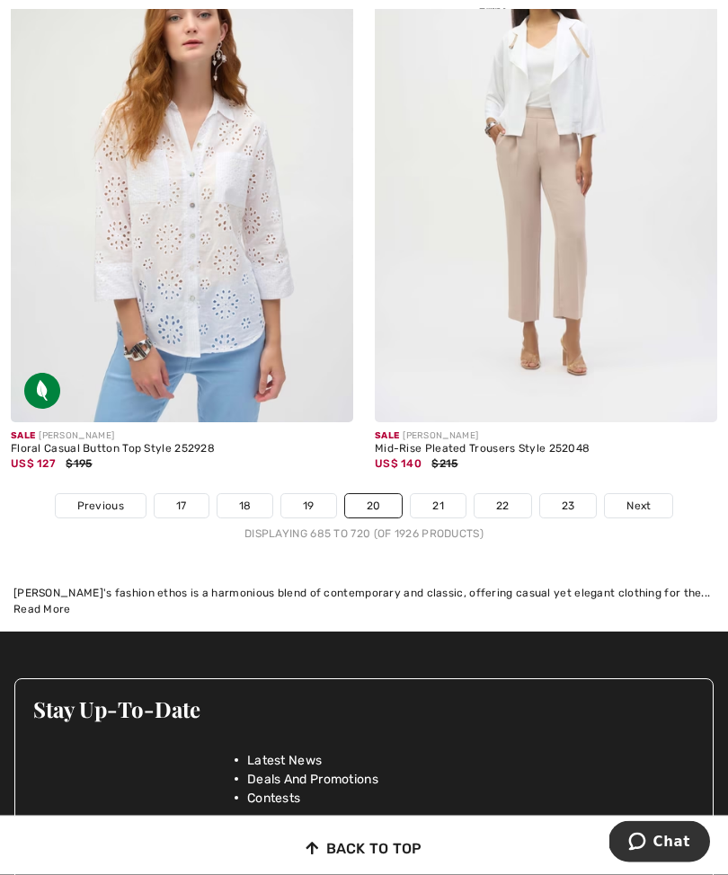
scroll to position [11022, 0]
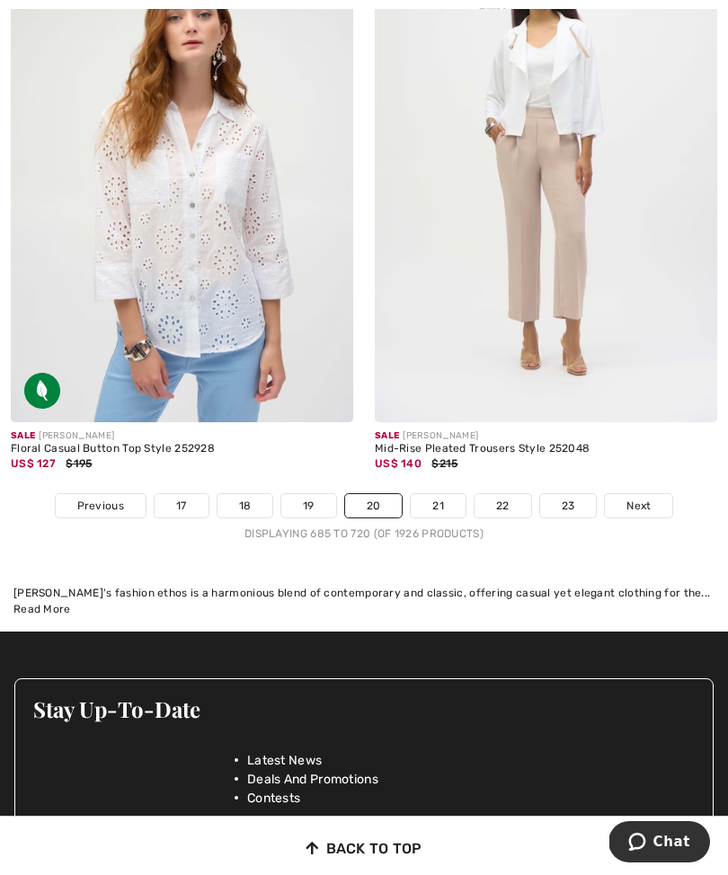
click at [446, 499] on link "21" at bounding box center [438, 505] width 55 height 23
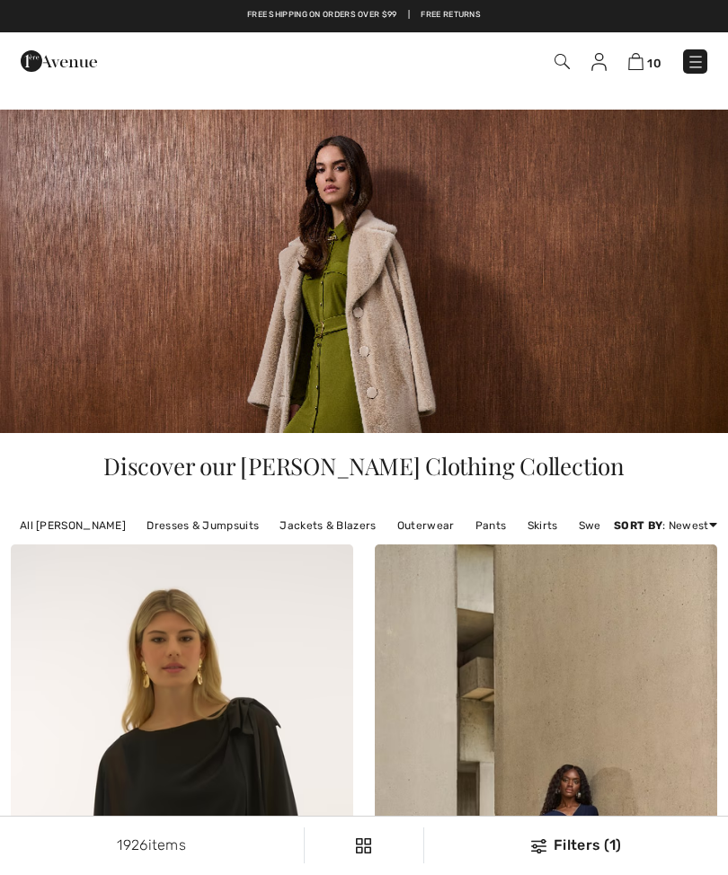
checkbox input "true"
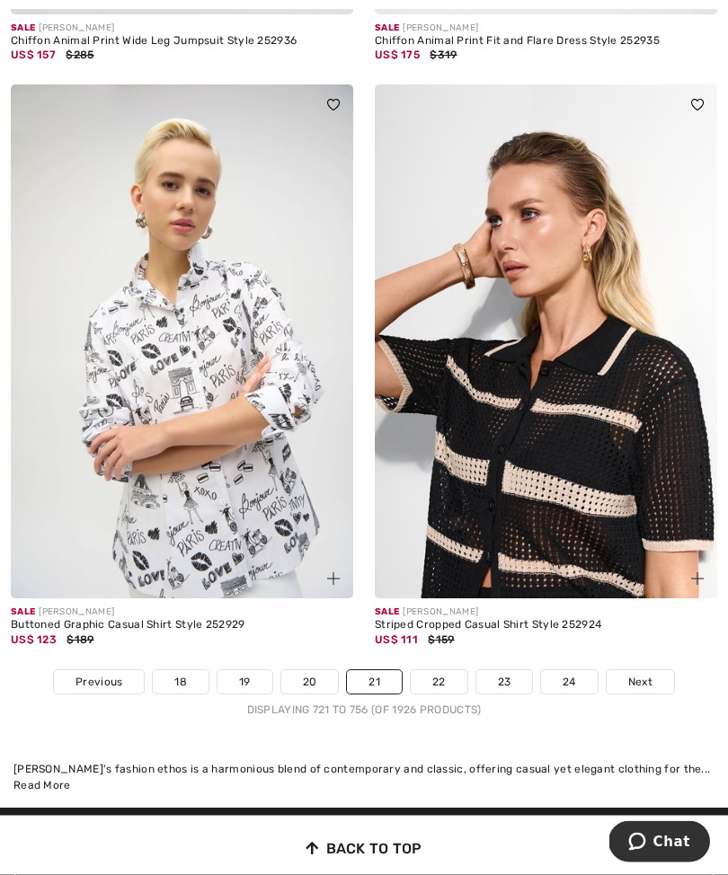
scroll to position [10935, 0]
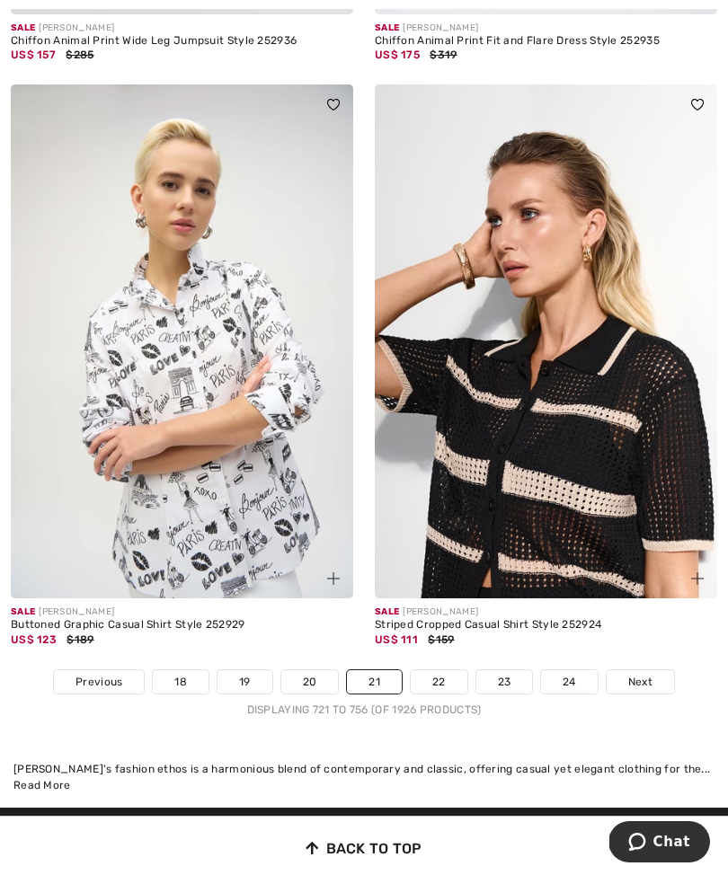
click at [446, 670] on link "22" at bounding box center [439, 681] width 57 height 23
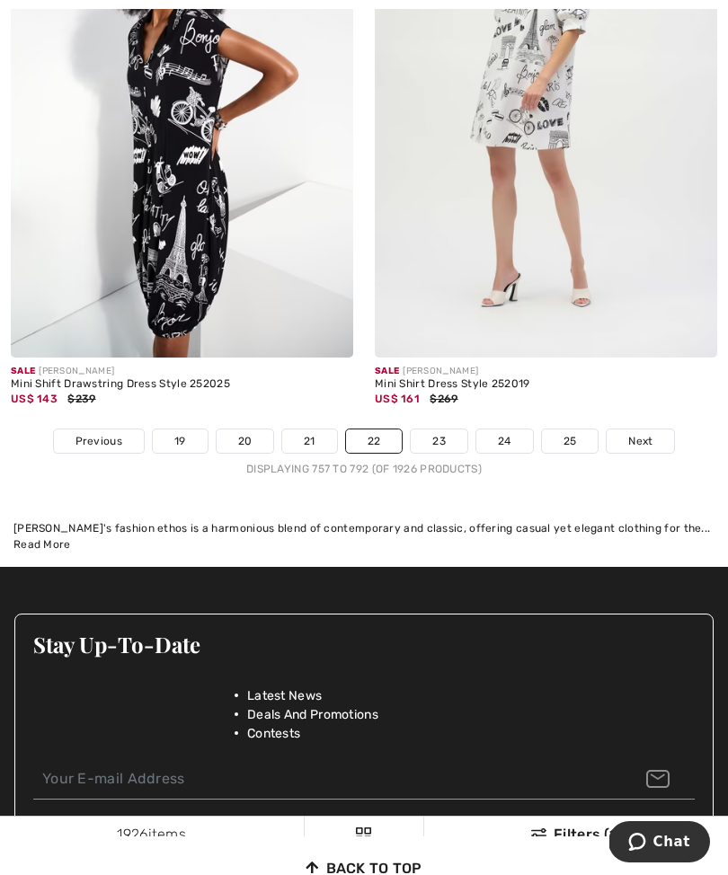
scroll to position [11133, 0]
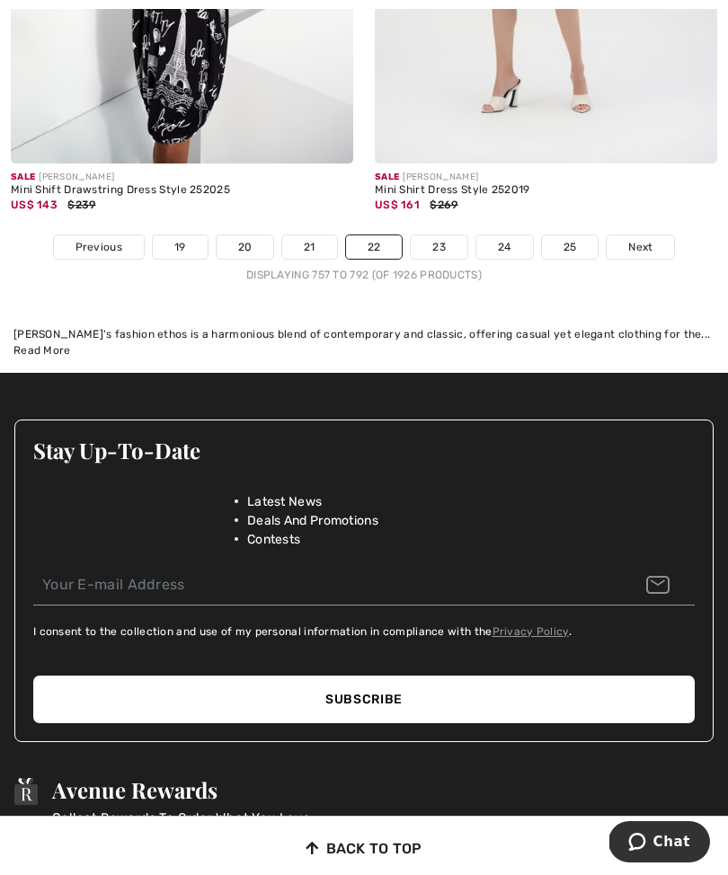
click at [443, 239] on link "23" at bounding box center [439, 246] width 57 height 23
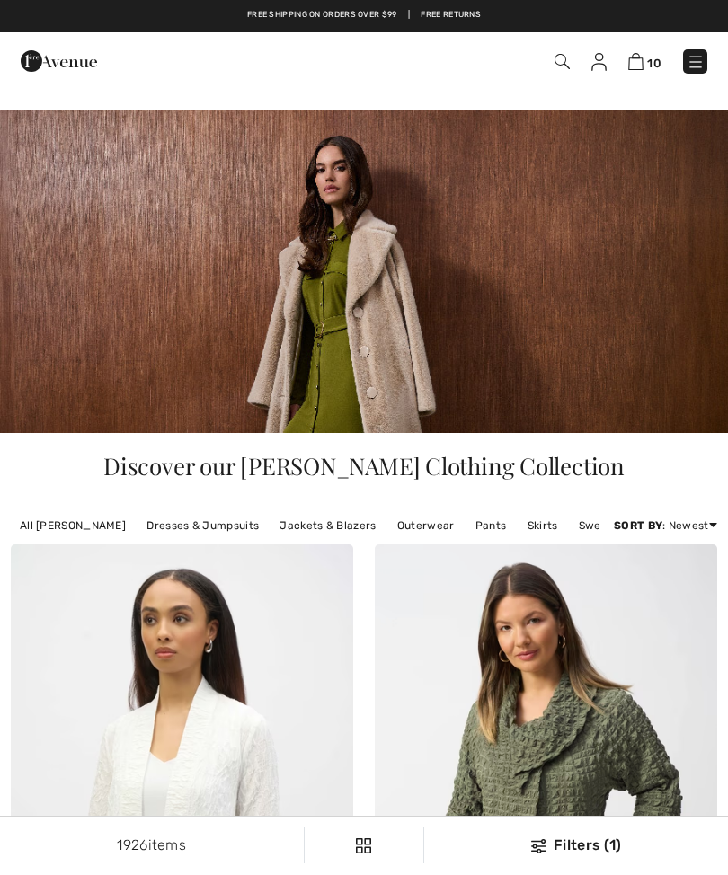
checkbox input "true"
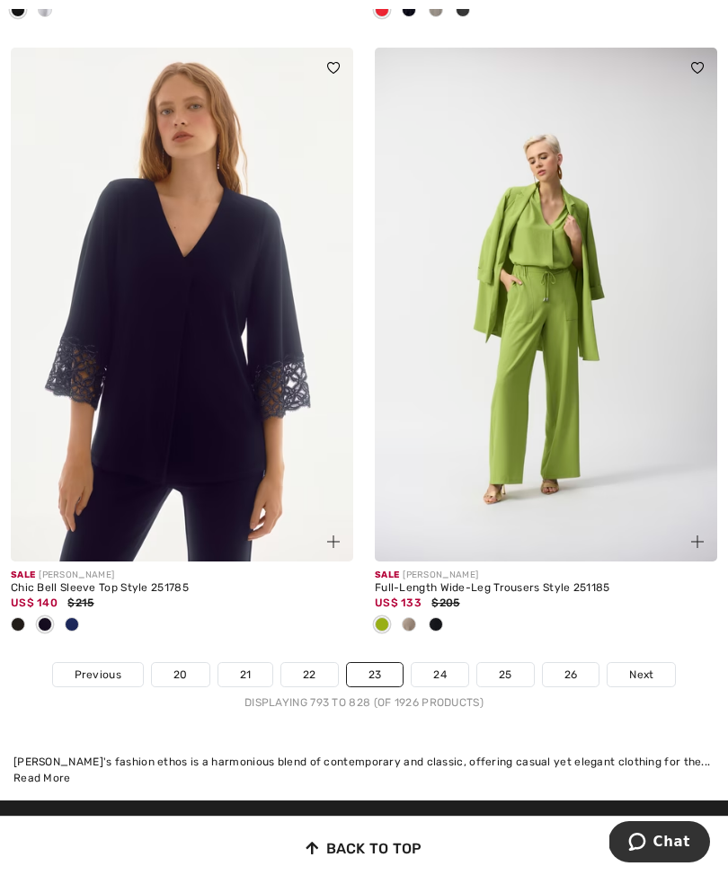
scroll to position [11151, 0]
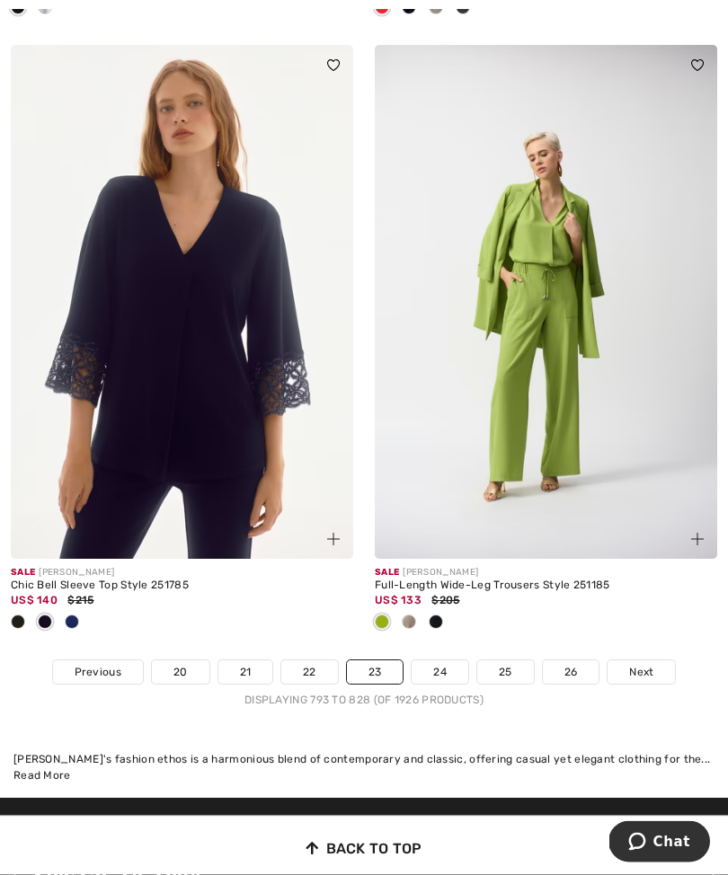
click at [449, 665] on link "24" at bounding box center [440, 672] width 57 height 23
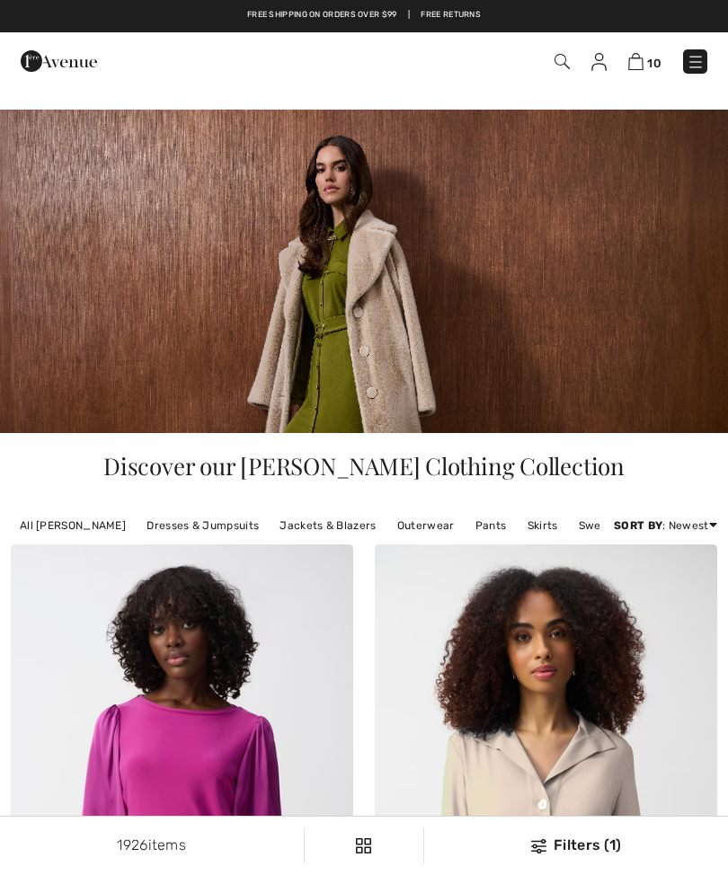
checkbox input "true"
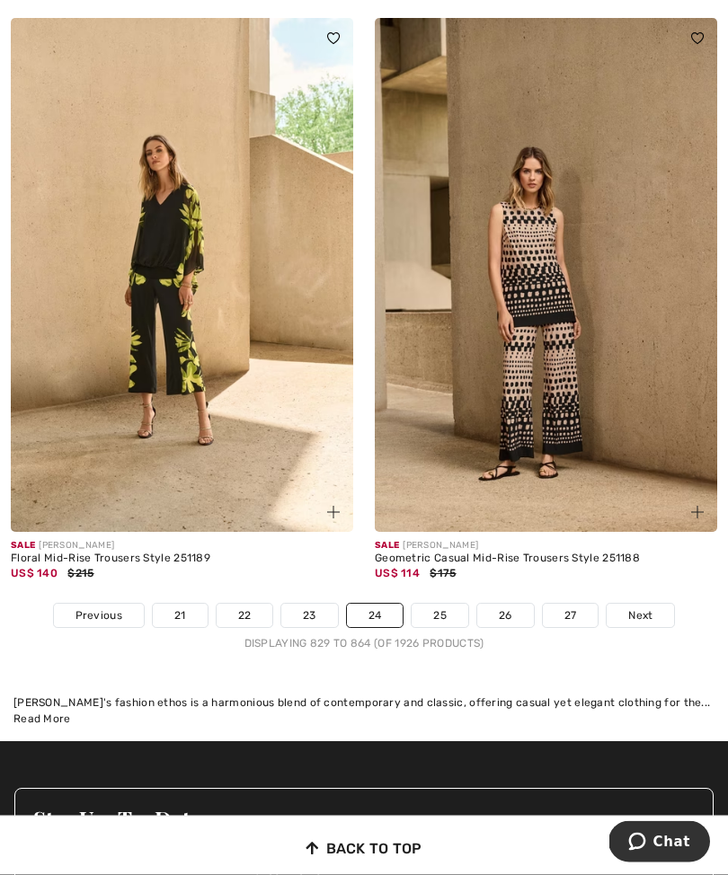
scroll to position [10883, 0]
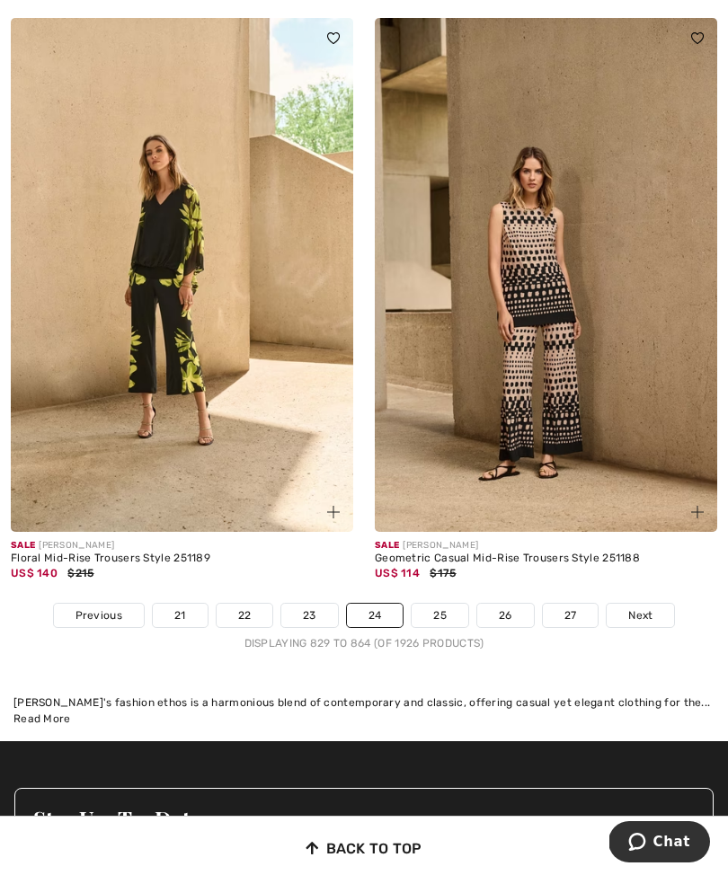
click at [447, 606] on link "25" at bounding box center [440, 615] width 57 height 23
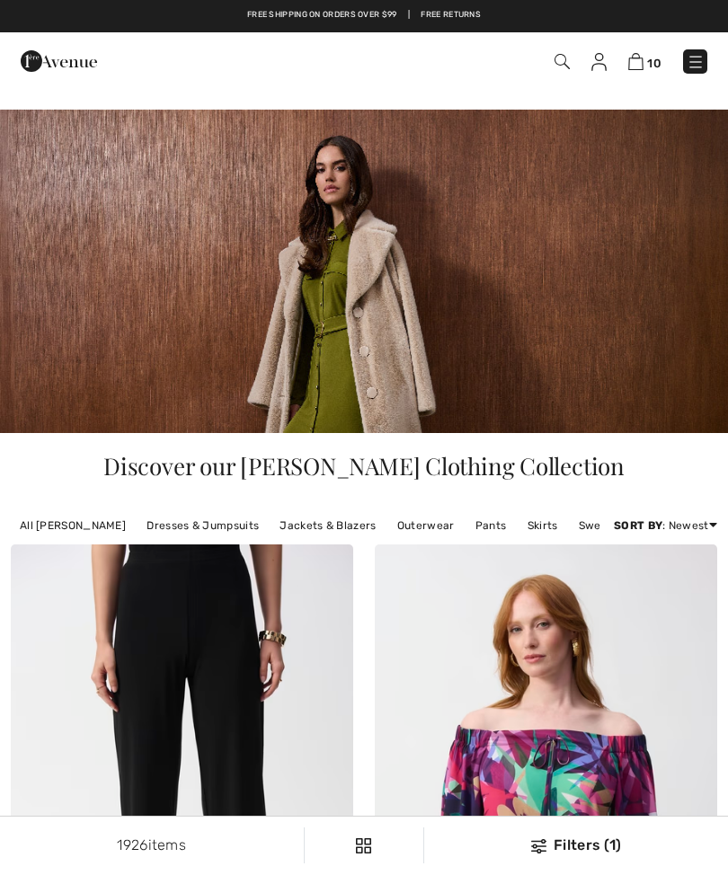
checkbox input "true"
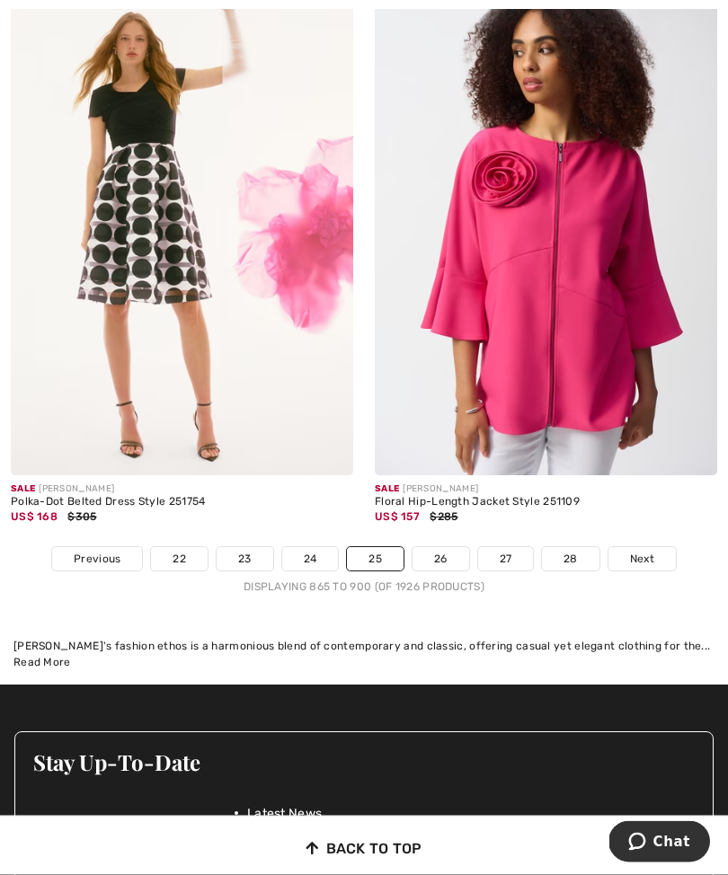
scroll to position [10969, 0]
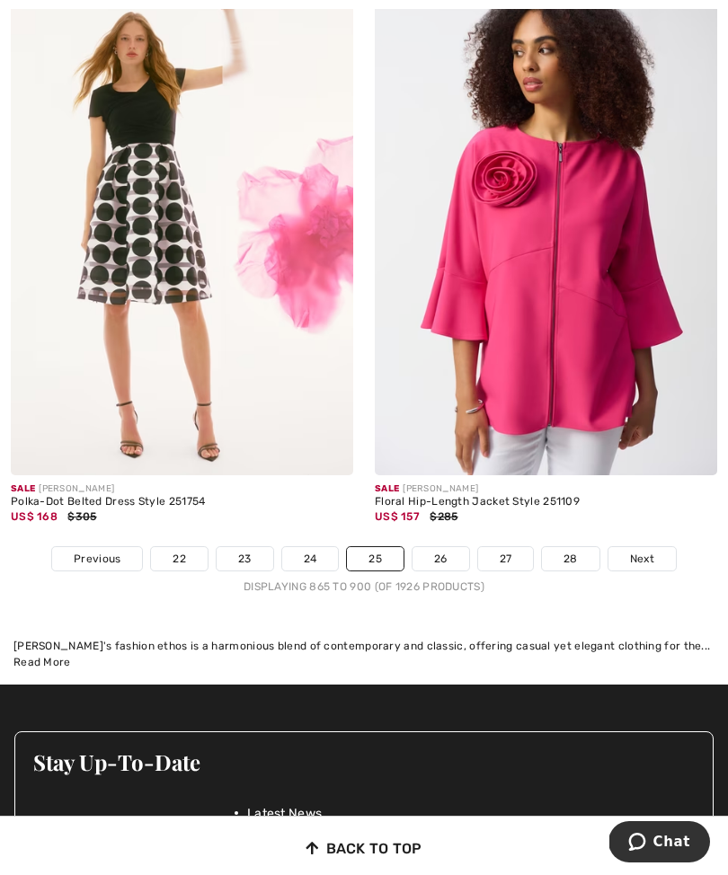
click at [450, 555] on link "26" at bounding box center [440, 558] width 57 height 23
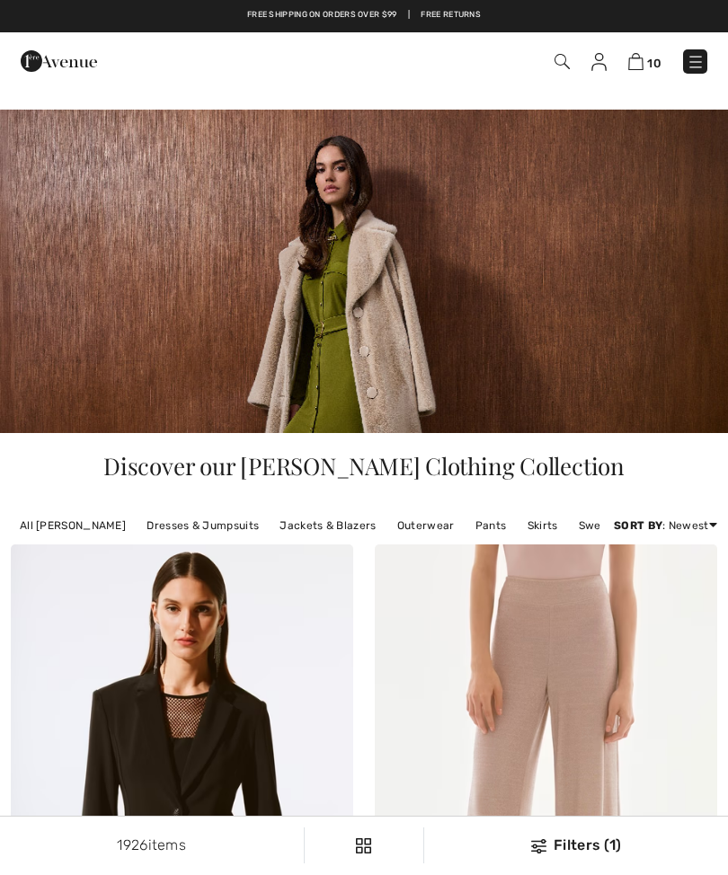
checkbox input "true"
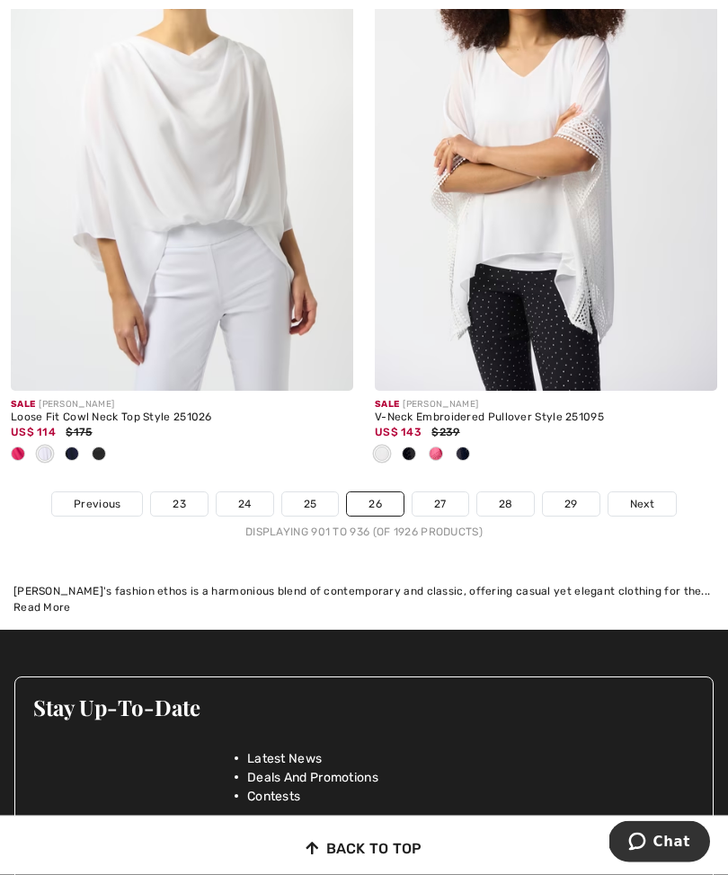
scroll to position [11214, 0]
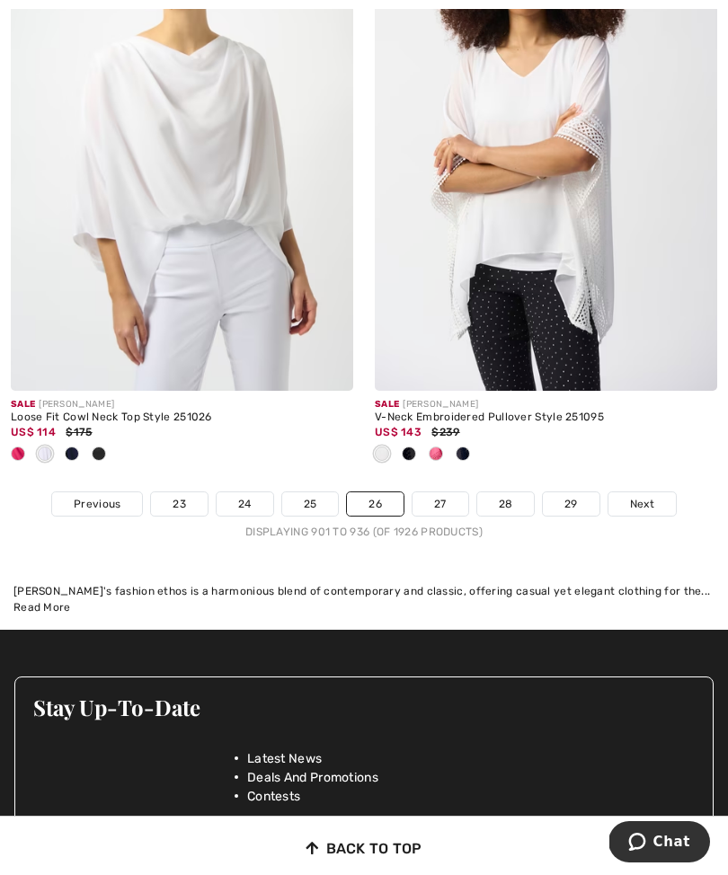
click at [450, 492] on link "27" at bounding box center [440, 503] width 56 height 23
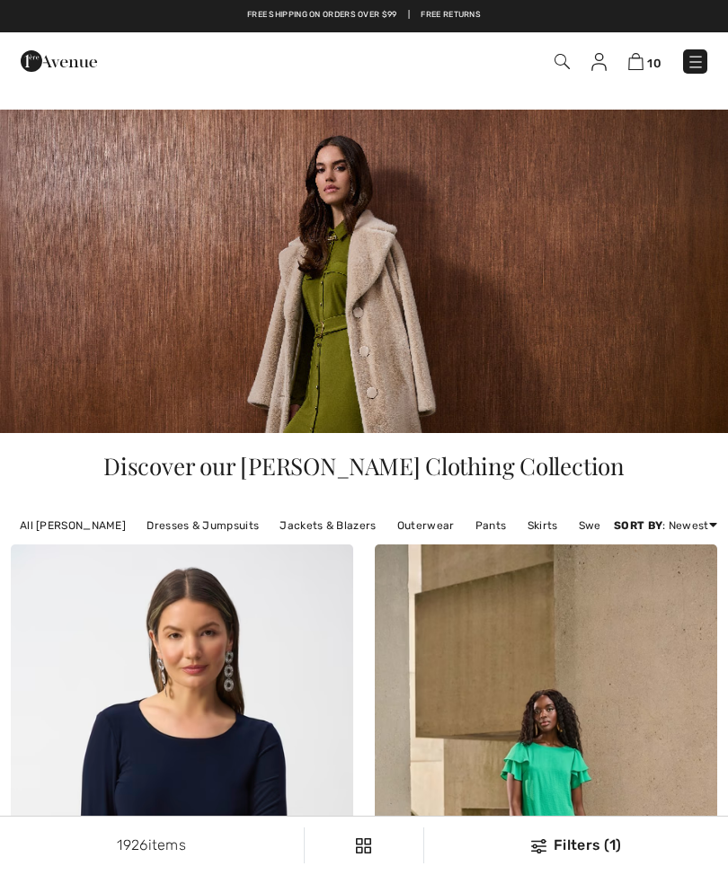
checkbox input "true"
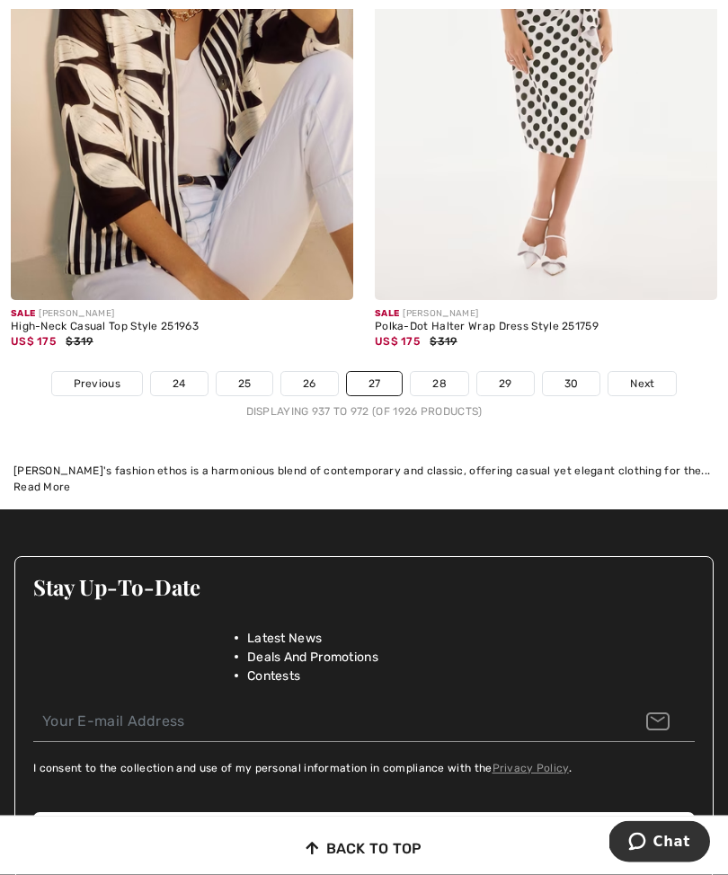
scroll to position [11411, 0]
click at [447, 381] on link "28" at bounding box center [440, 383] width 58 height 23
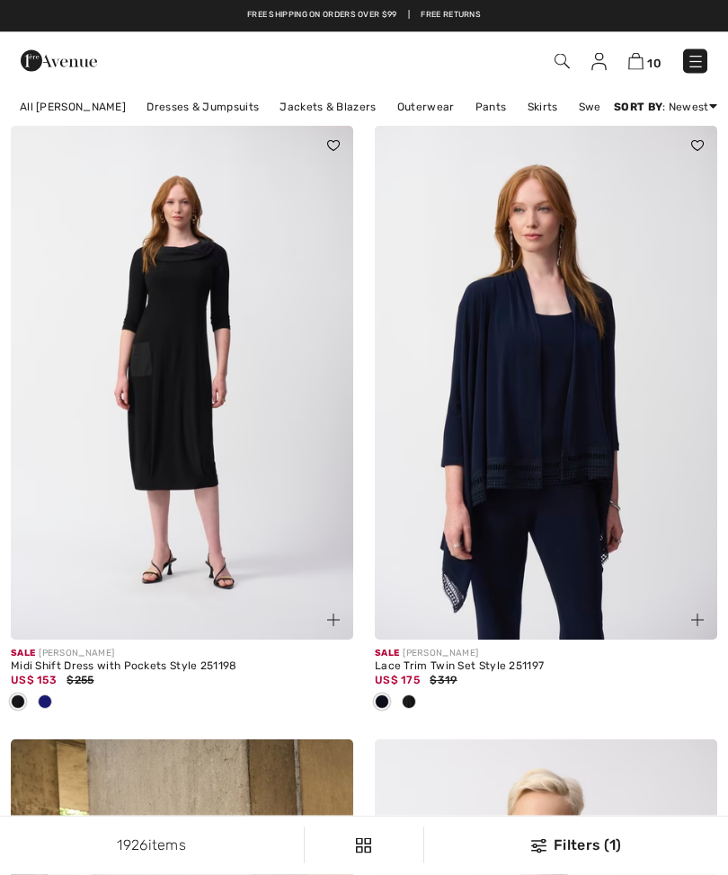
checkbox input "true"
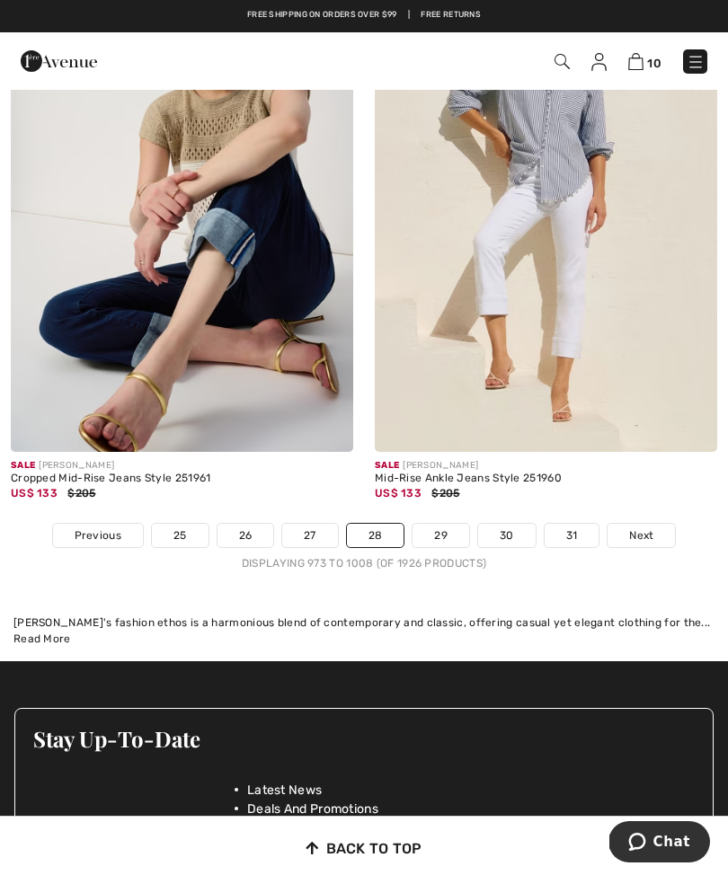
scroll to position [11014, 0]
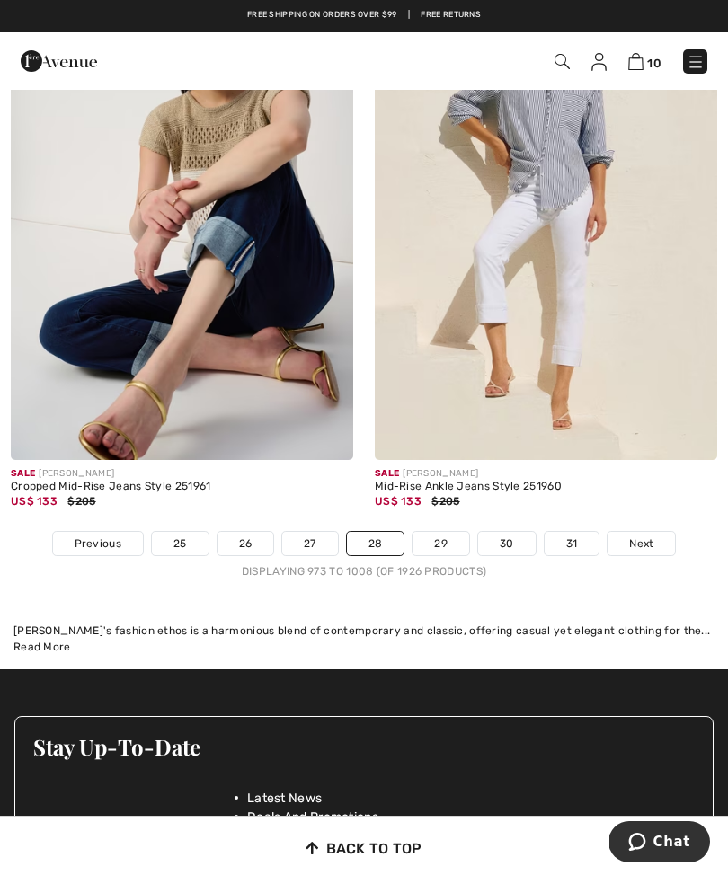
click at [451, 533] on link "29" at bounding box center [440, 543] width 57 height 23
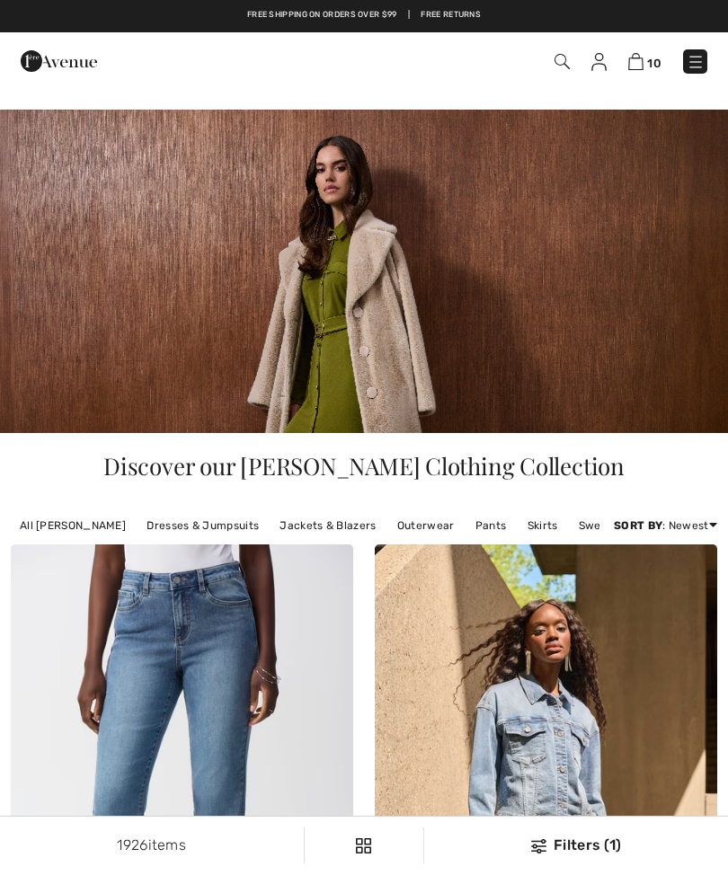
checkbox input "true"
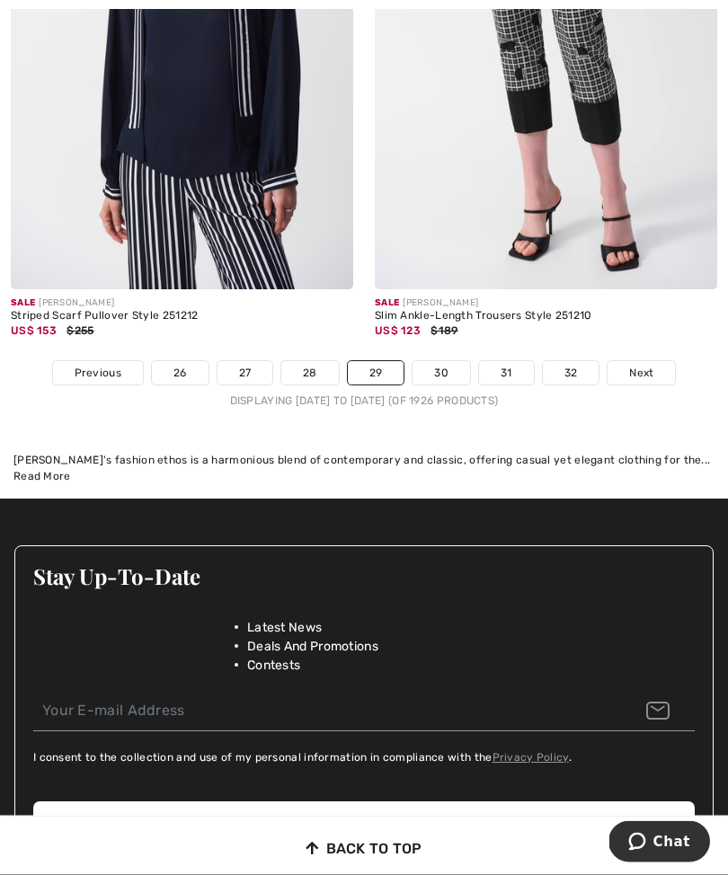
scroll to position [11096, 0]
click at [432, 371] on link "30" at bounding box center [441, 372] width 58 height 23
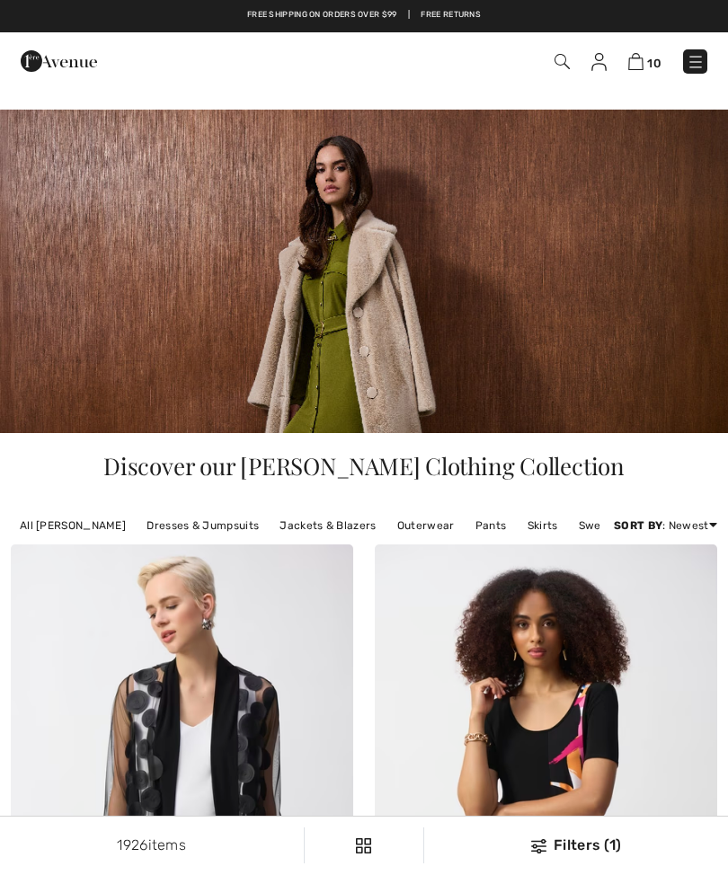
checkbox input "true"
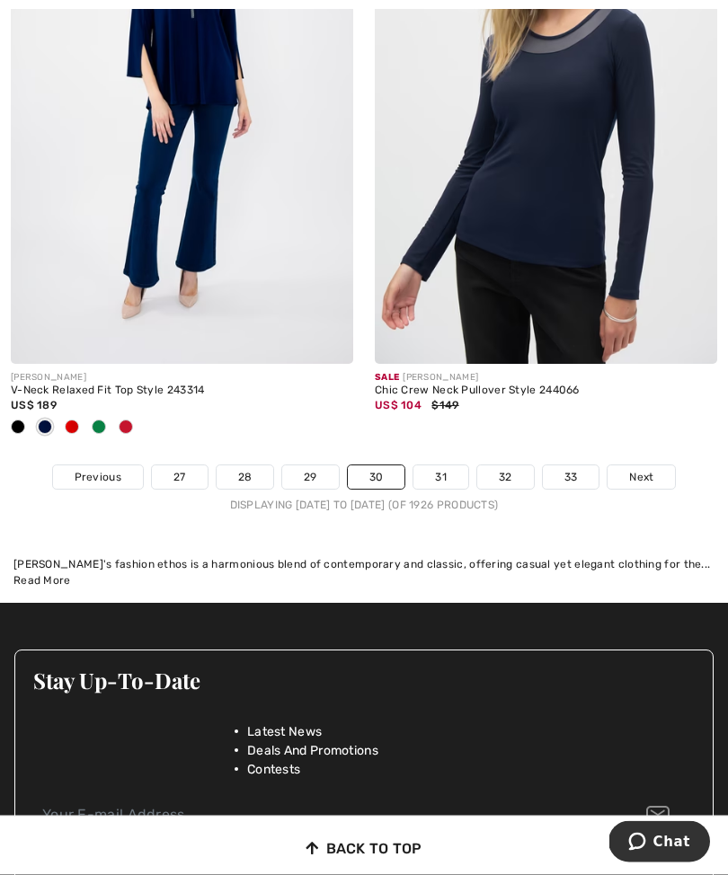
scroll to position [10991, 0]
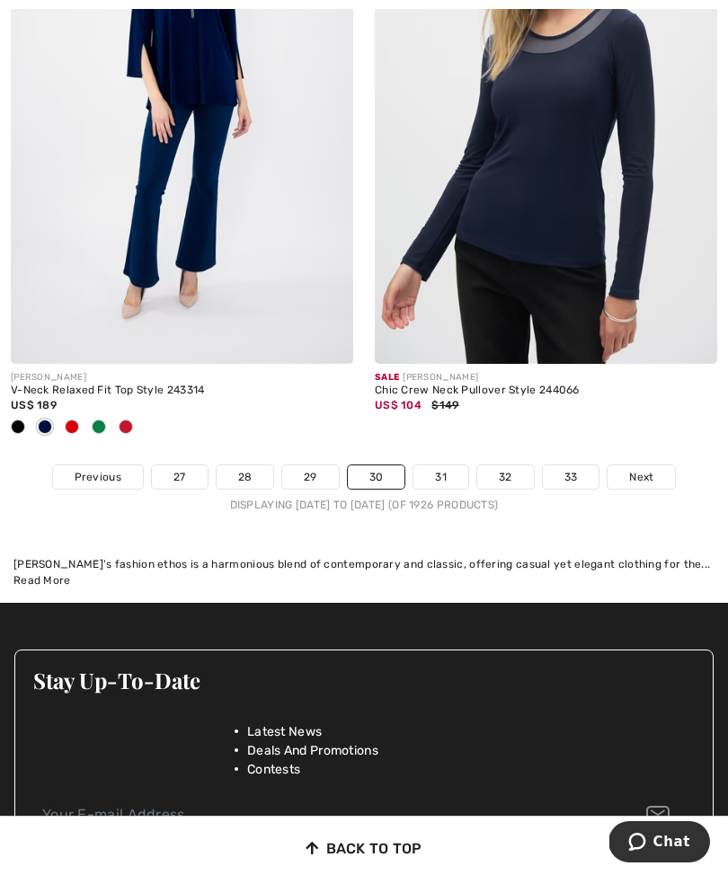
click at [452, 472] on link "31" at bounding box center [440, 476] width 55 height 23
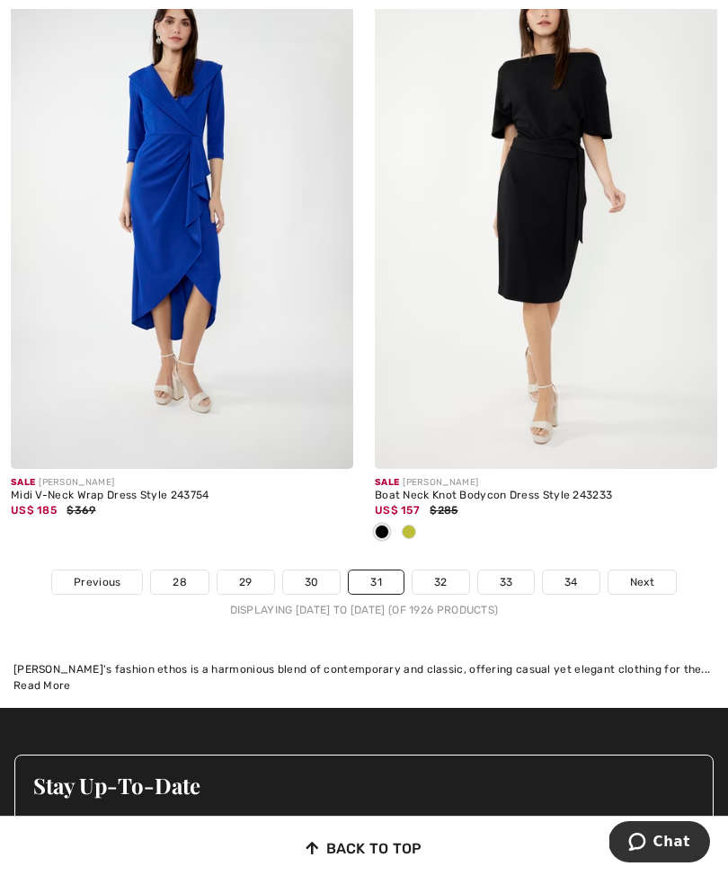
scroll to position [11124, 0]
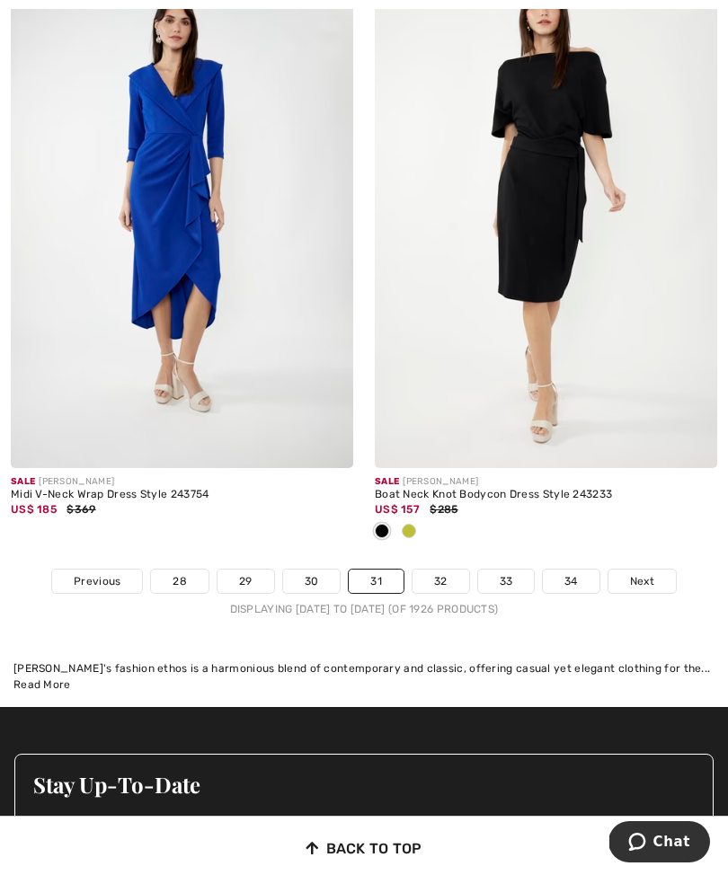
click at [462, 572] on link "32" at bounding box center [440, 581] width 57 height 23
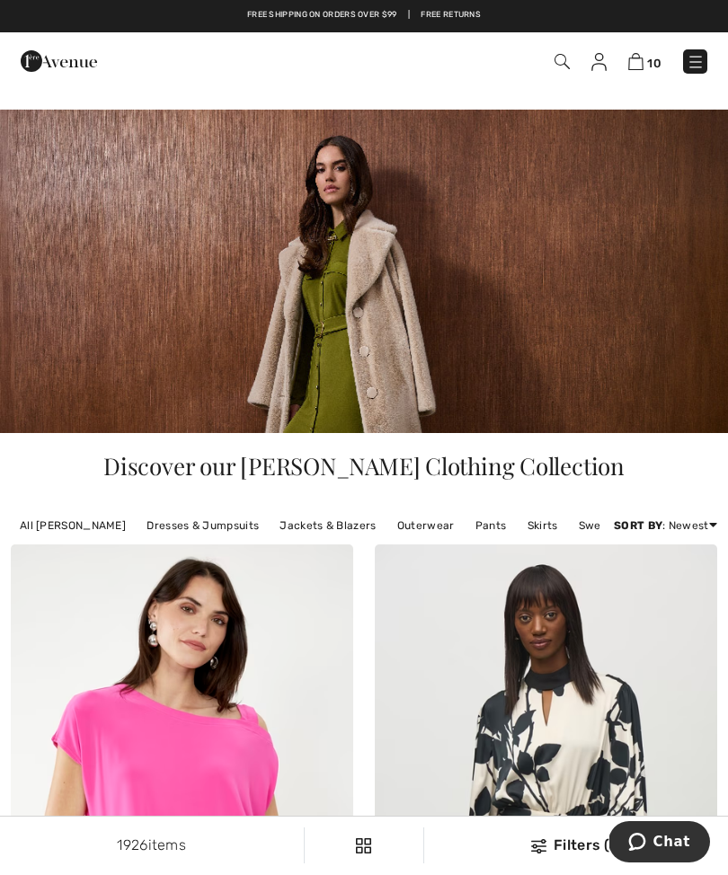
click at [687, 66] on img at bounding box center [696, 62] width 18 height 18
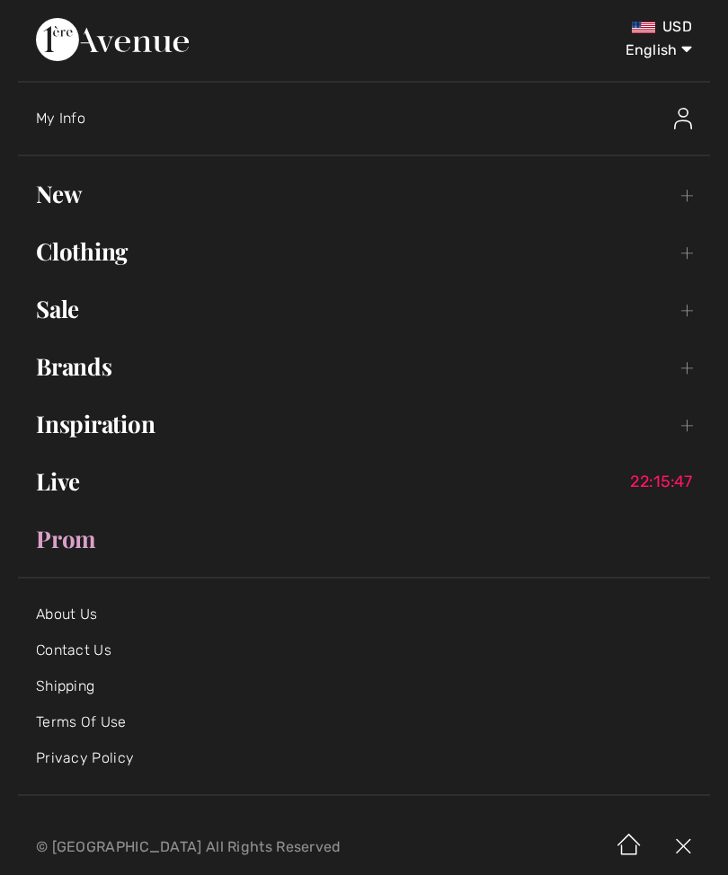
click at [75, 307] on link "Sale Toggle submenu" at bounding box center [364, 309] width 692 height 40
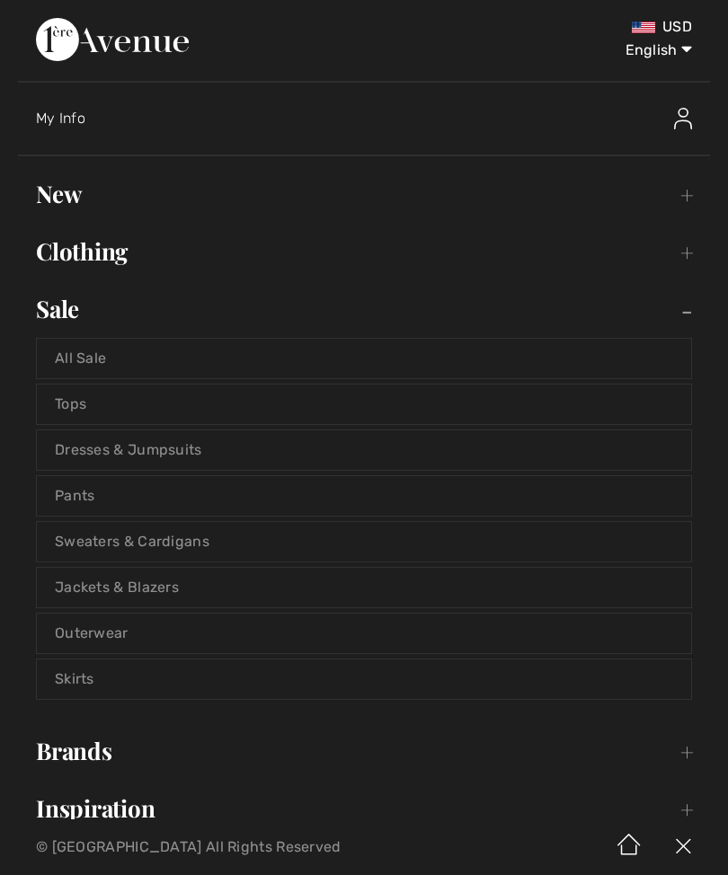
click at [88, 416] on link "Tops" at bounding box center [364, 405] width 654 height 40
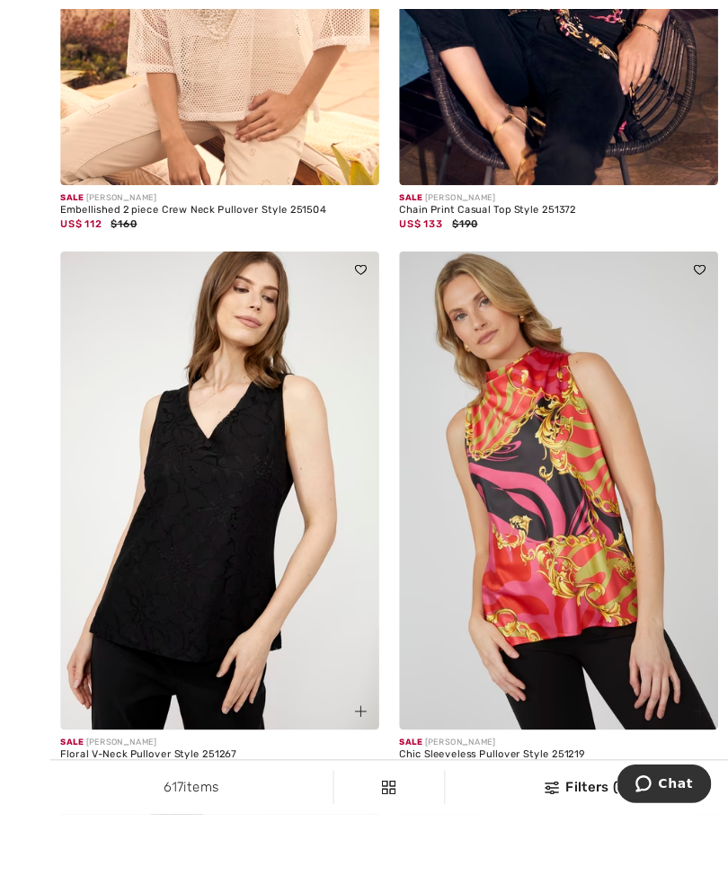
scroll to position [2314, 0]
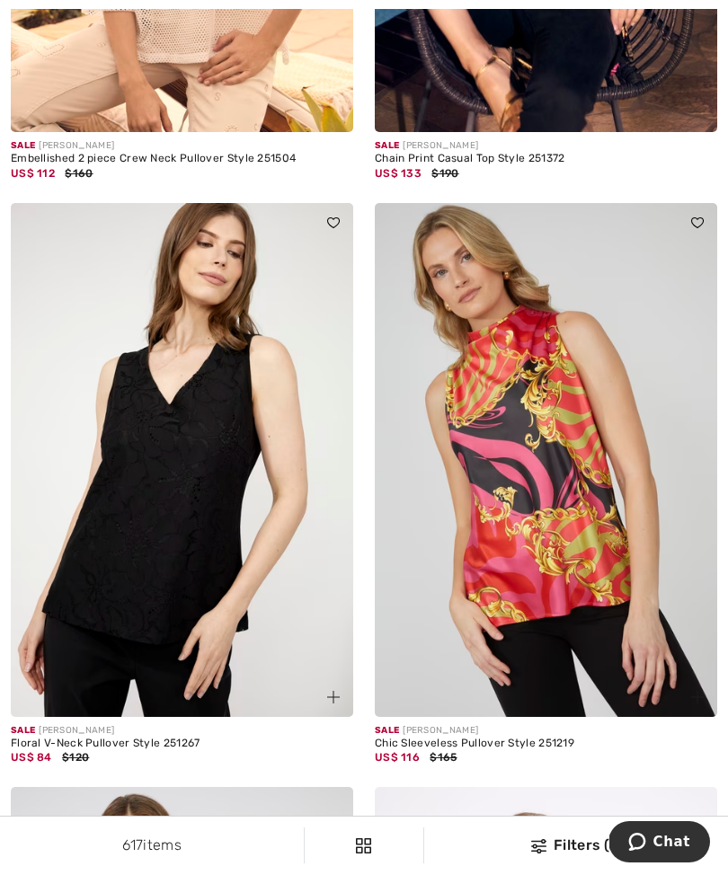
click at [558, 562] on img at bounding box center [546, 460] width 342 height 514
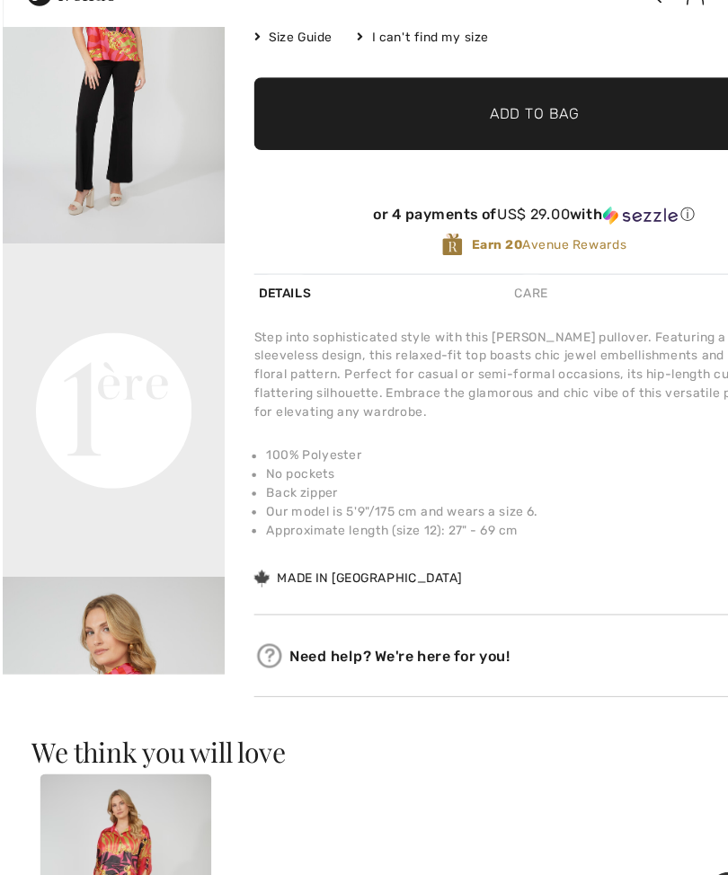
scroll to position [388, 0]
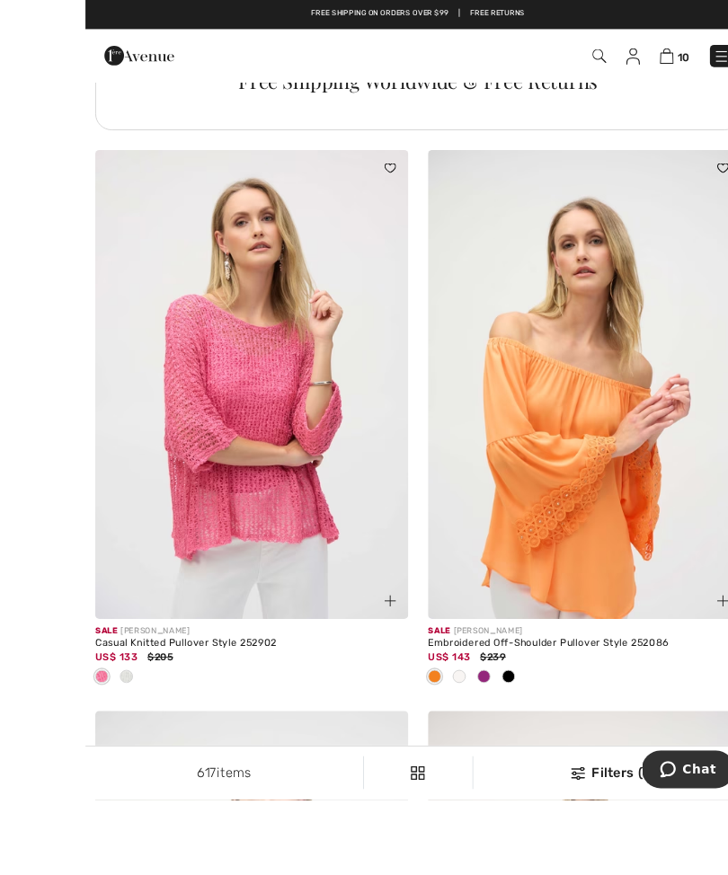
scroll to position [7464, 0]
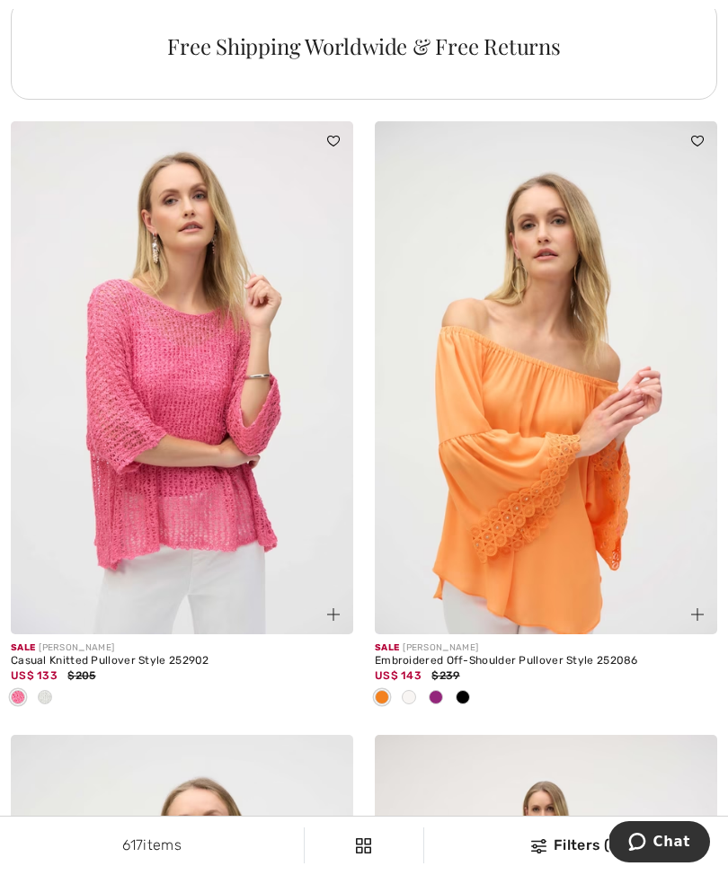
click at [44, 690] on span at bounding box center [45, 697] width 14 height 14
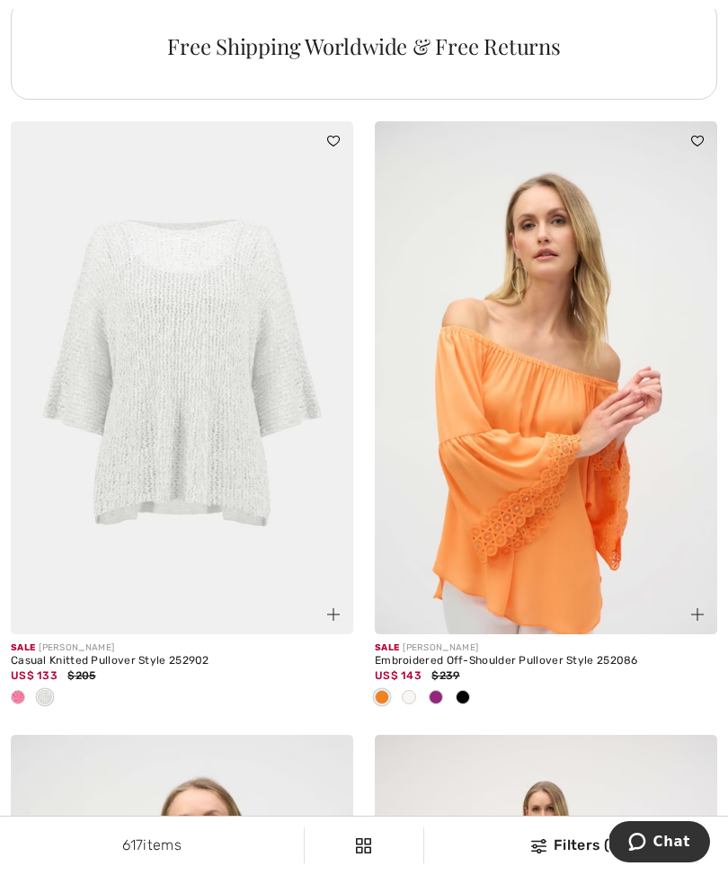
click at [276, 430] on img at bounding box center [182, 378] width 342 height 514
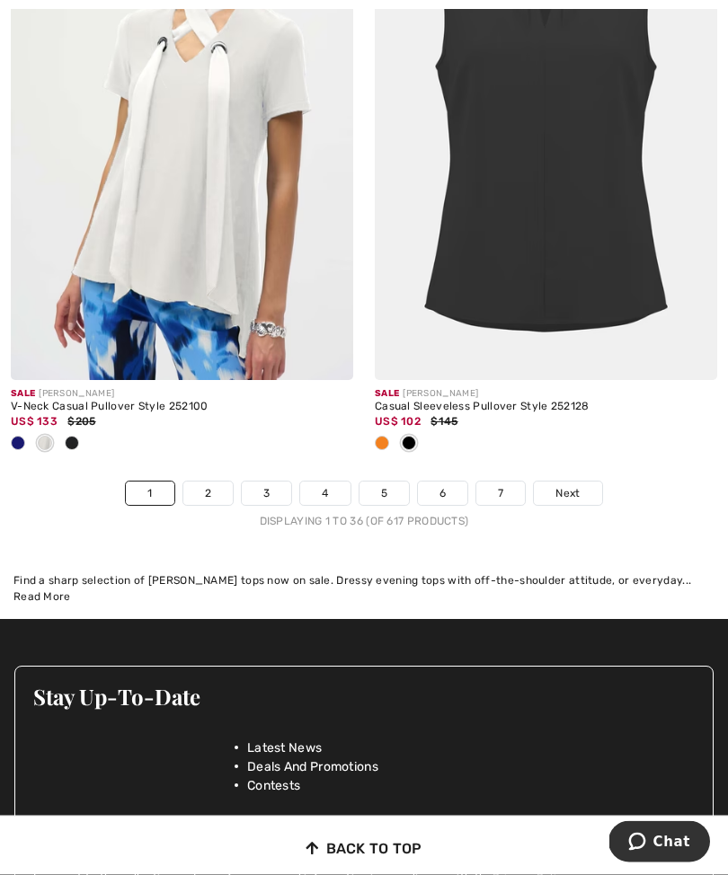
scroll to position [10788, 0]
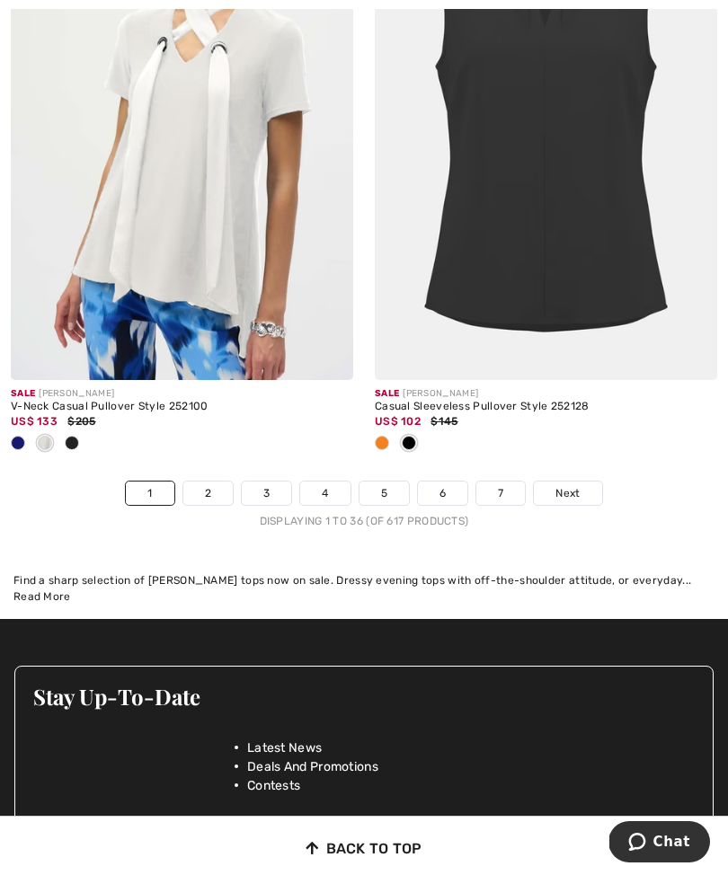
click at [211, 482] on link "2" at bounding box center [207, 493] width 49 height 23
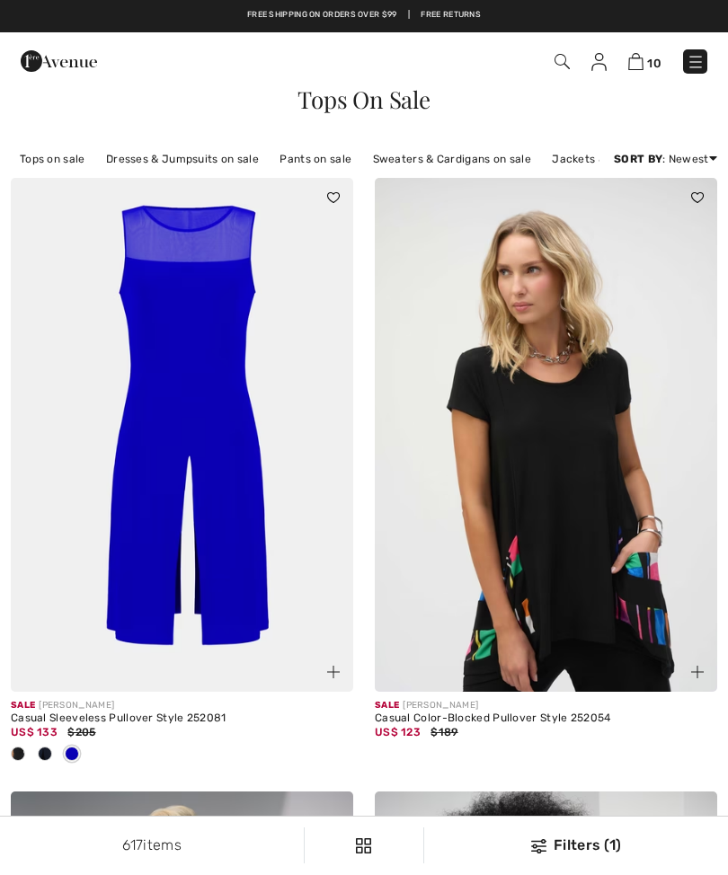
checkbox input "true"
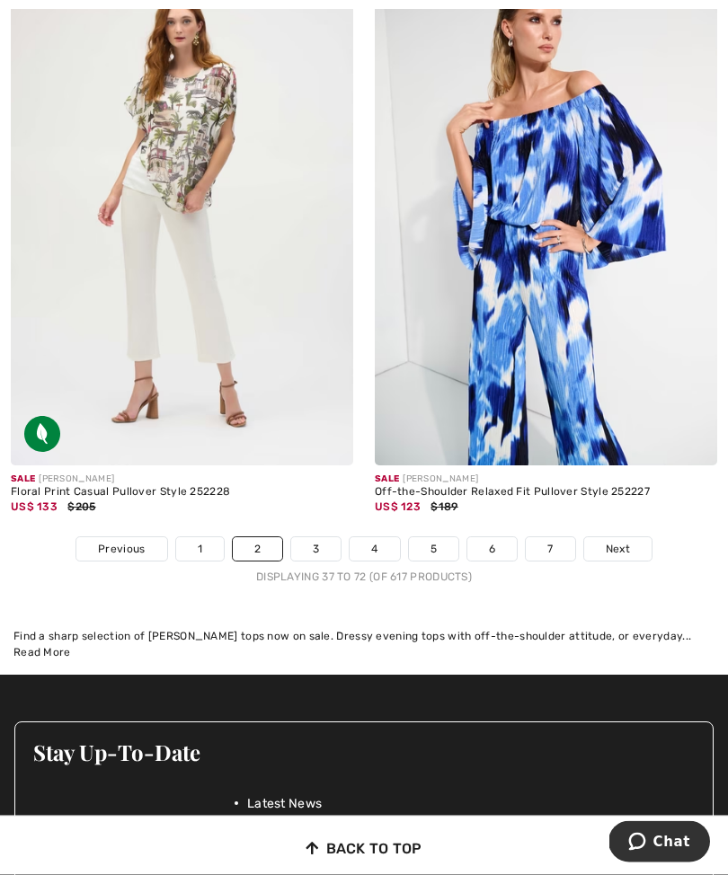
scroll to position [10702, 0]
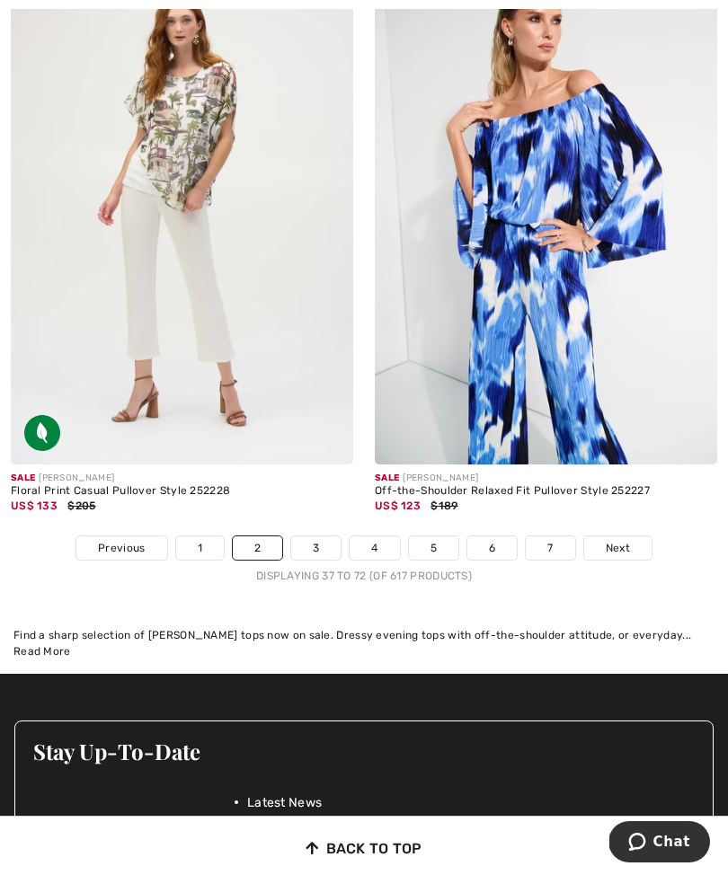
click at [327, 536] on link "3" at bounding box center [315, 547] width 49 height 23
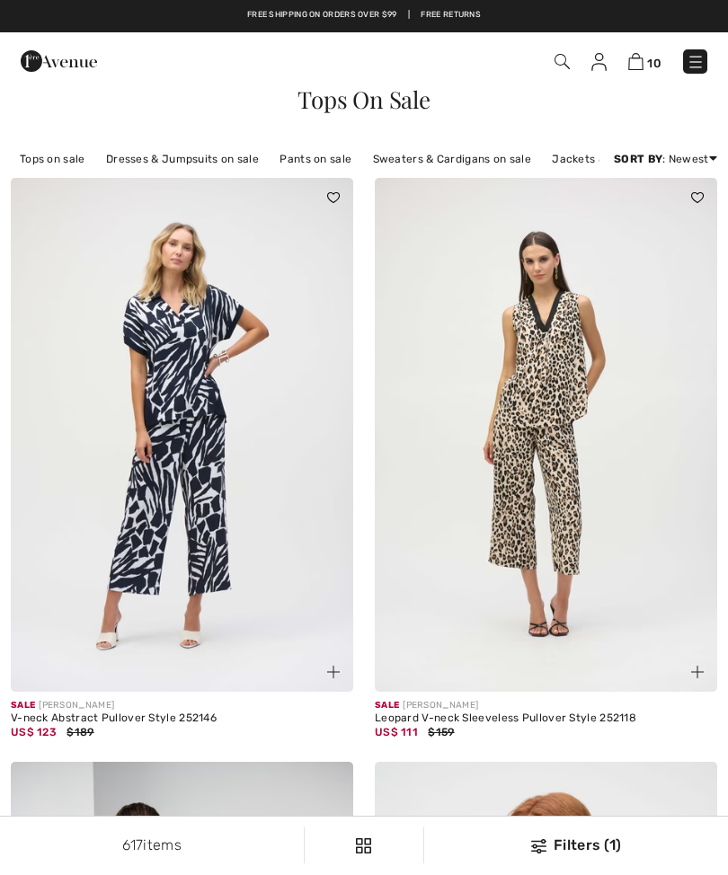
checkbox input "true"
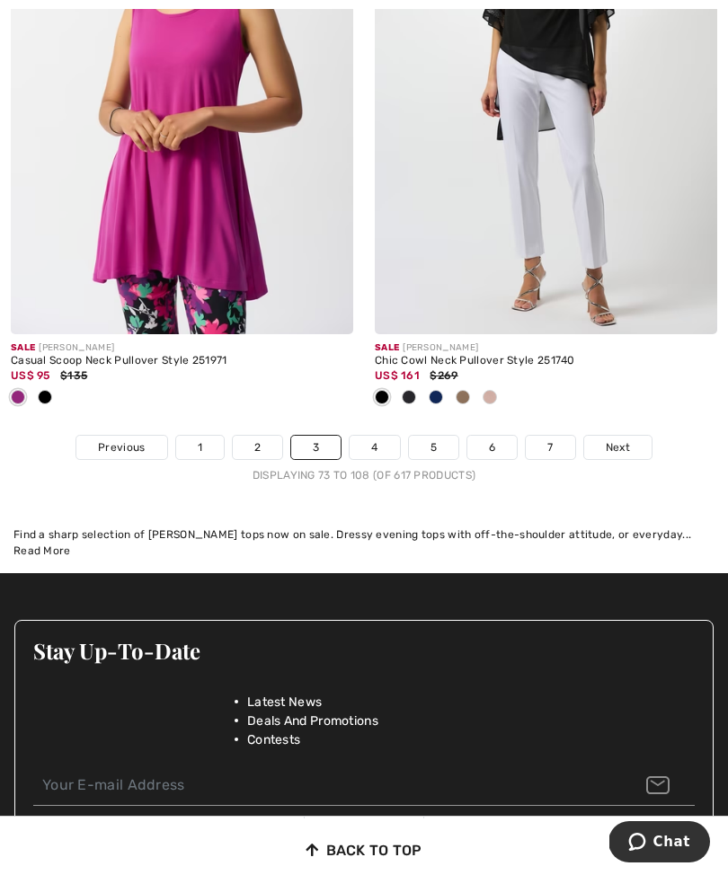
scroll to position [10961, 0]
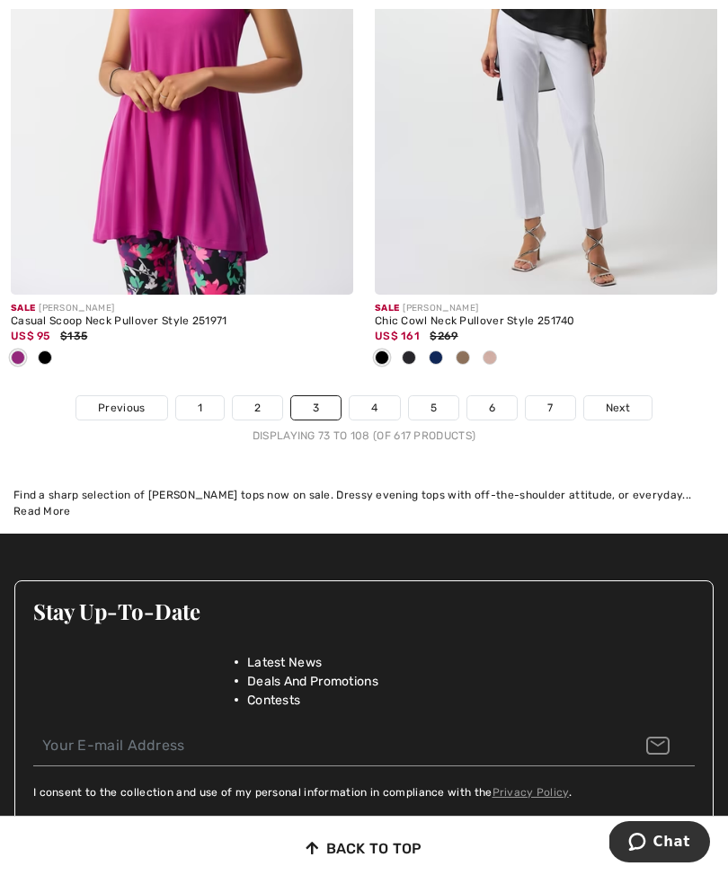
click at [377, 398] on link "4" at bounding box center [374, 407] width 49 height 23
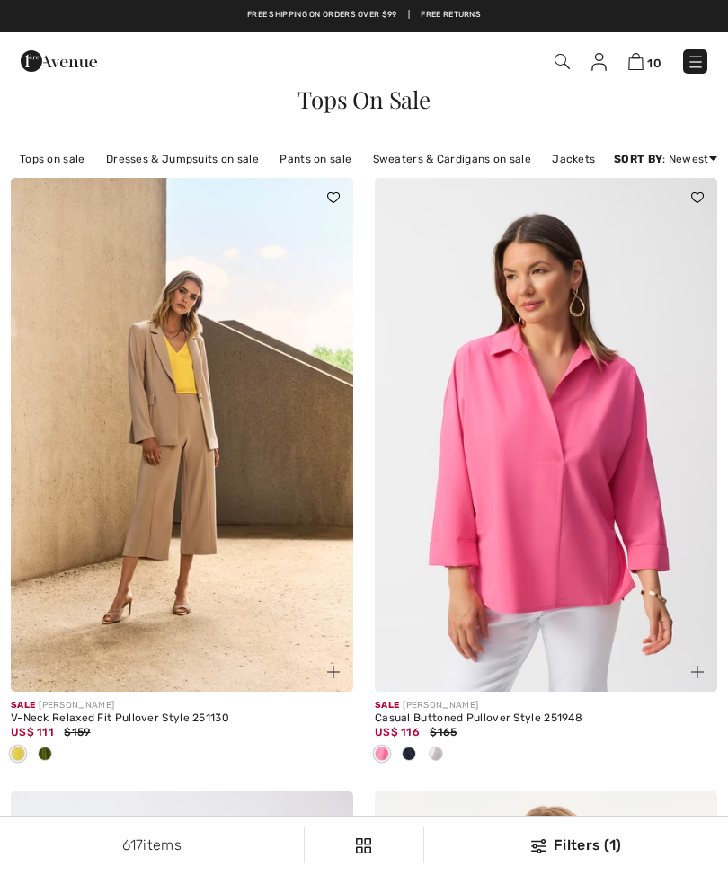
checkbox input "true"
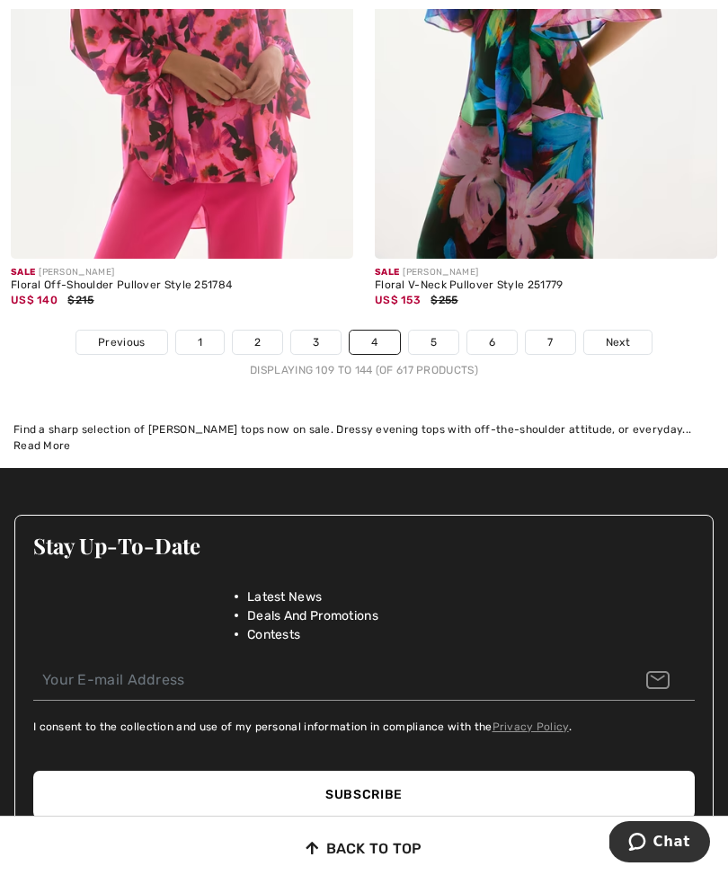
scroll to position [10911, 0]
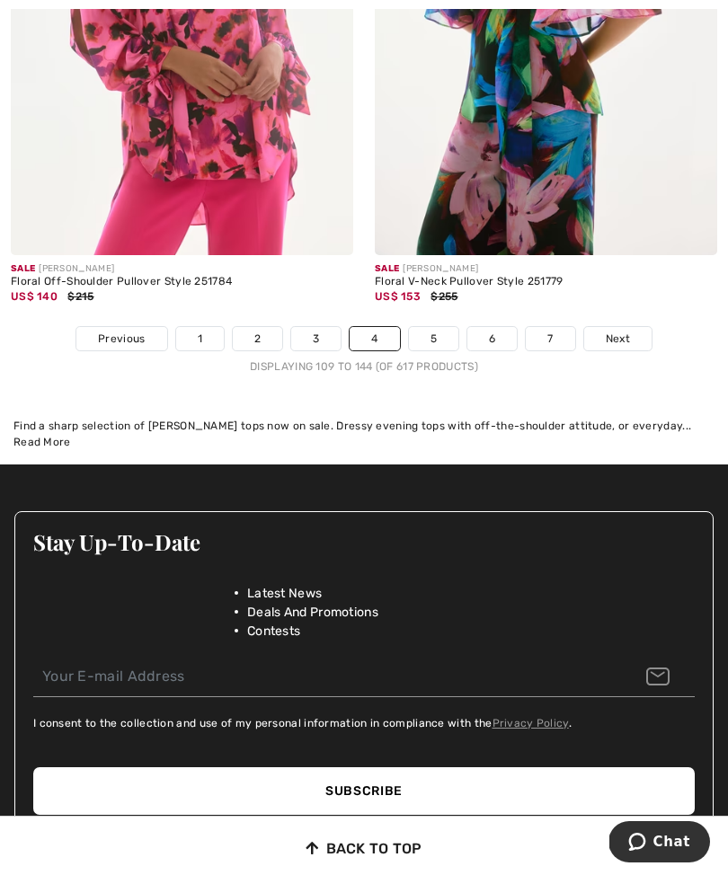
click at [437, 333] on link "5" at bounding box center [433, 338] width 49 height 23
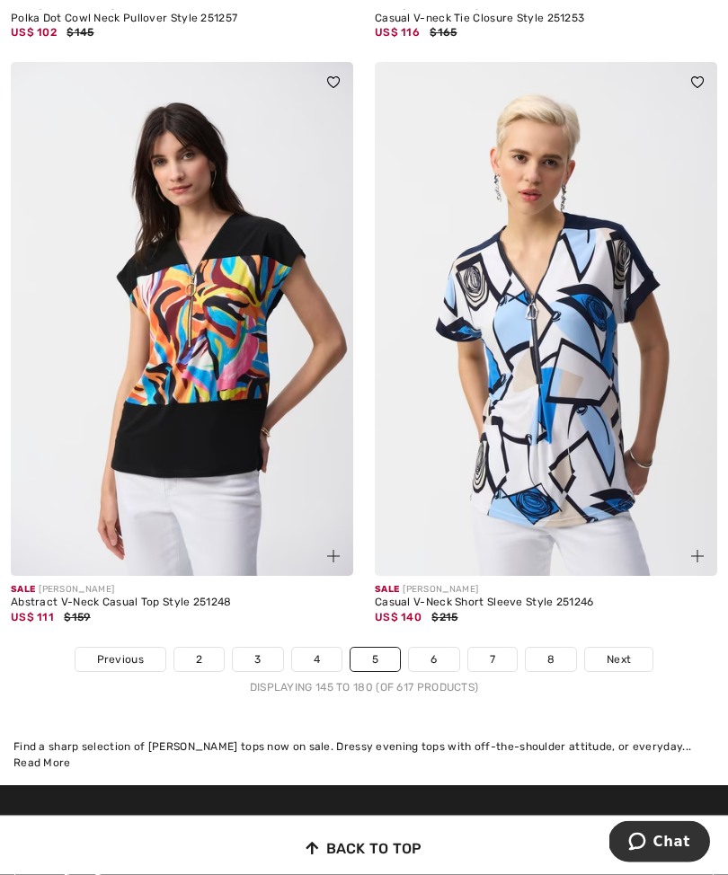
scroll to position [10591, 0]
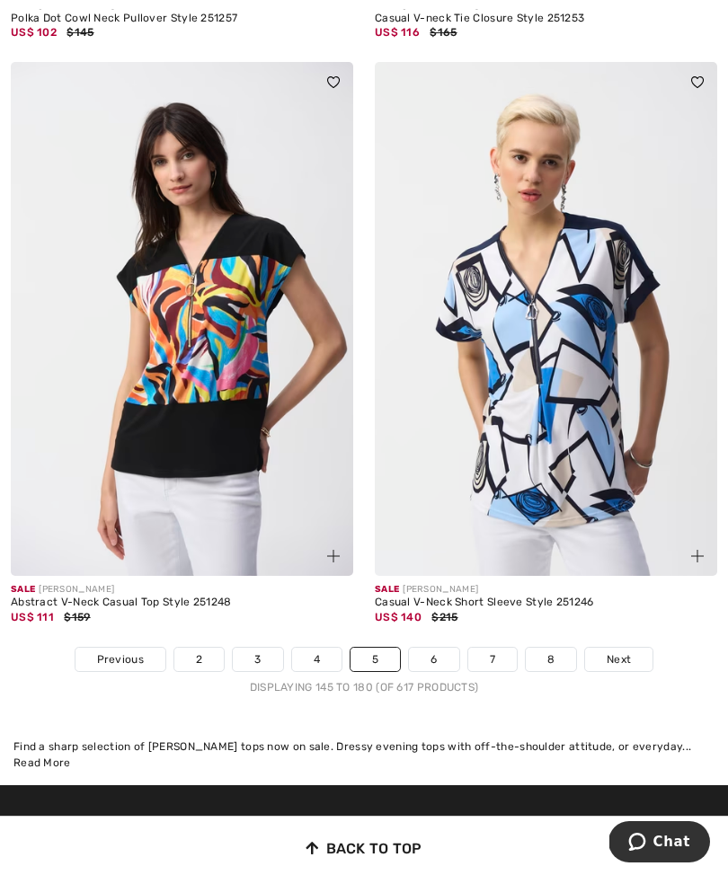
click at [449, 656] on link "6" at bounding box center [433, 659] width 49 height 23
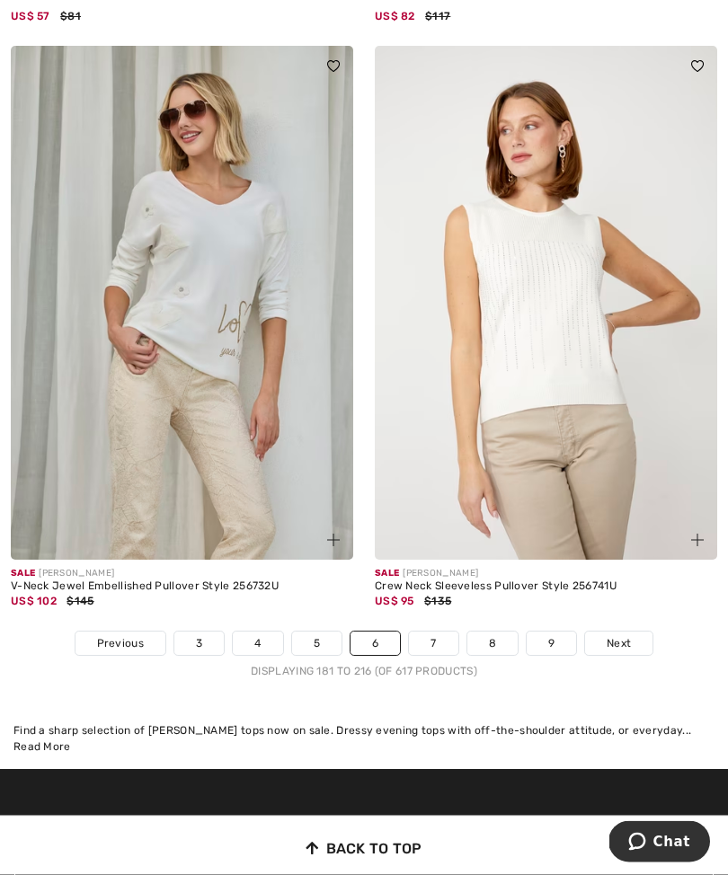
scroll to position [10429, 0]
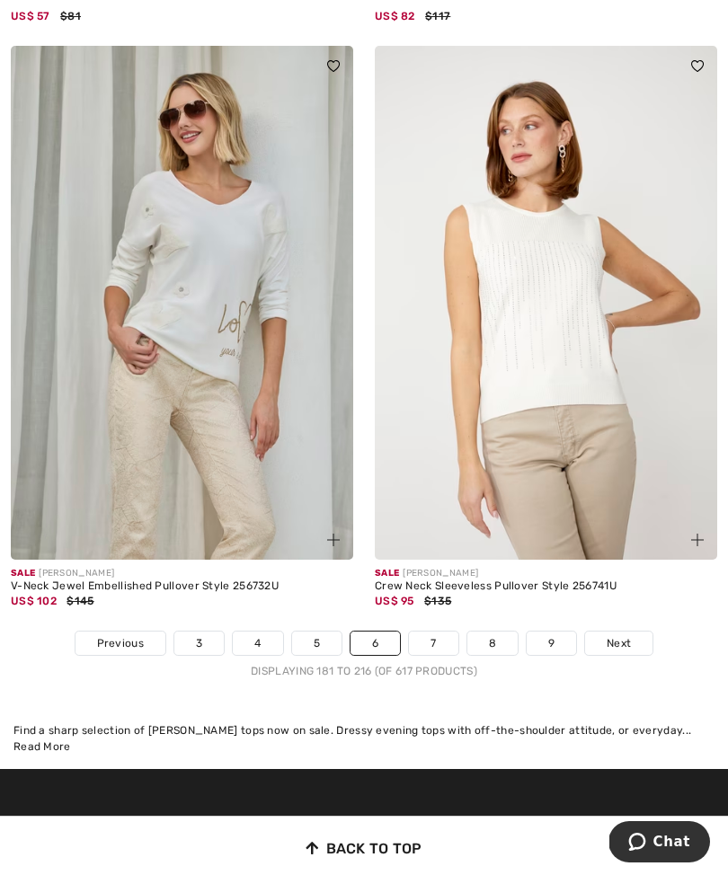
click at [441, 638] on link "7" at bounding box center [433, 643] width 49 height 23
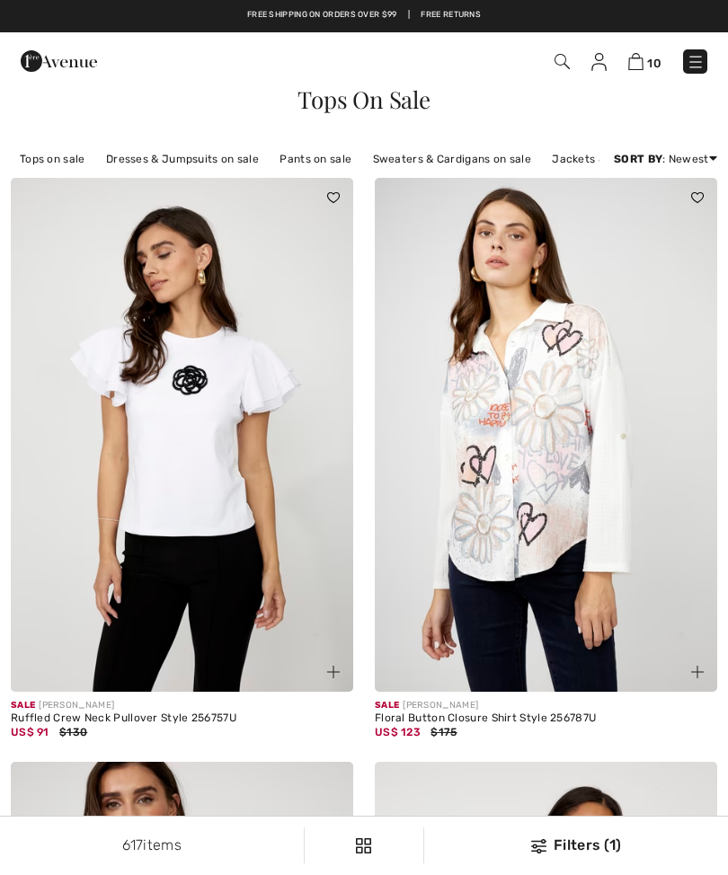
checkbox input "true"
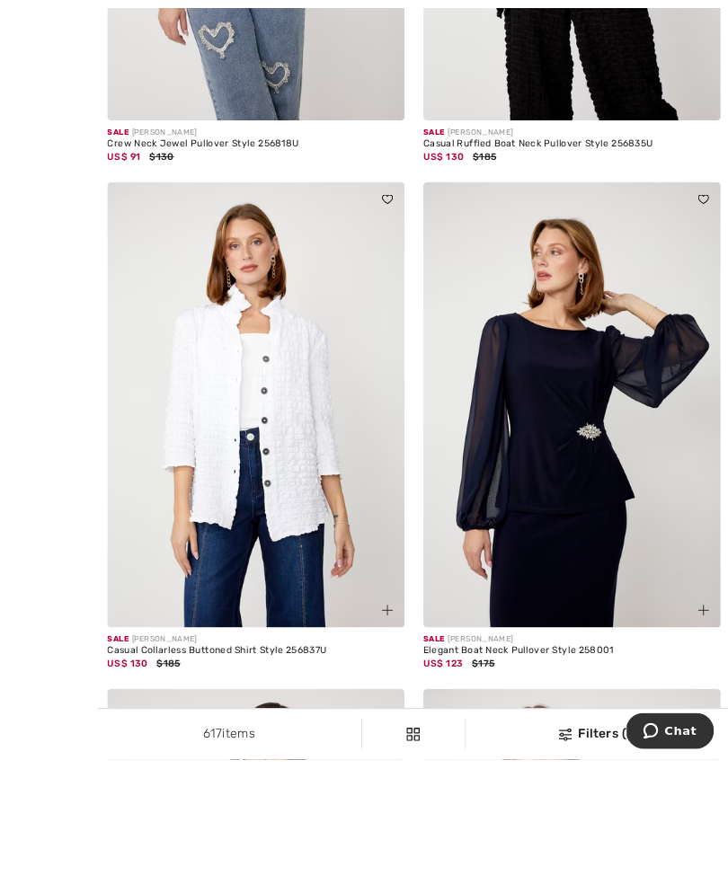
scroll to position [1787, 0]
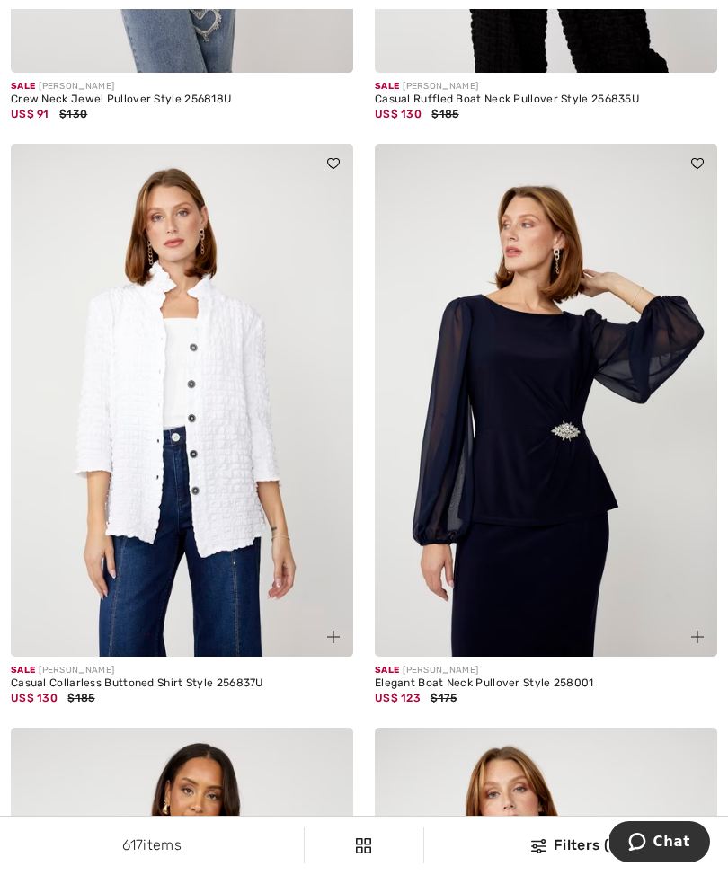
click at [260, 459] on img at bounding box center [182, 401] width 342 height 514
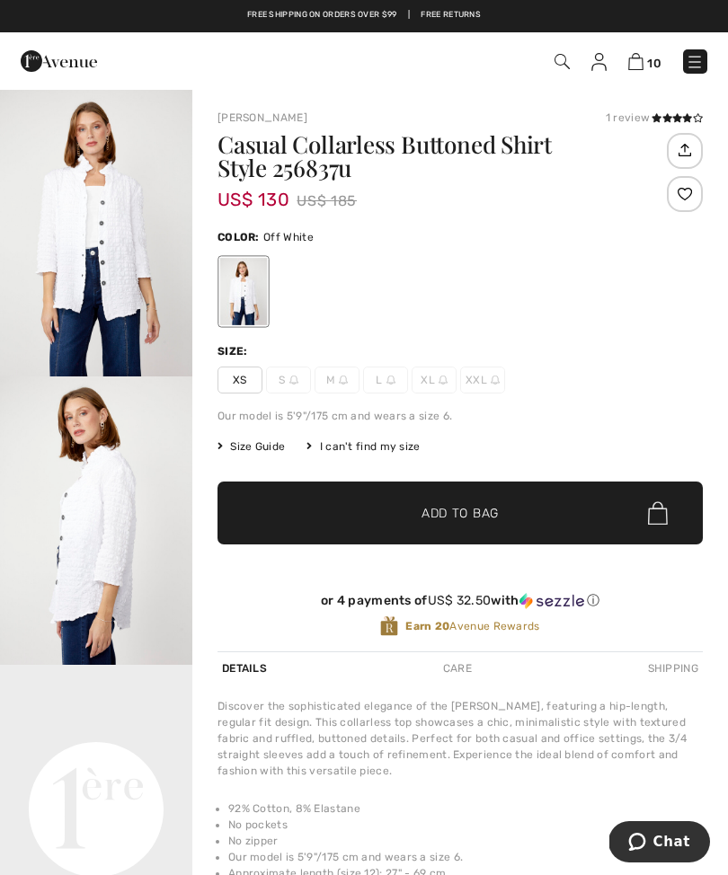
click at [664, 123] on span at bounding box center [676, 118] width 51 height 11
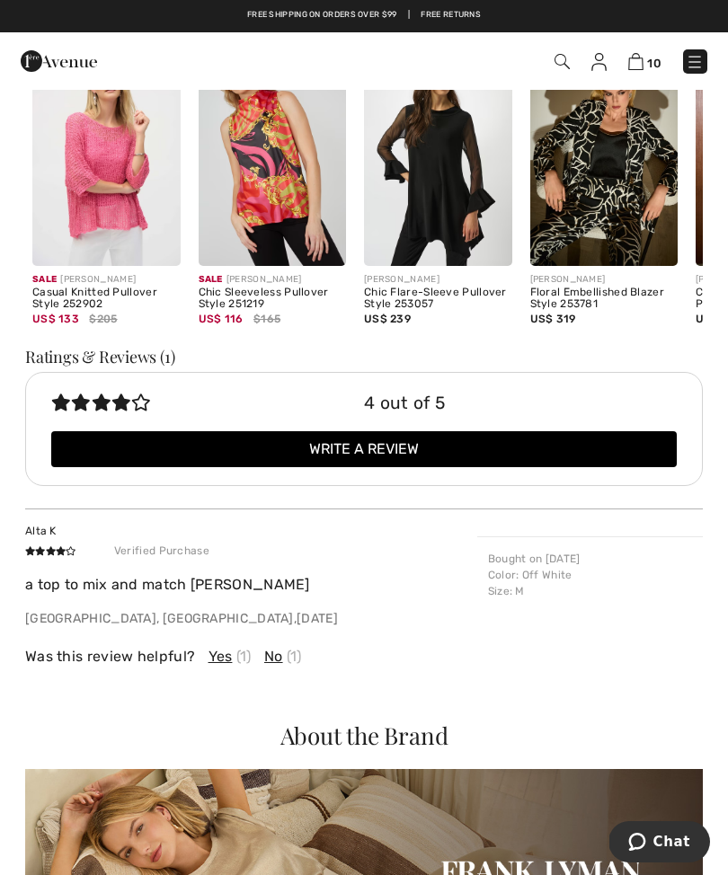
scroll to position [1686, 0]
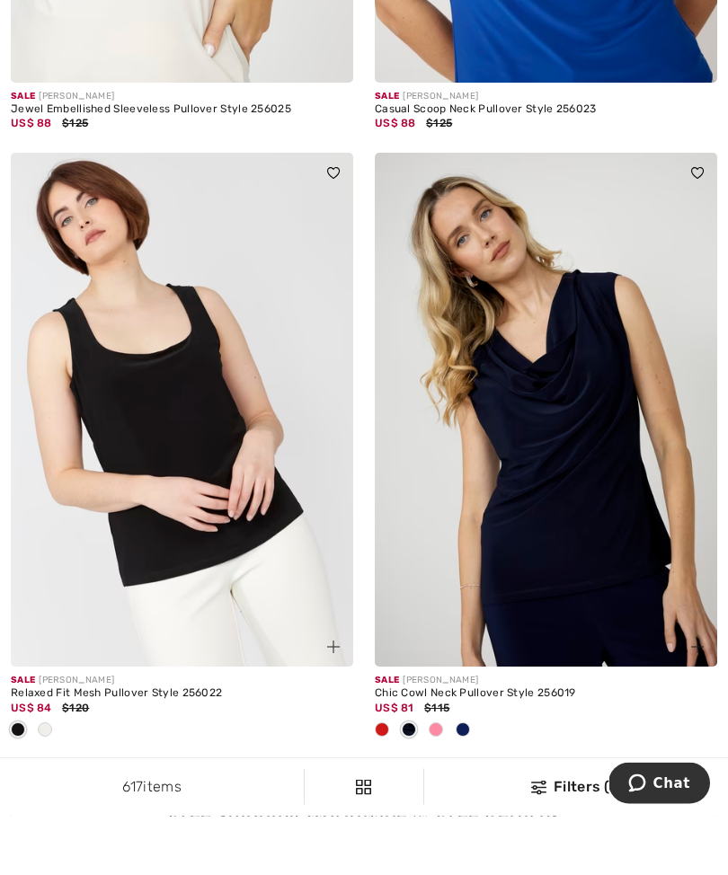
scroll to position [6694, 0]
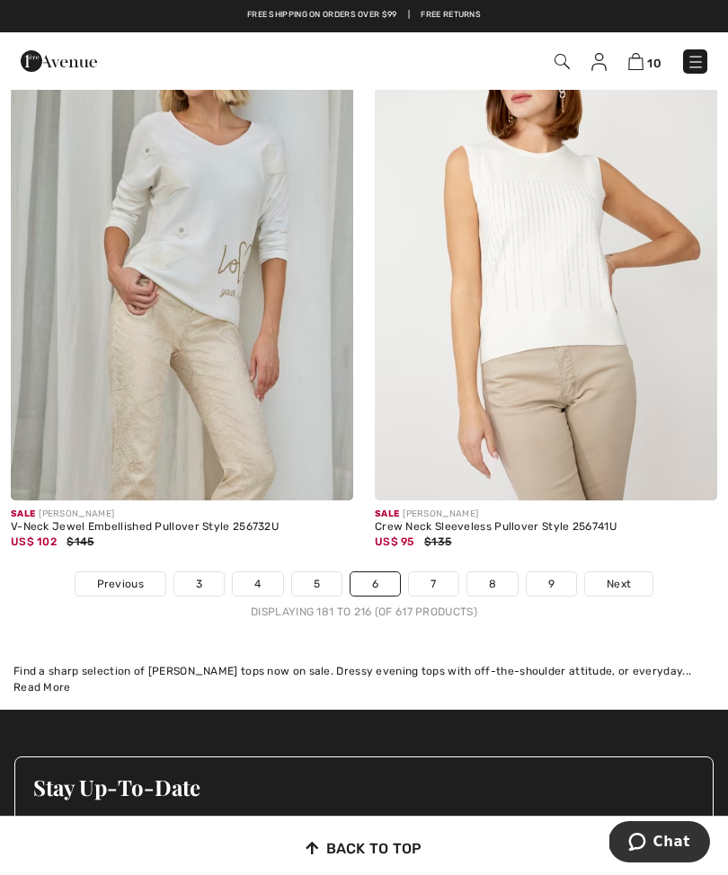
scroll to position [10458, 0]
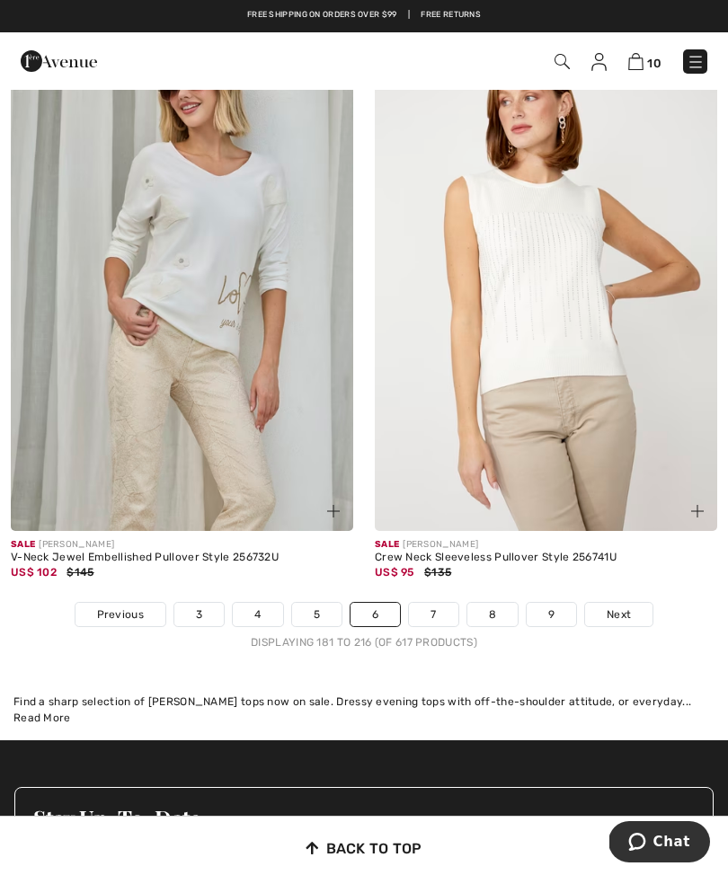
click at [439, 611] on link "7" at bounding box center [433, 614] width 49 height 23
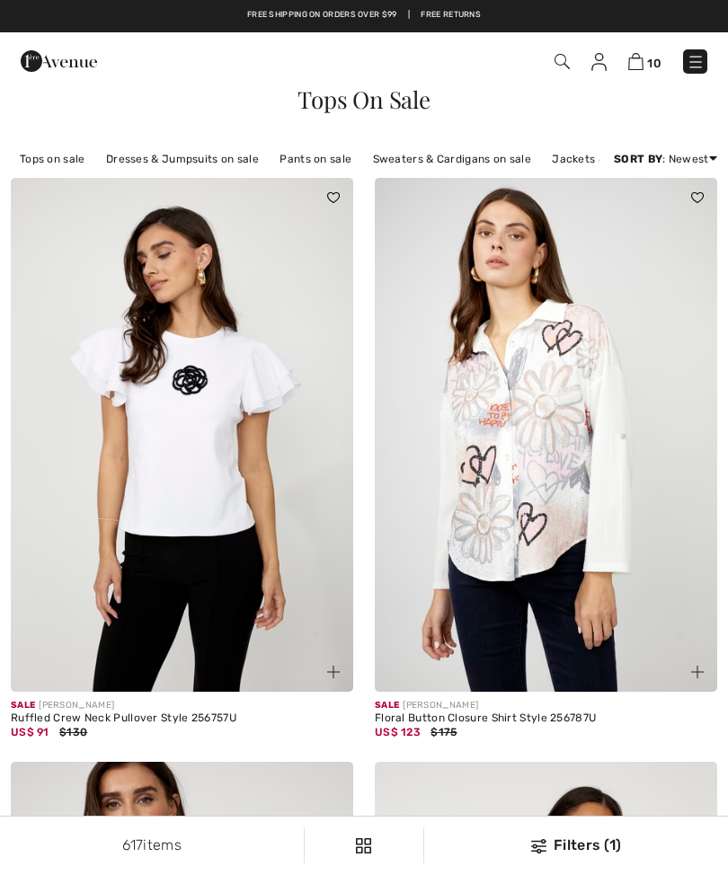
checkbox input "true"
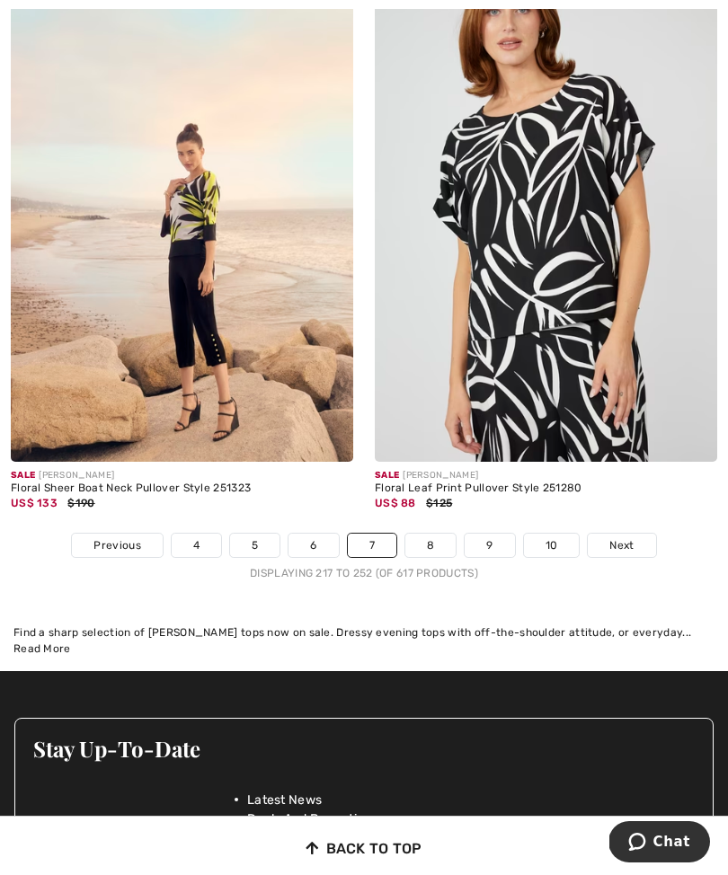
scroll to position [10590, 0]
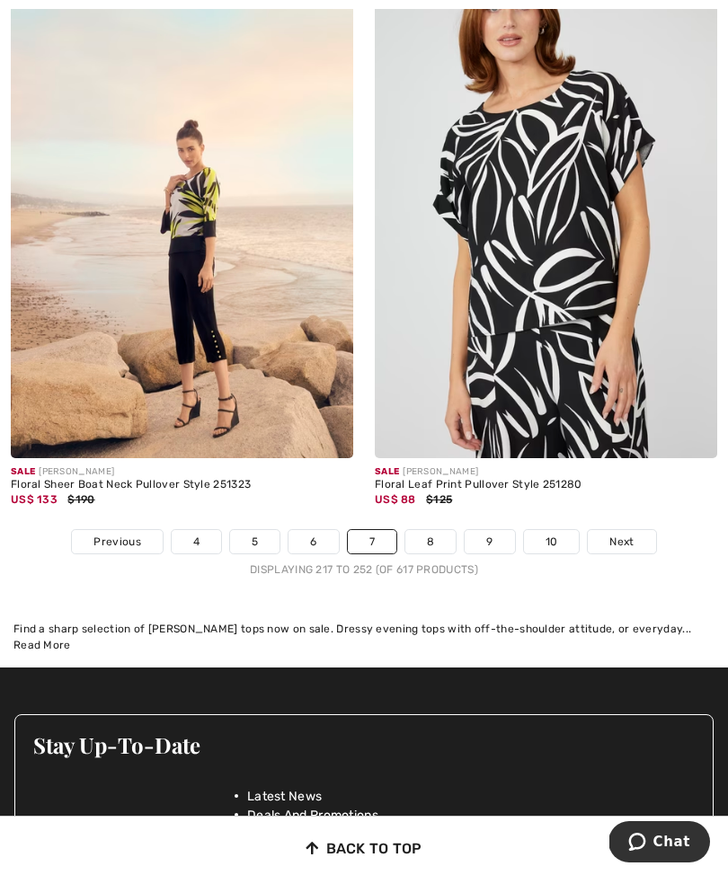
click at [436, 538] on link "8" at bounding box center [430, 541] width 50 height 23
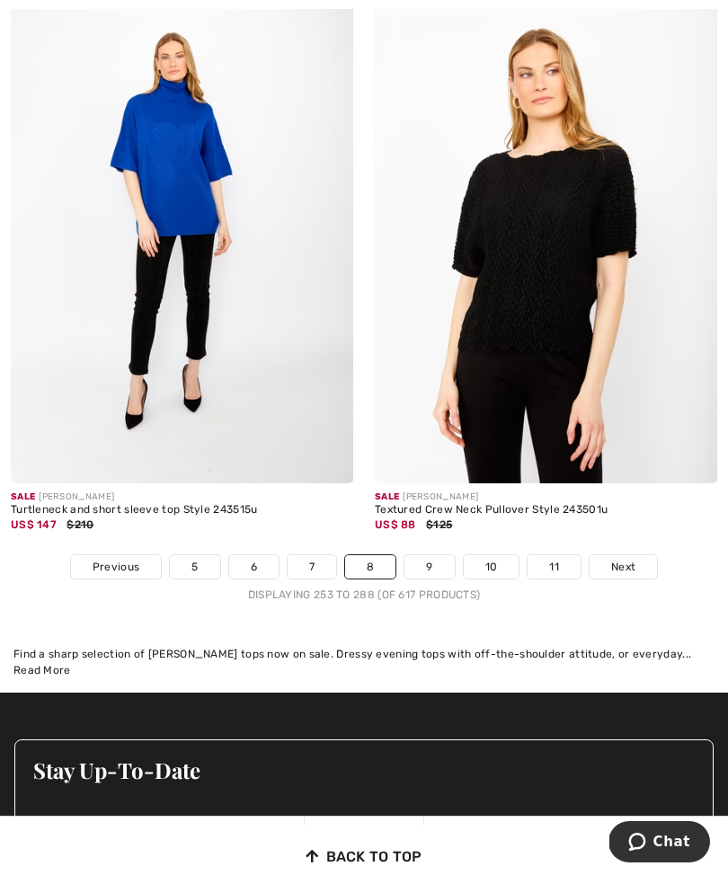
scroll to position [10675, 0]
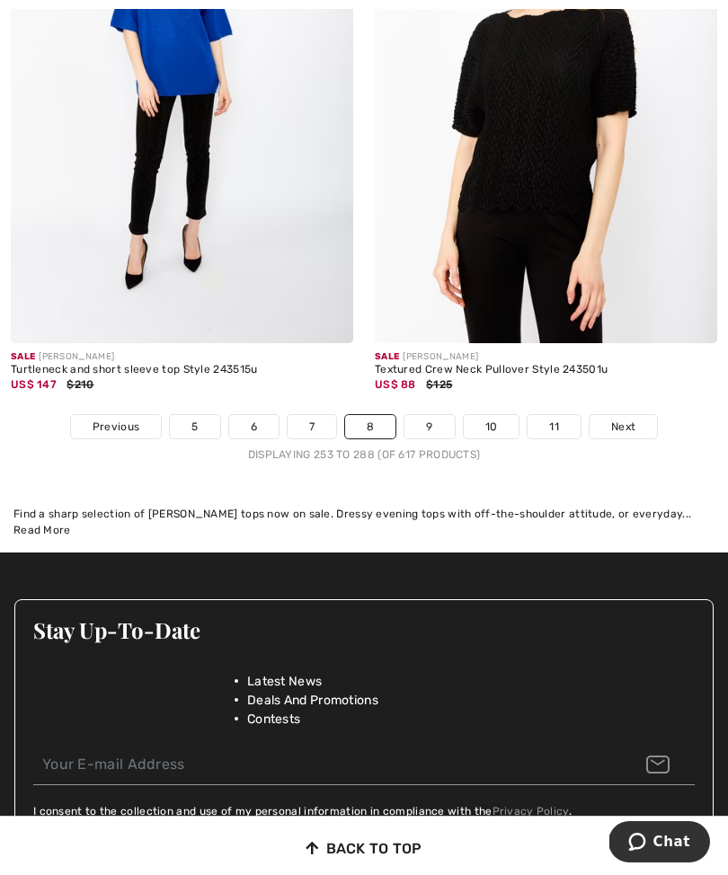
click at [441, 415] on link "9" at bounding box center [428, 426] width 49 height 23
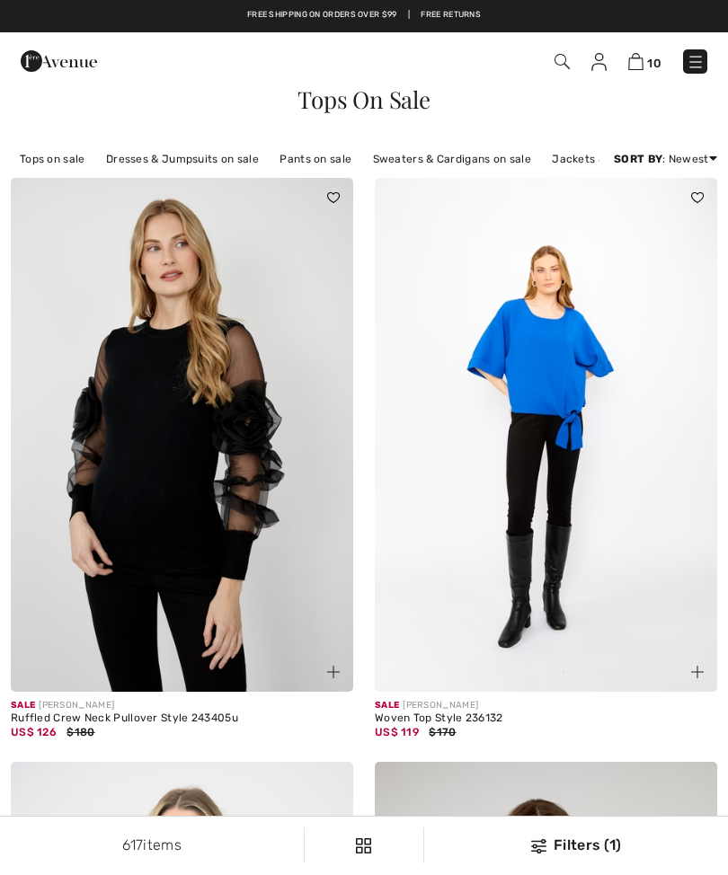
checkbox input "true"
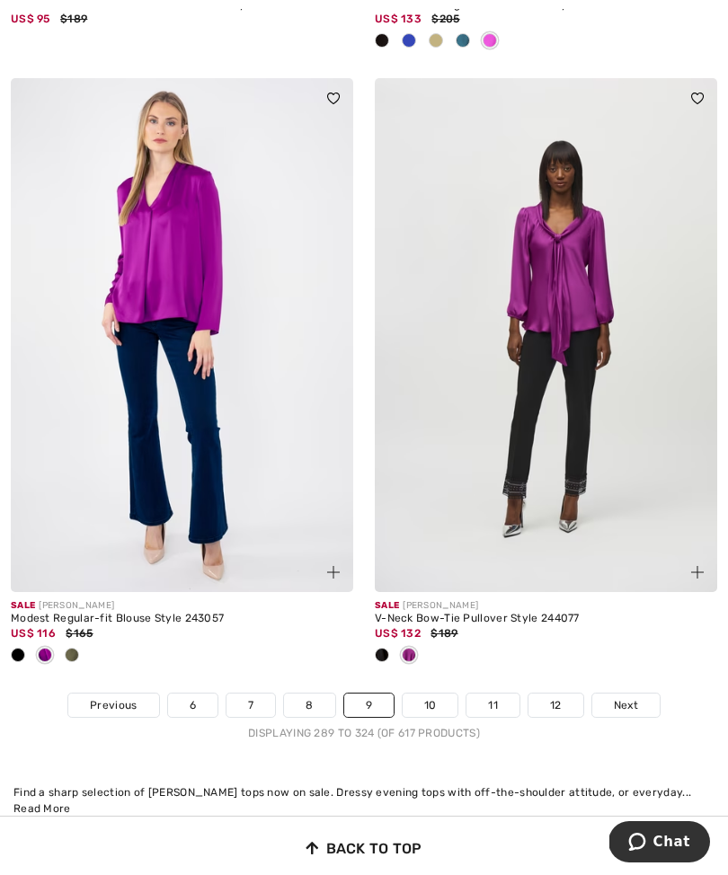
scroll to position [10575, 0]
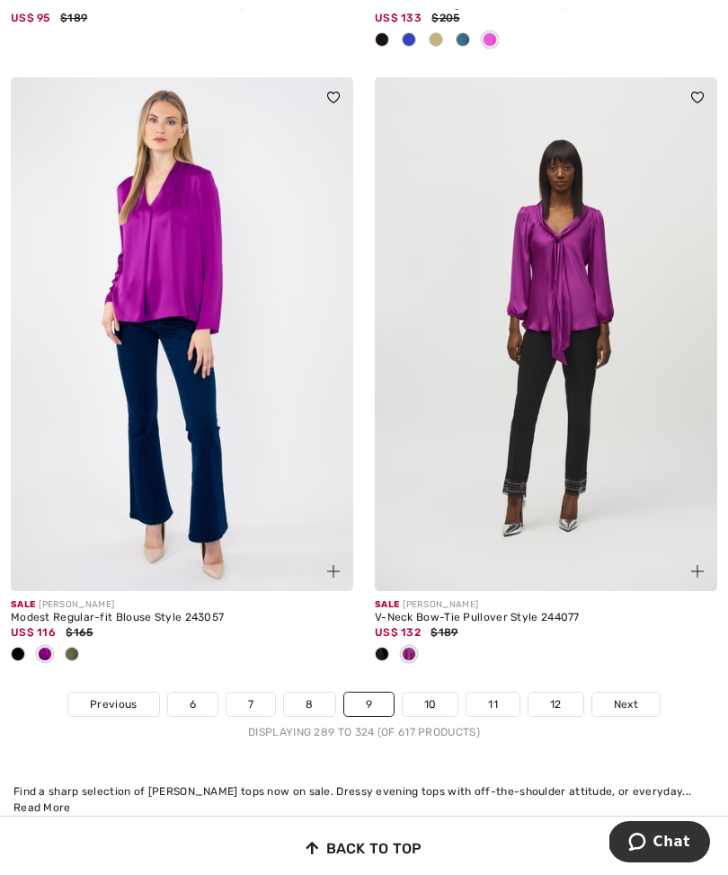
click at [442, 693] on link "10" at bounding box center [431, 704] width 56 height 23
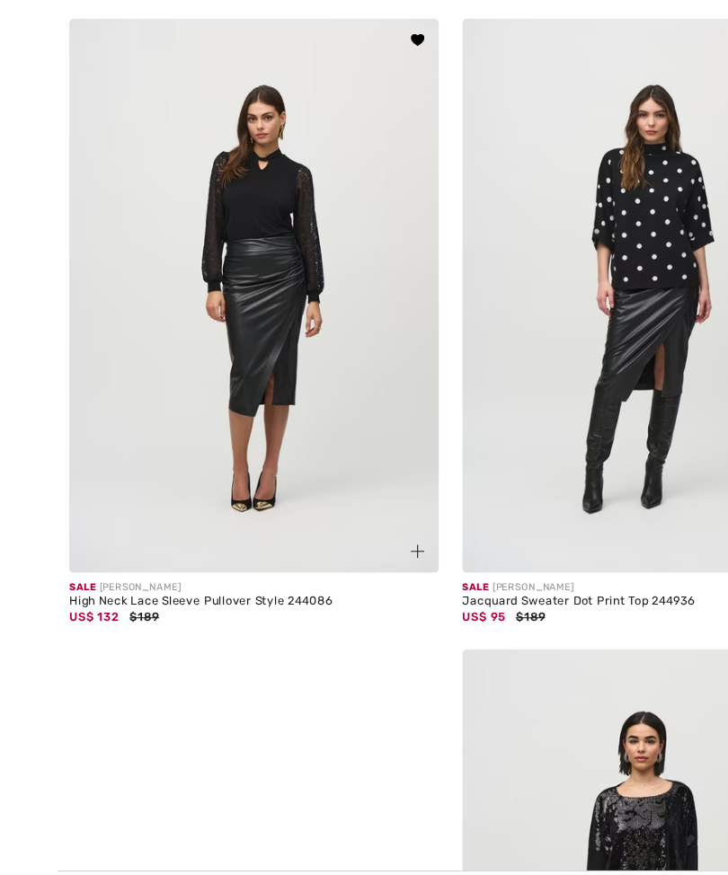
scroll to position [5714, 0]
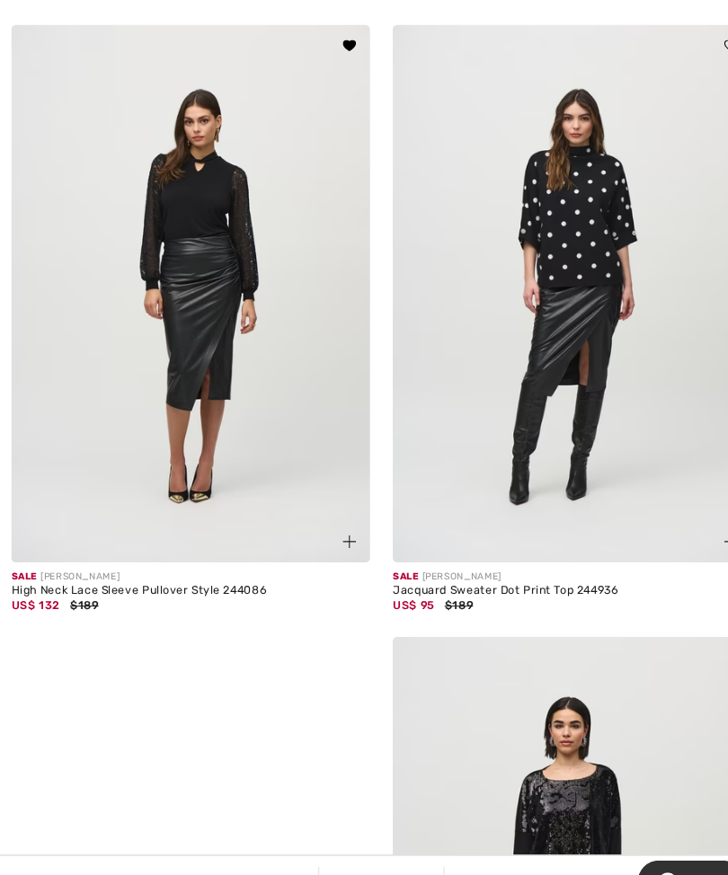
click at [194, 563] on div "High Neck Lace Sleeve Pullover Style 244086" at bounding box center [182, 563] width 342 height 13
click at [247, 369] on img at bounding box center [182, 280] width 342 height 514
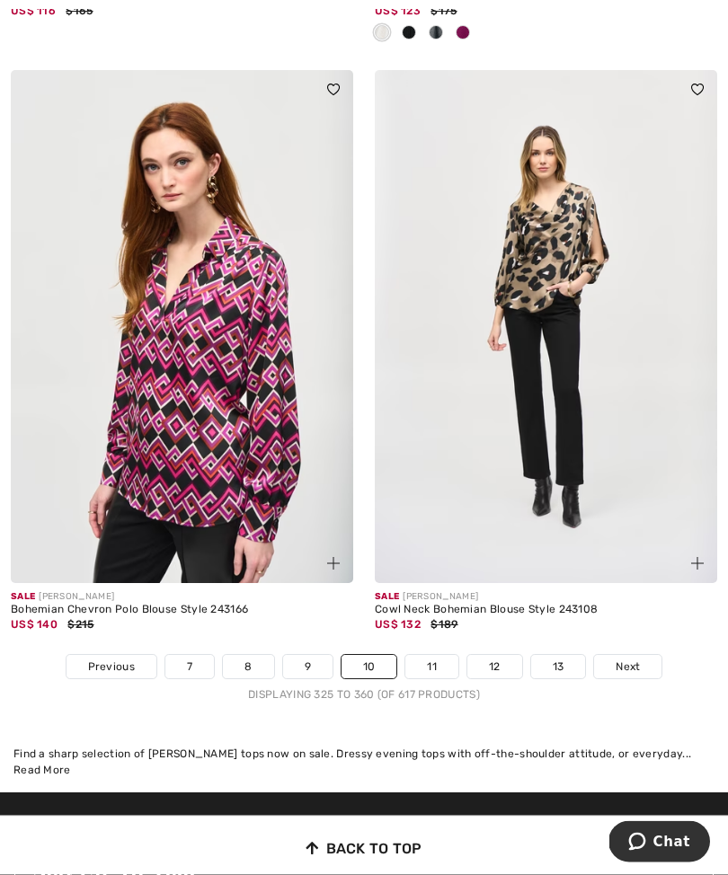
scroll to position [10539, 0]
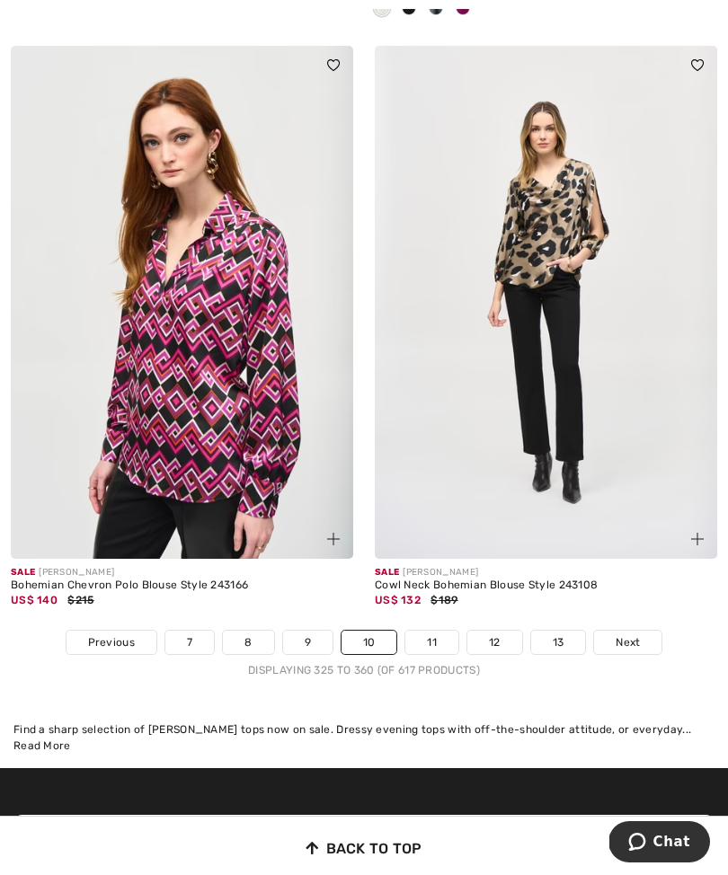
click at [436, 631] on link "11" at bounding box center [431, 642] width 53 height 23
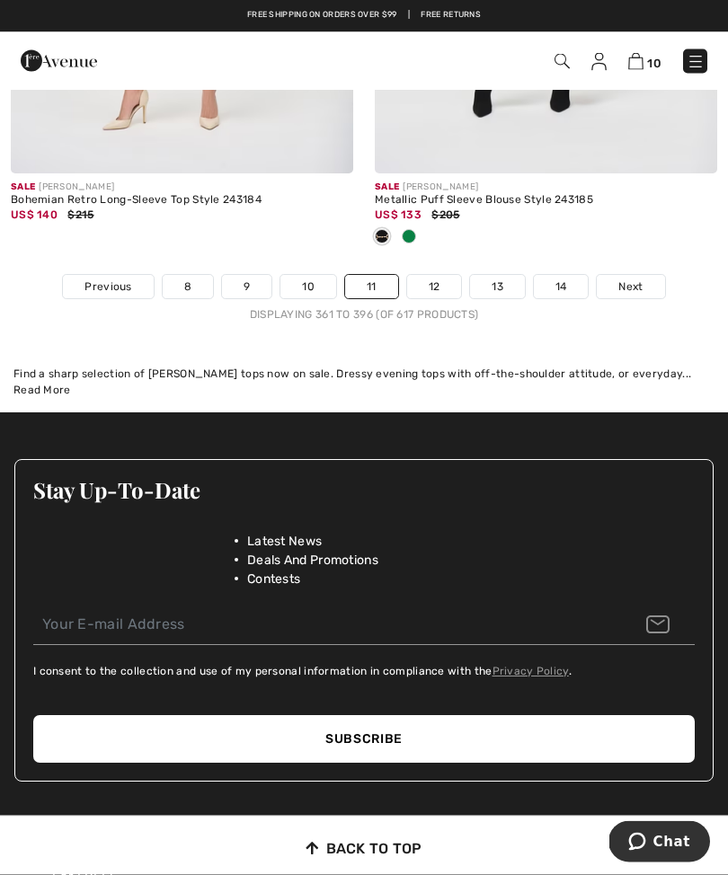
scroll to position [10889, 0]
